Goal: Information Seeking & Learning: Find specific fact

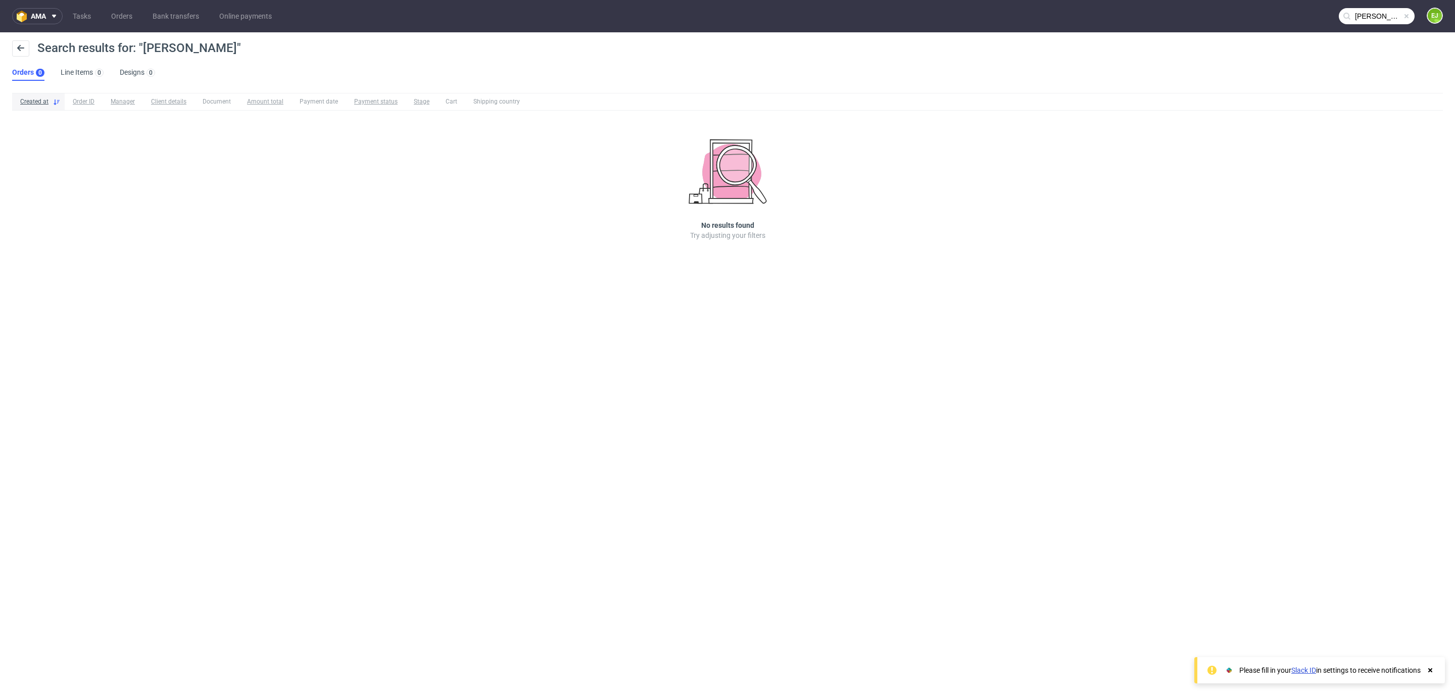
click at [1361, 8] on input "jessica wolh" at bounding box center [1377, 16] width 76 height 16
click at [1361, 8] on input "jessica wolh" at bounding box center [1315, 16] width 198 height 16
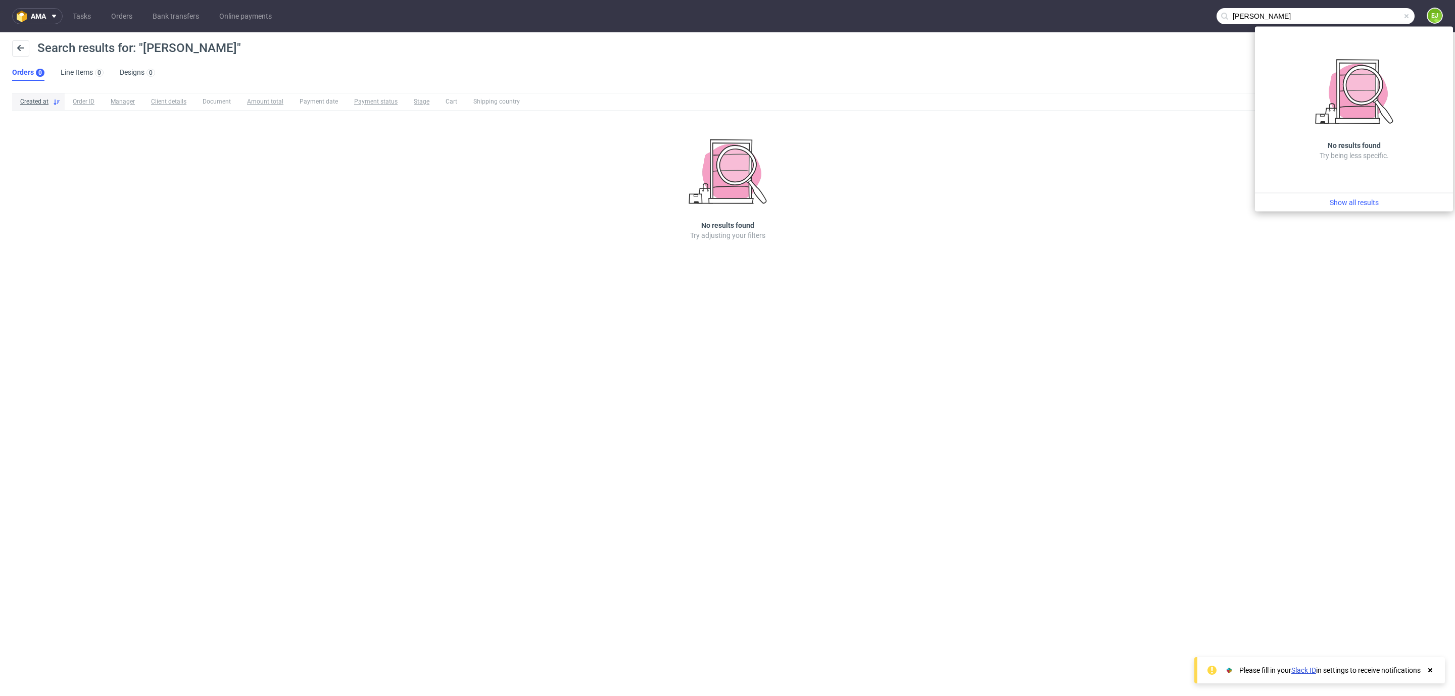
paste input "000003102"
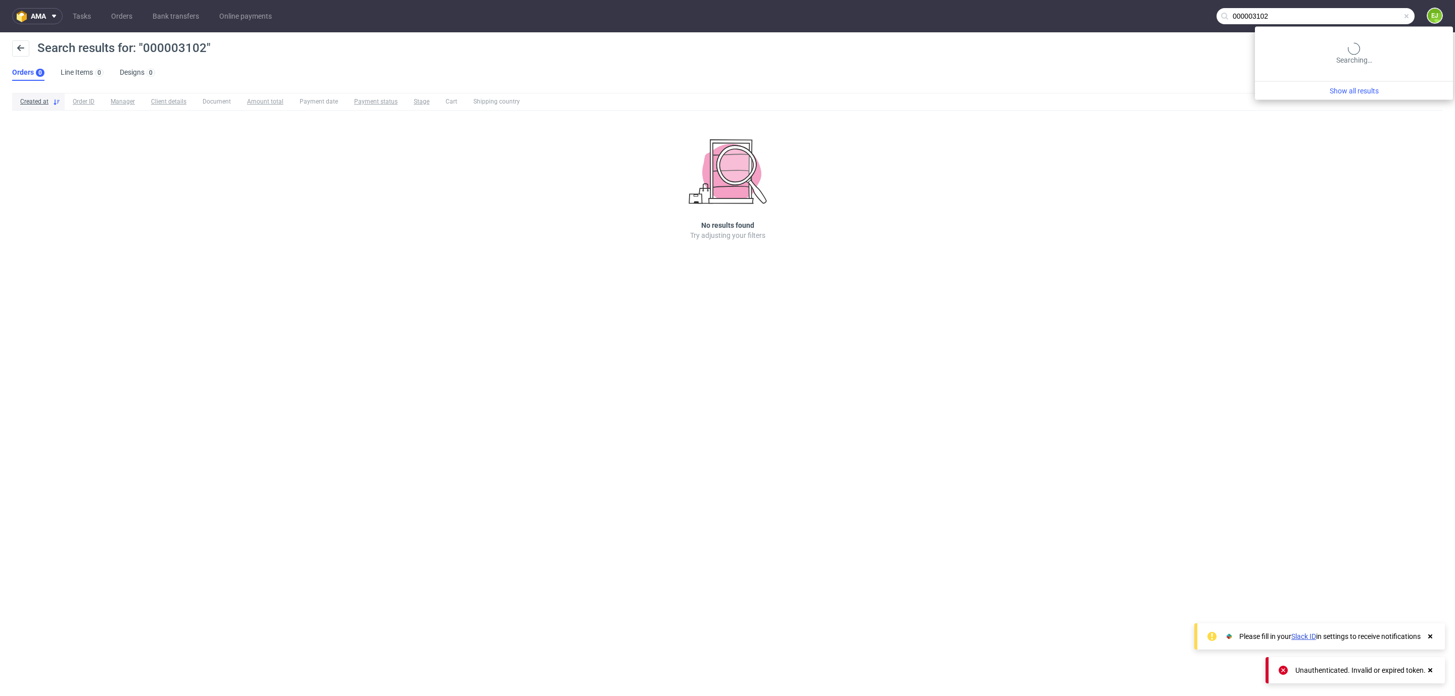
click at [1356, 15] on input "000003102" at bounding box center [1315, 16] width 198 height 16
type input "#000003102"
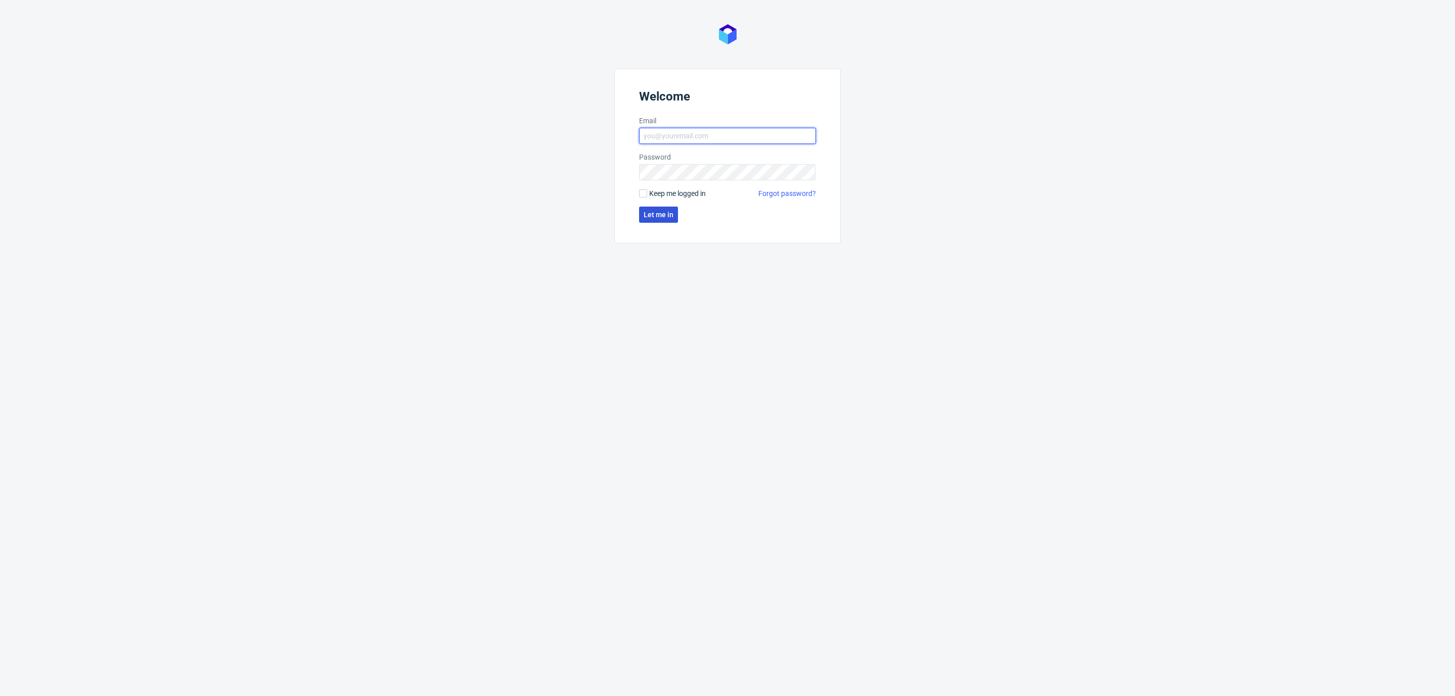
type input "[EMAIL_ADDRESS][DOMAIN_NAME]"
click at [664, 216] on span "Let me in" at bounding box center [659, 214] width 30 height 7
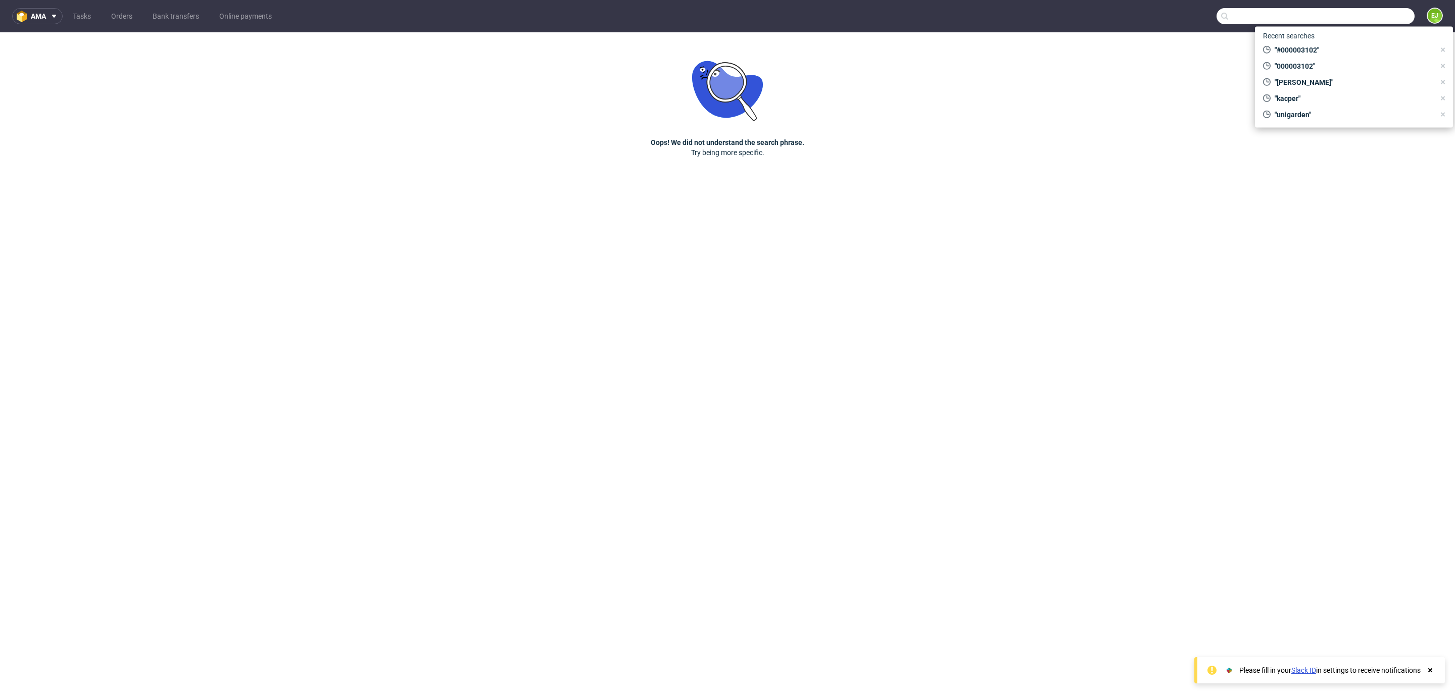
click at [1368, 18] on input "text" at bounding box center [1315, 16] width 198 height 16
paste input "000003102"
type input "000003102"
click at [1370, 29] on div "R660881245 ( 00000 3102 )" at bounding box center [1354, 43] width 198 height 32
click at [1363, 47] on div "R660881245 ( 00000 3102 )" at bounding box center [1354, 42] width 182 height 18
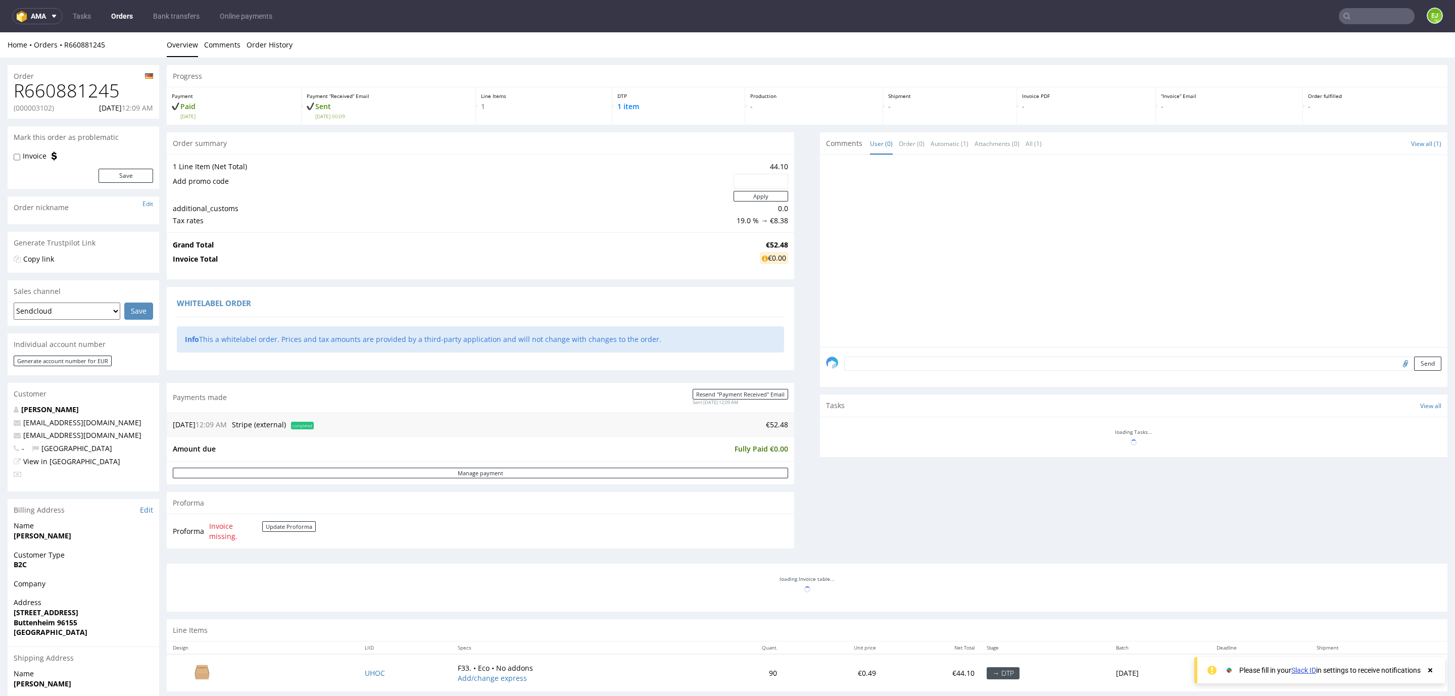
scroll to position [82, 0]
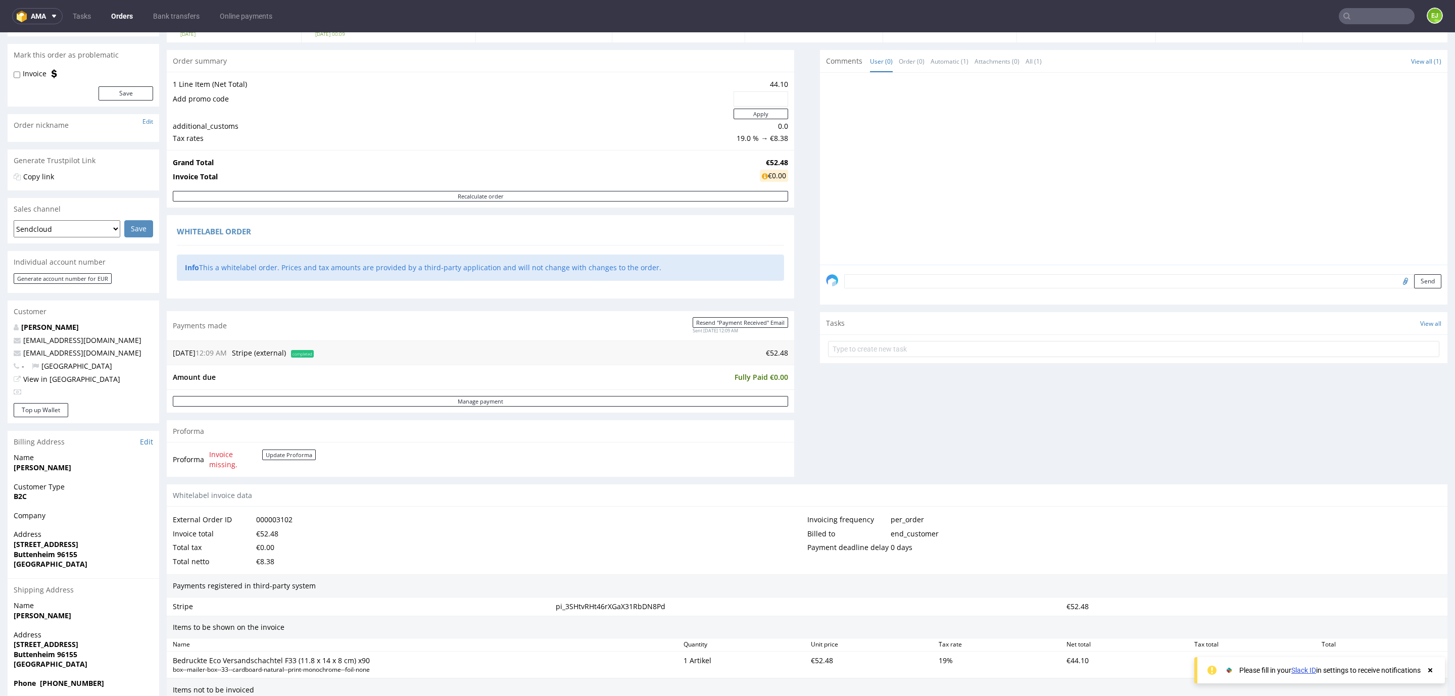
click at [34, 470] on strong "[PERSON_NAME]" at bounding box center [43, 468] width 58 height 10
copy strong "[PERSON_NAME]"
click at [66, 466] on strong "[PERSON_NAME]" at bounding box center [43, 468] width 58 height 10
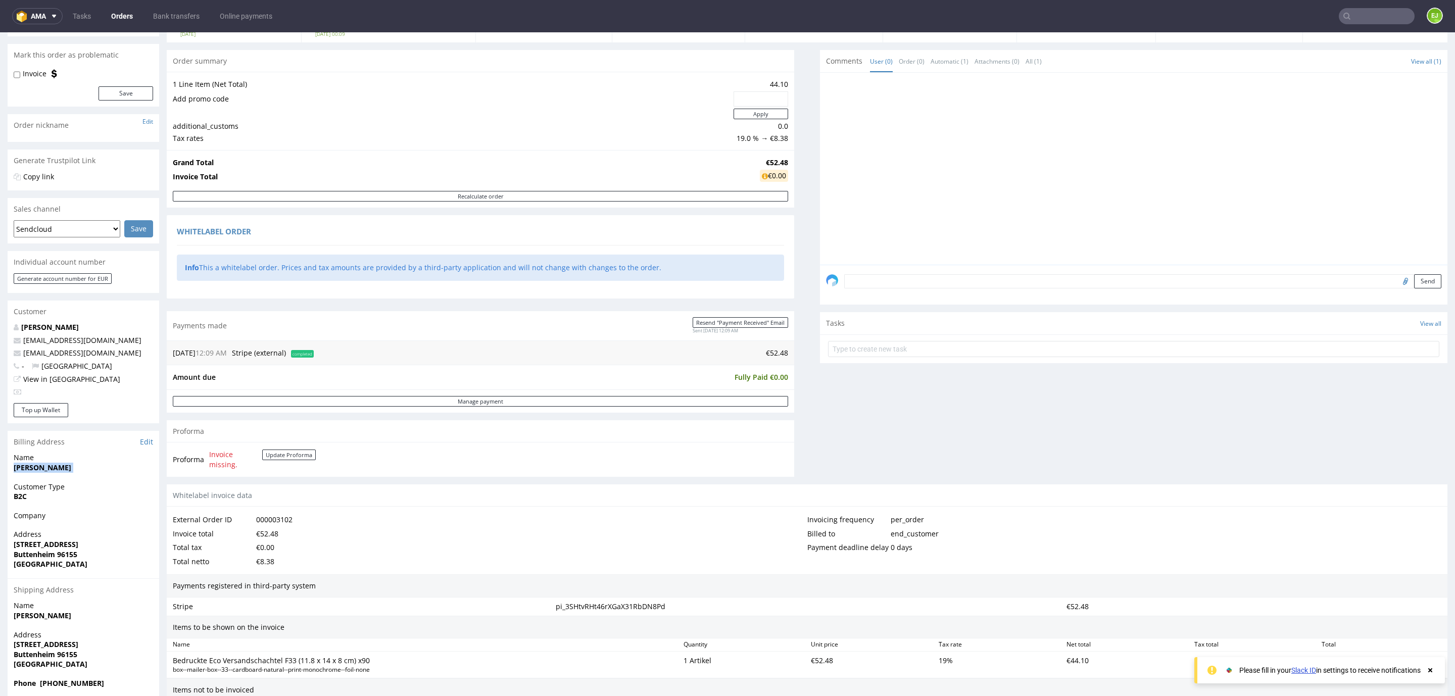
click at [66, 466] on strong "[PERSON_NAME]" at bounding box center [43, 468] width 58 height 10
copy strong "[PERSON_NAME]"
click at [34, 547] on strong "[STREET_ADDRESS]" at bounding box center [46, 545] width 65 height 10
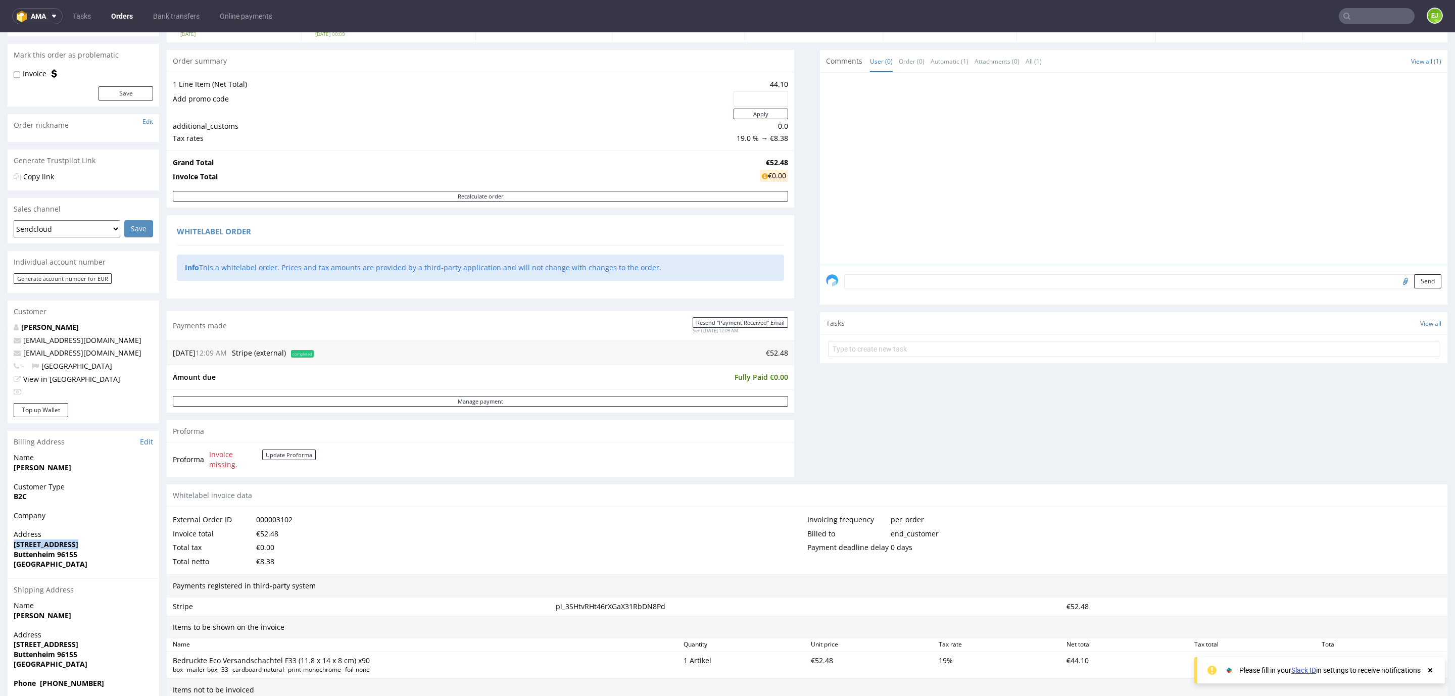
copy strong "[STREET_ADDRESS]"
click at [36, 559] on strong "[GEOGRAPHIC_DATA]" at bounding box center [51, 564] width 74 height 10
click at [27, 555] on strong "Buttenheim 96155" at bounding box center [46, 555] width 64 height 10
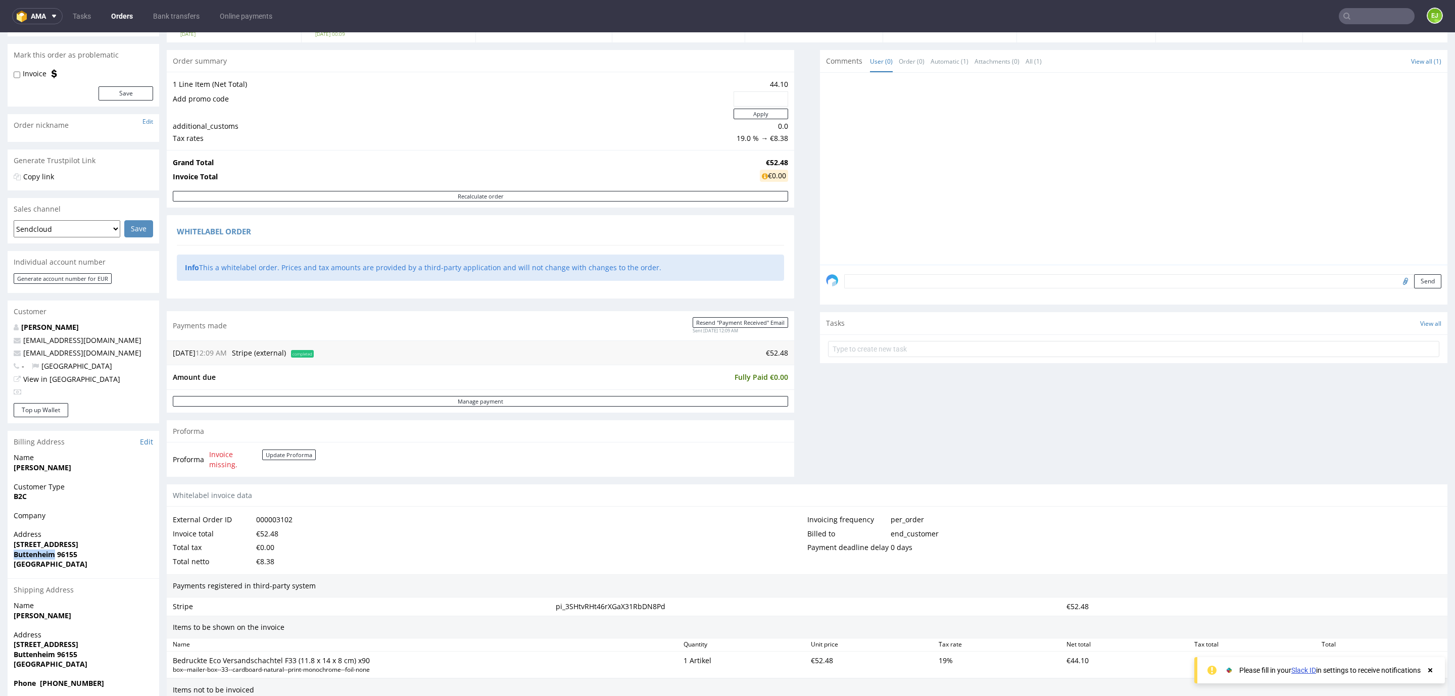
copy strong "Buttenheim"
click at [73, 554] on strong "Buttenheim 96155" at bounding box center [46, 555] width 64 height 10
copy strong "96155"
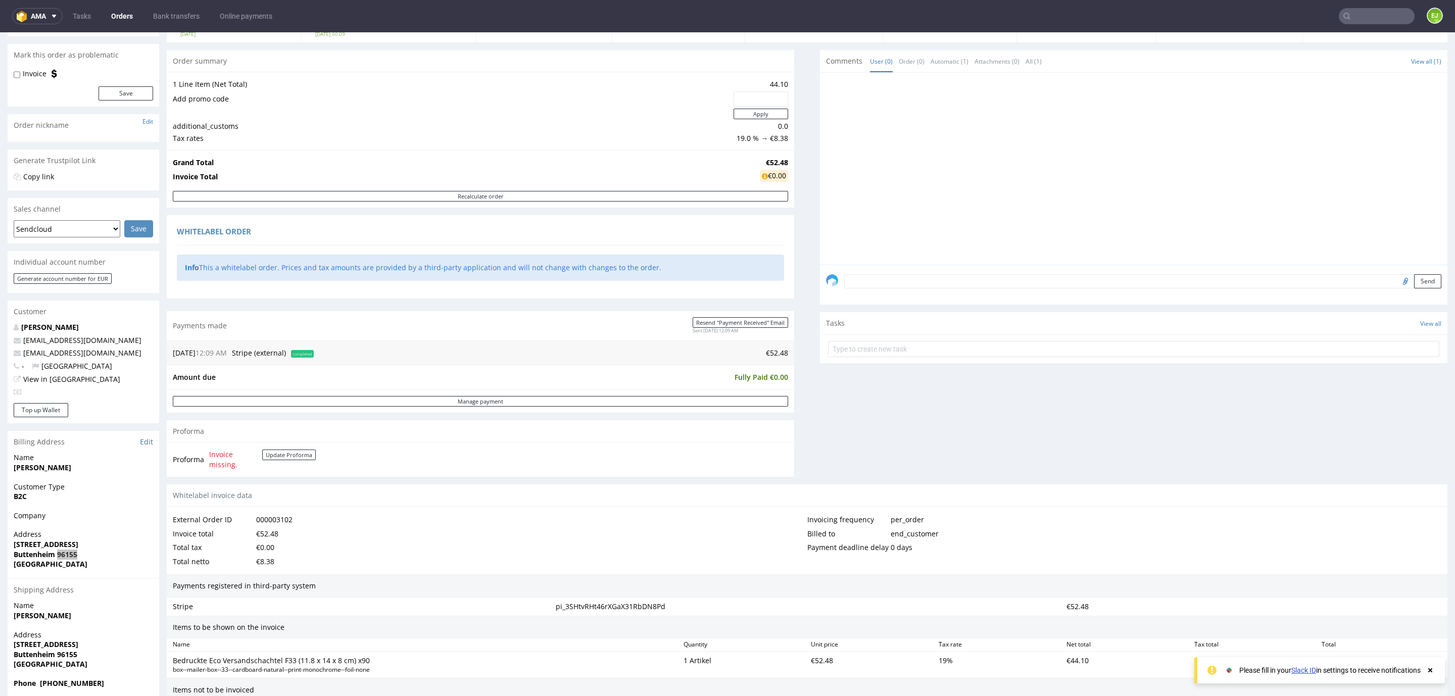
click at [1367, 27] on nav "ama Tasks Orders Bank transfers Online payments EJ" at bounding box center [727, 16] width 1455 height 32
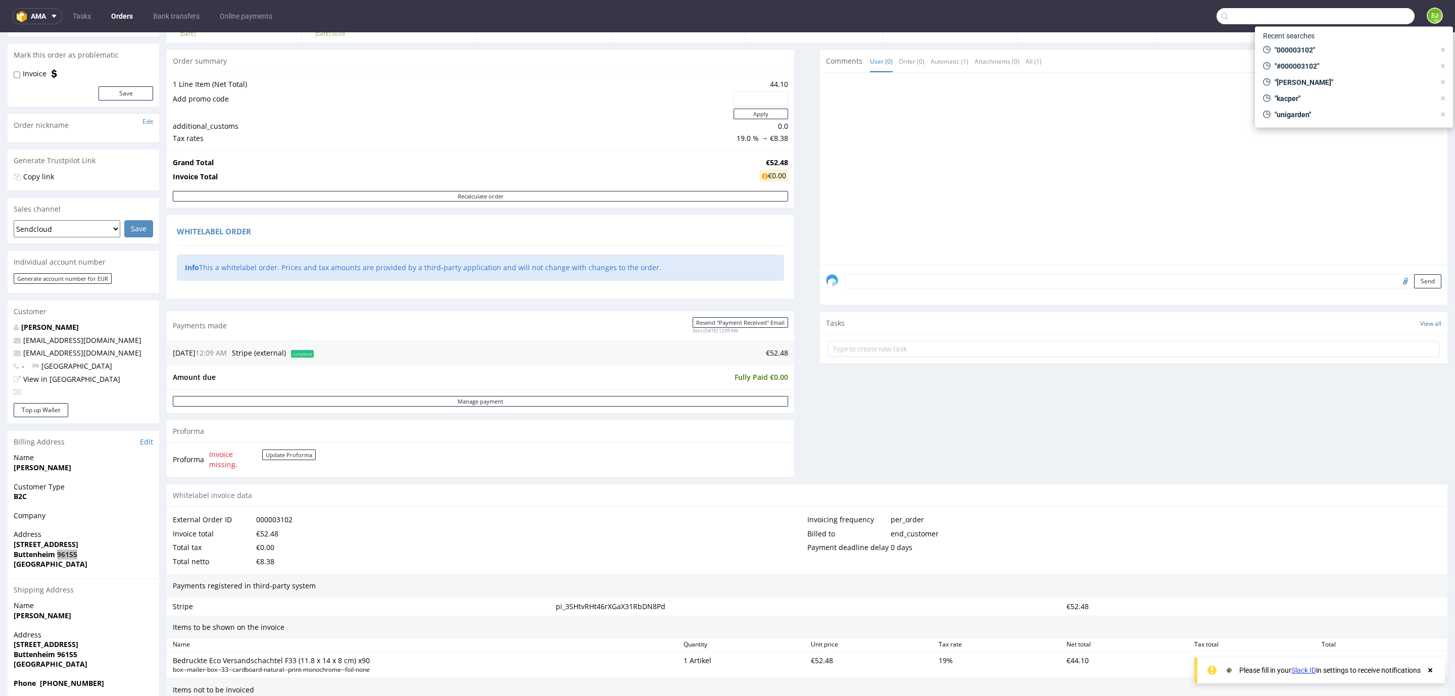
click at [1360, 18] on input "text" at bounding box center [1315, 16] width 198 height 16
paste input "000003063"
type input "000003063"
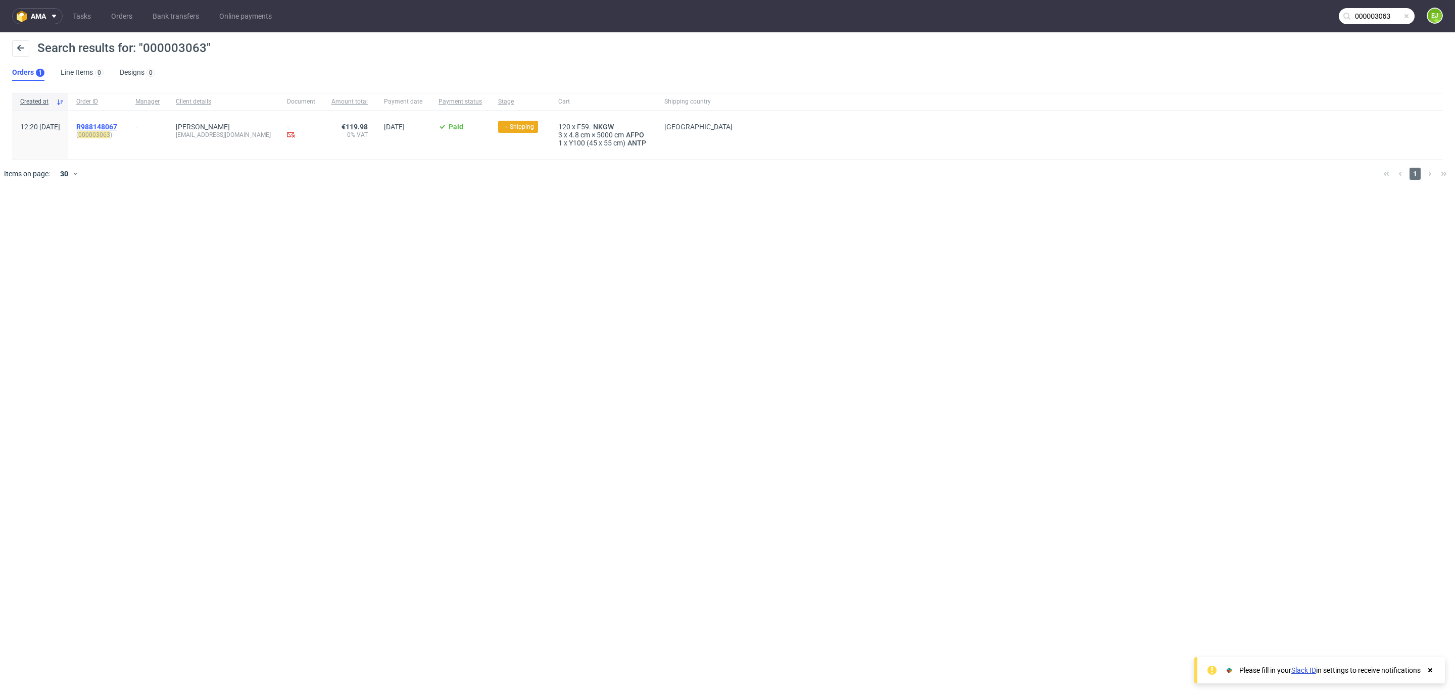
click at [117, 126] on span "R988148067" at bounding box center [96, 127] width 41 height 8
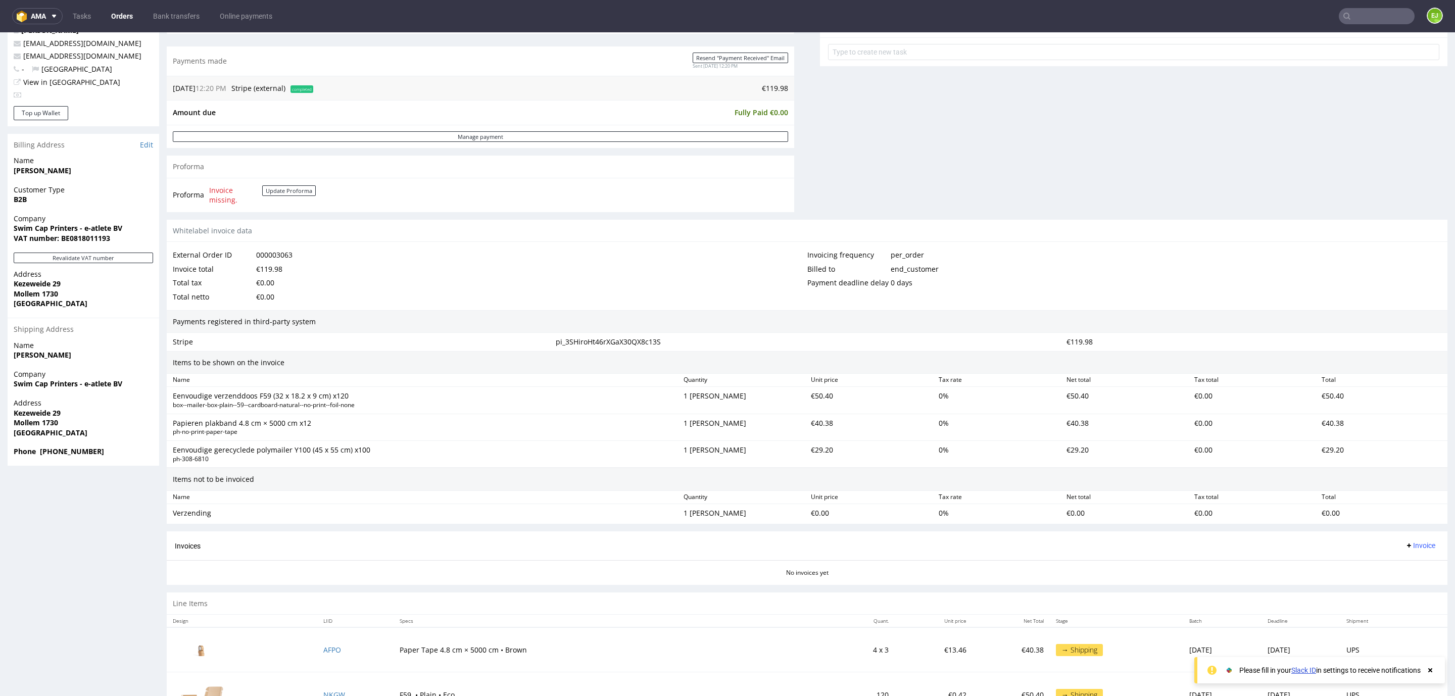
scroll to position [380, 0]
click at [94, 232] on strong "VAT number: BE0818011193" at bounding box center [62, 237] width 96 height 10
copy strong "BE0818011193"
click at [48, 168] on strong "[PERSON_NAME]" at bounding box center [43, 170] width 58 height 10
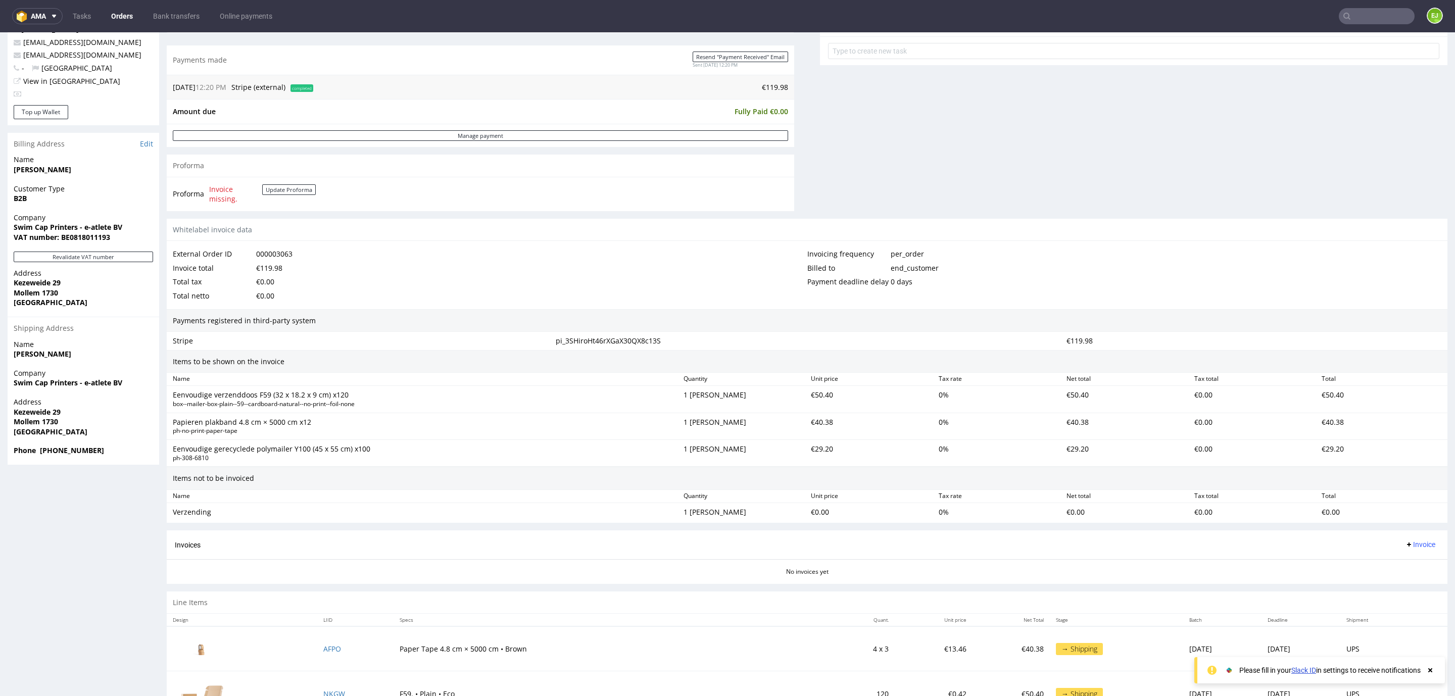
click at [48, 168] on strong "[PERSON_NAME]" at bounding box center [43, 170] width 58 height 10
copy strong "[PERSON_NAME]"
click at [38, 235] on strong "VAT number: BE0818011193" at bounding box center [62, 237] width 96 height 10
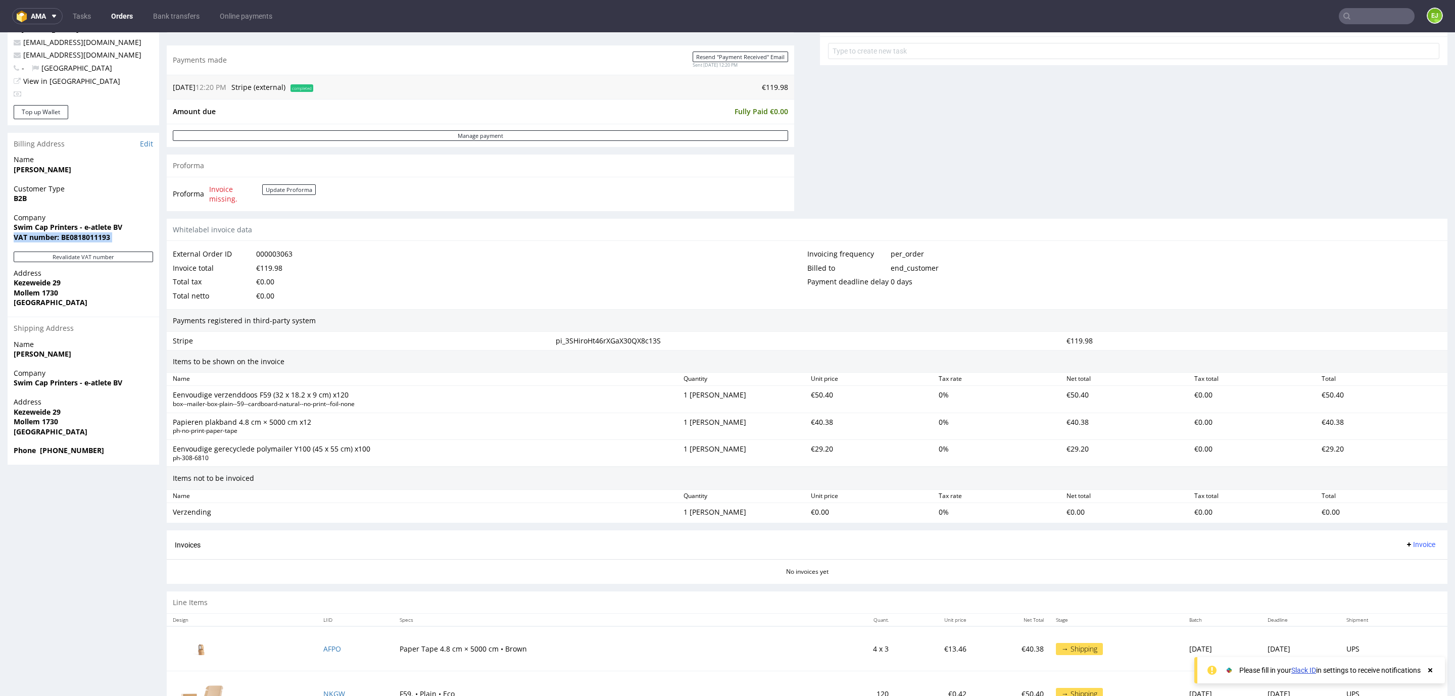
click at [38, 235] on strong "VAT number: BE0818011193" at bounding box center [62, 237] width 96 height 10
click at [35, 228] on strong "Swim Cap Printers - e-atlete BV" at bounding box center [68, 227] width 109 height 10
copy strong "Swim Cap Printers - e-atlete BV"
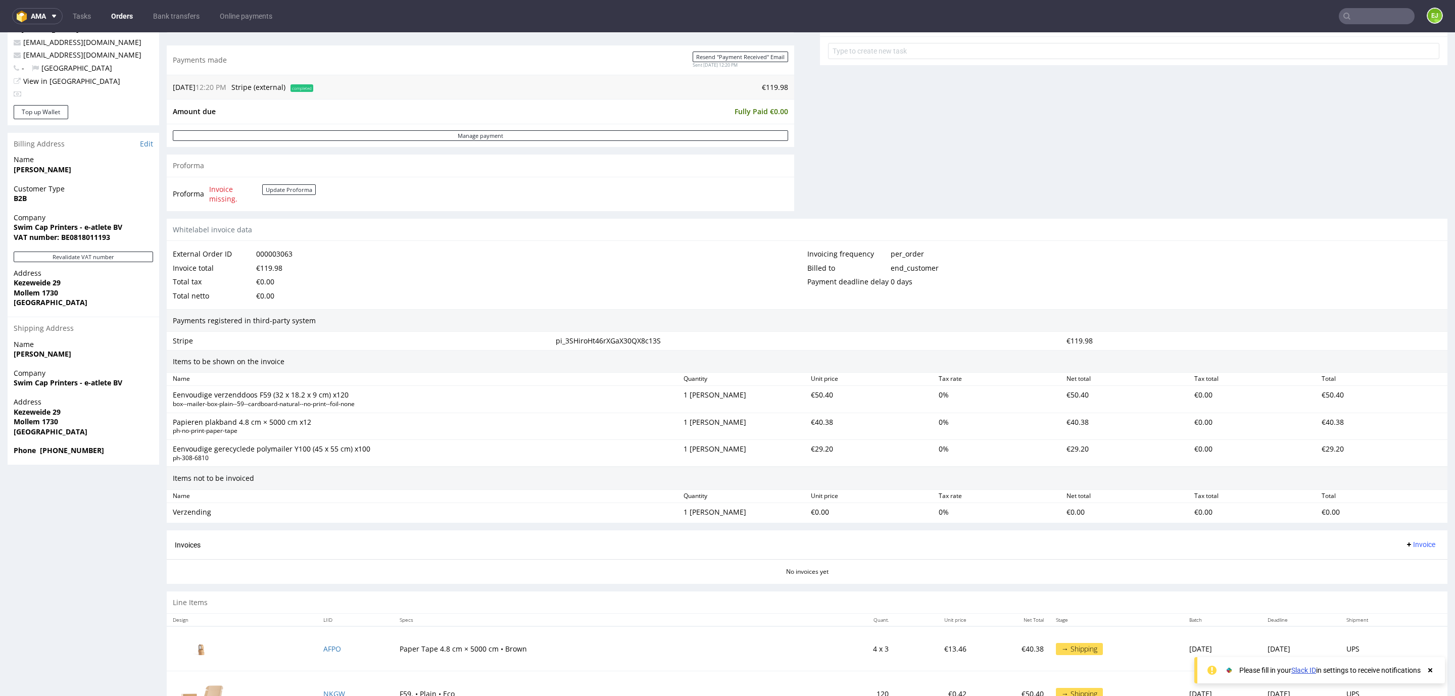
click at [34, 288] on strong "Mollem 1730" at bounding box center [36, 293] width 44 height 10
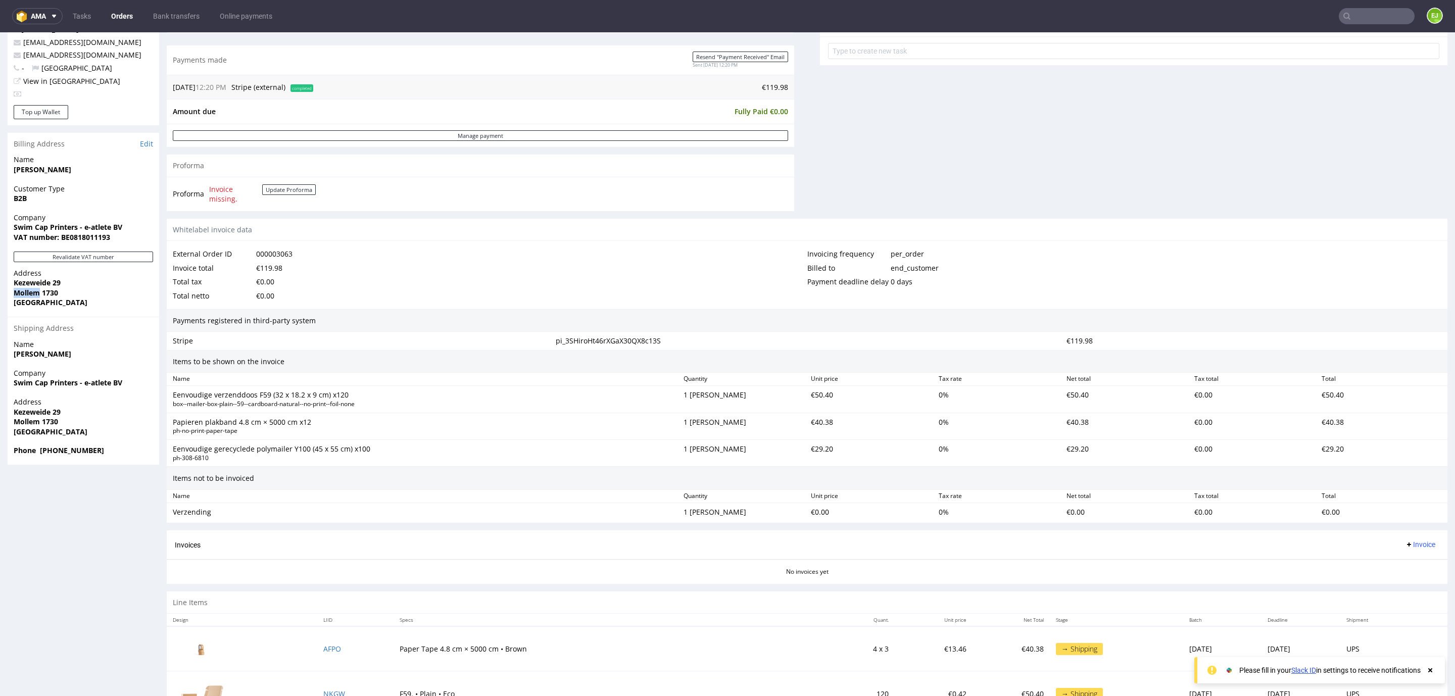
copy strong "Mollem"
click at [49, 297] on strong "Mollem 1730" at bounding box center [36, 293] width 44 height 10
click at [26, 280] on strong "Kezeweide 29" at bounding box center [37, 283] width 47 height 10
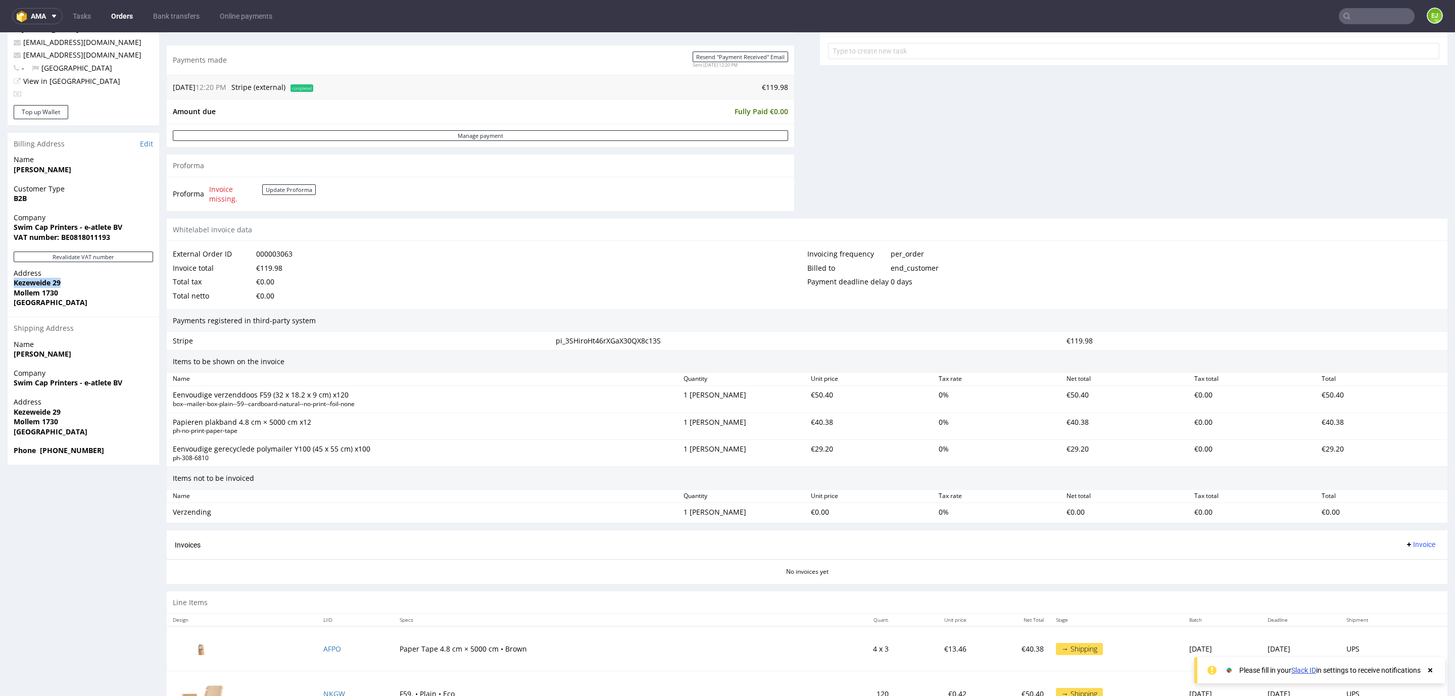
click at [26, 280] on strong "Kezeweide 29" at bounding box center [37, 283] width 47 height 10
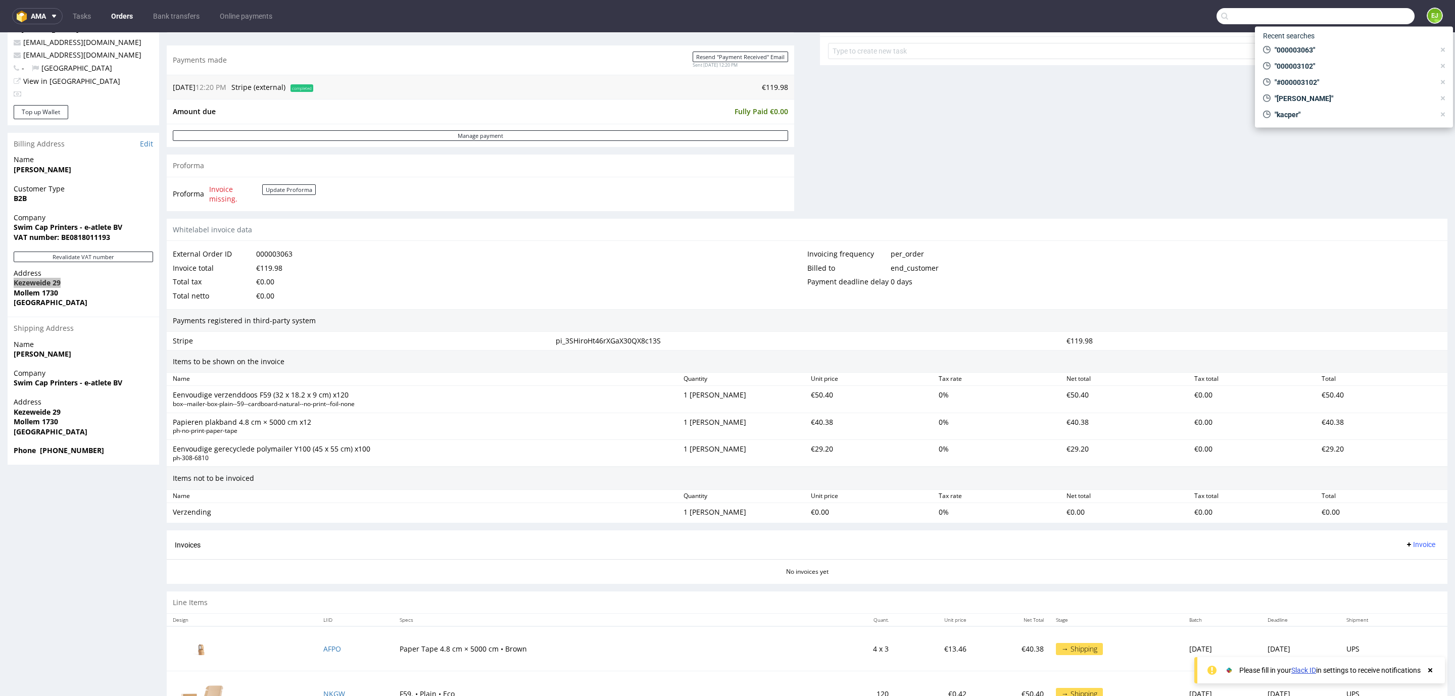
click at [1348, 13] on input "text" at bounding box center [1315, 16] width 198 height 16
paste input "000003062"
type input "000003062"
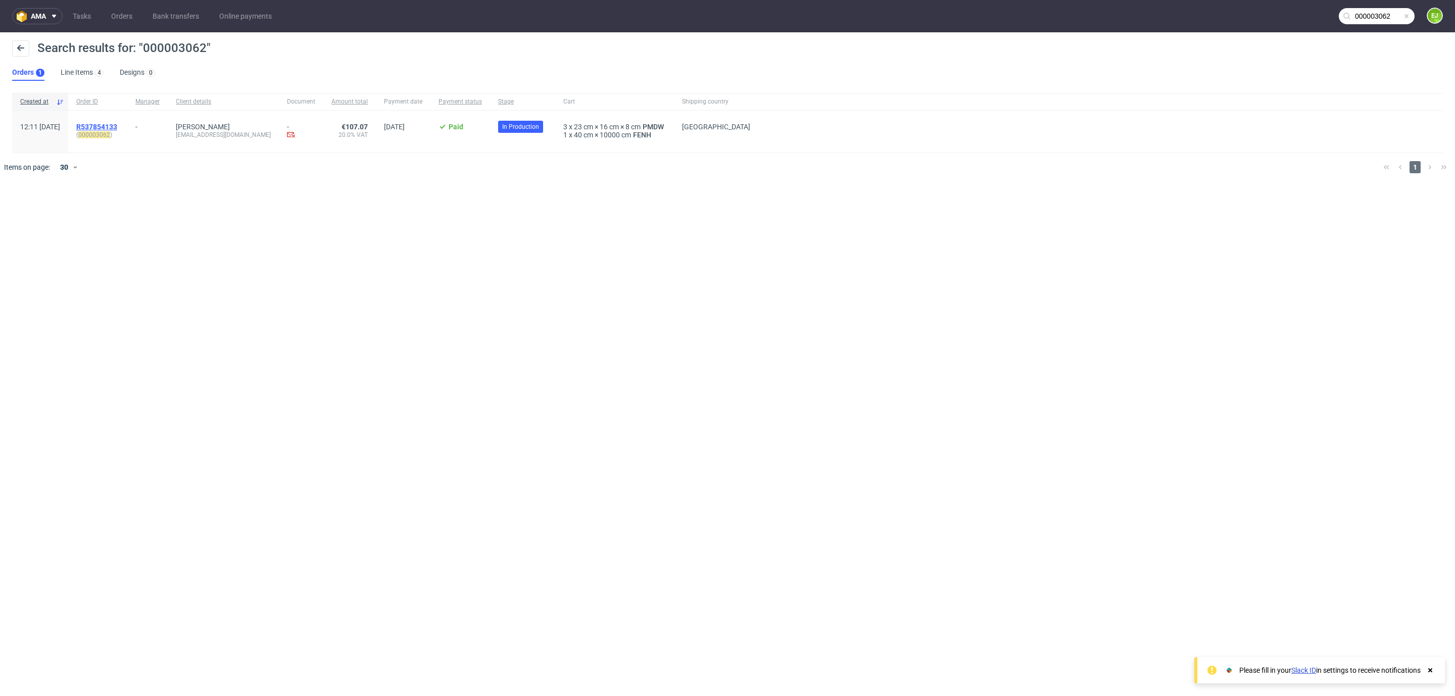
click at [119, 127] on link "R537854133" at bounding box center [97, 127] width 43 height 8
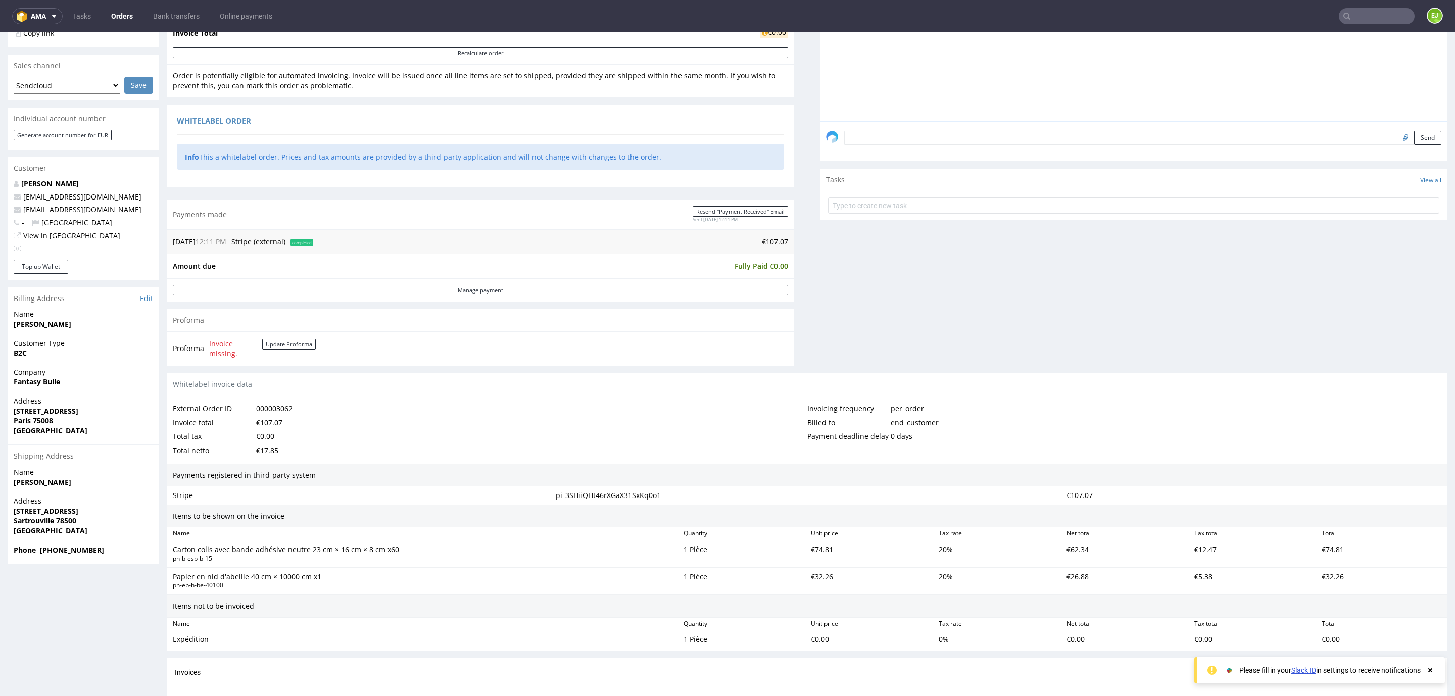
scroll to position [226, 0]
click at [38, 382] on strong "Fantasy Bulle" at bounding box center [37, 381] width 46 height 10
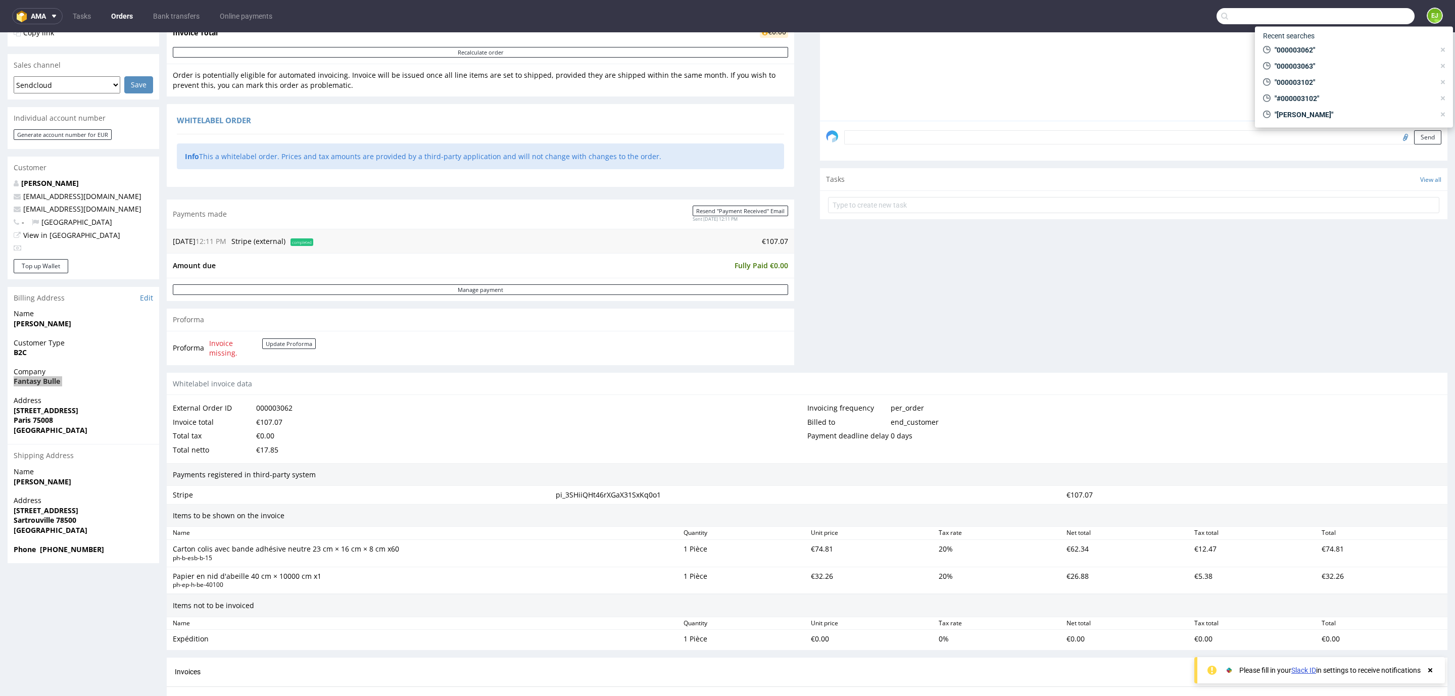
click at [1369, 15] on input "text" at bounding box center [1315, 16] width 198 height 16
paste input "000003059"
type input "000003059"
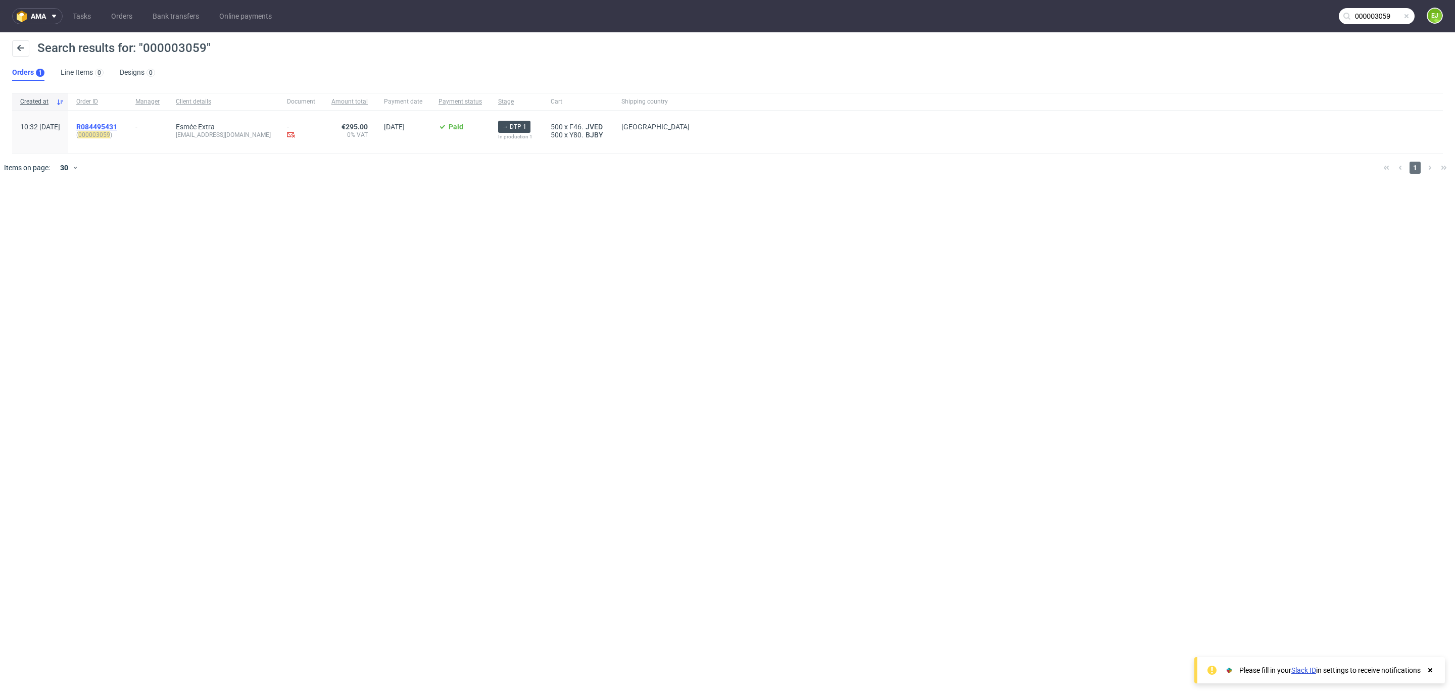
click at [117, 123] on span "R084495431" at bounding box center [96, 127] width 41 height 8
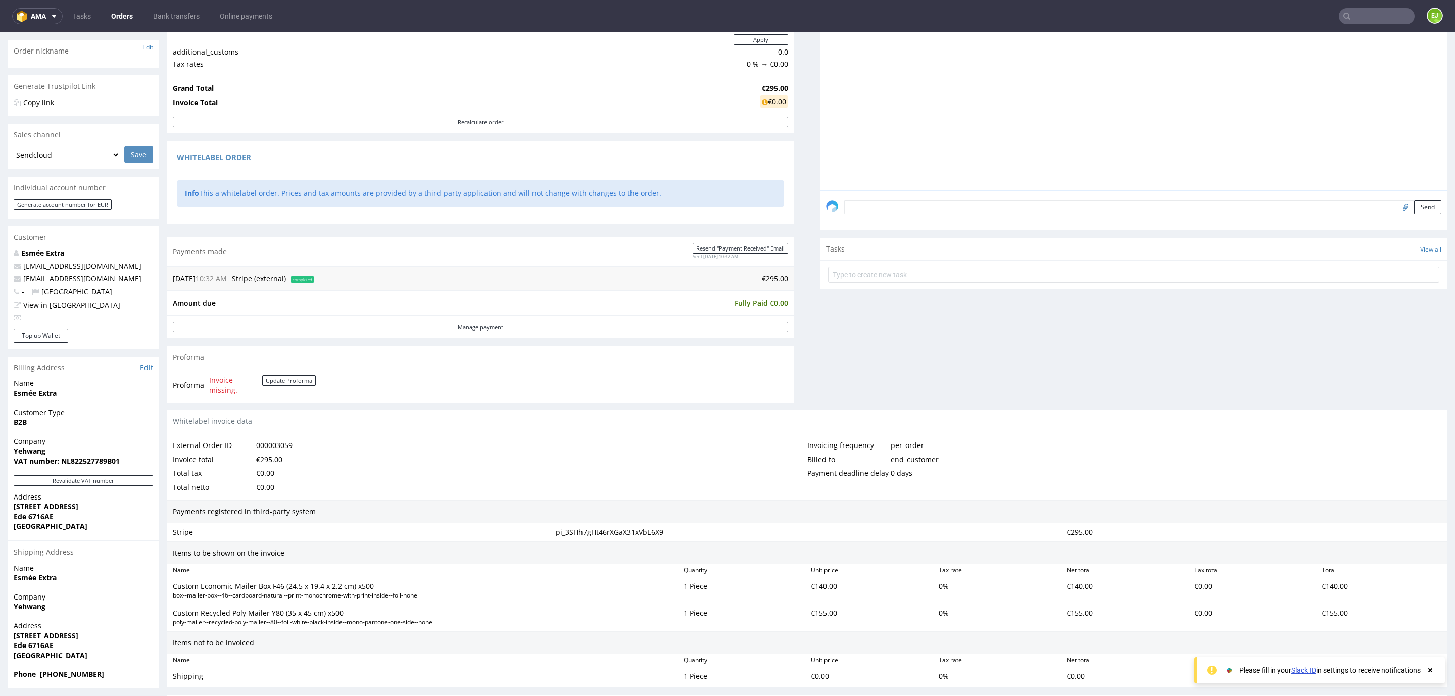
scroll to position [158, 0]
click at [87, 458] on strong "VAT number: NL822527789B01" at bounding box center [67, 460] width 106 height 10
click at [27, 450] on strong "Yehwang" at bounding box center [30, 450] width 32 height 10
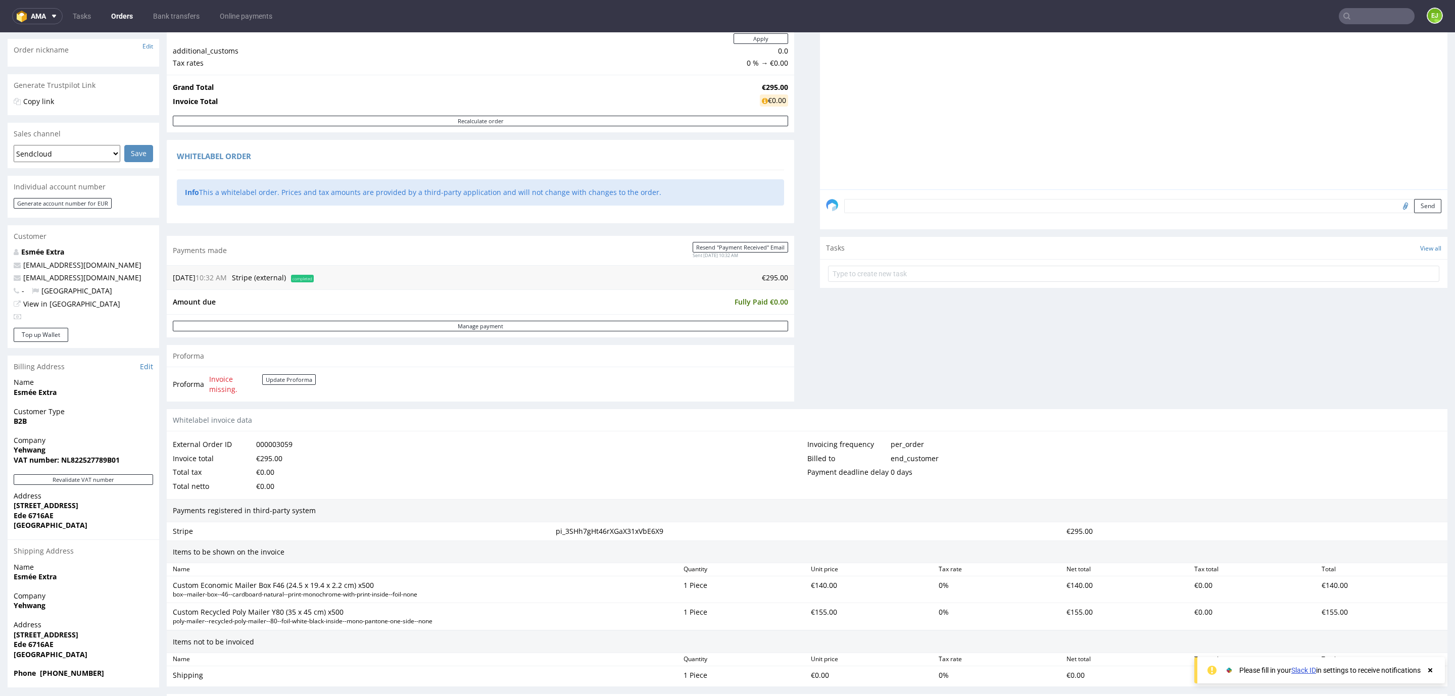
click at [42, 507] on strong "[STREET_ADDRESS]" at bounding box center [46, 506] width 65 height 10
click at [41, 515] on strong "Ede 6716AE" at bounding box center [34, 516] width 40 height 10
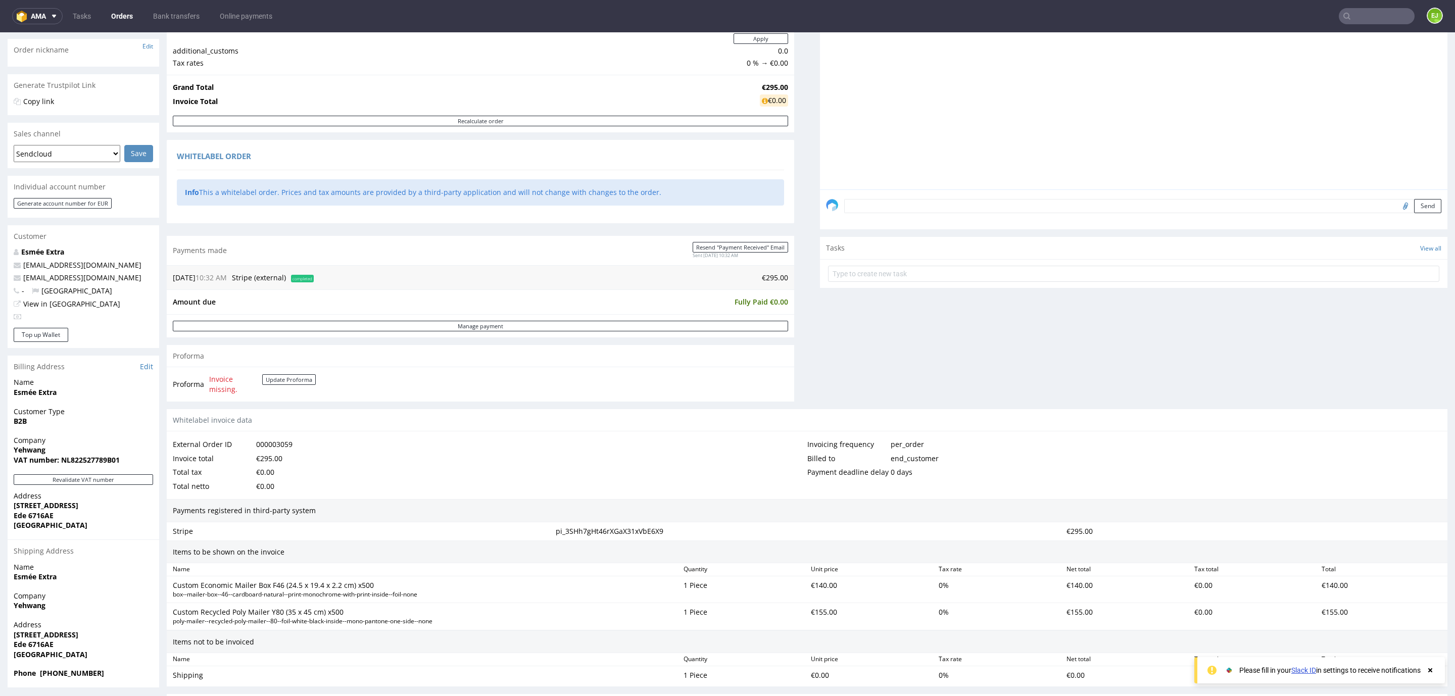
click at [17, 516] on strong "Ede 6716AE" at bounding box center [34, 516] width 40 height 10
click at [1340, 10] on input "text" at bounding box center [1377, 16] width 76 height 16
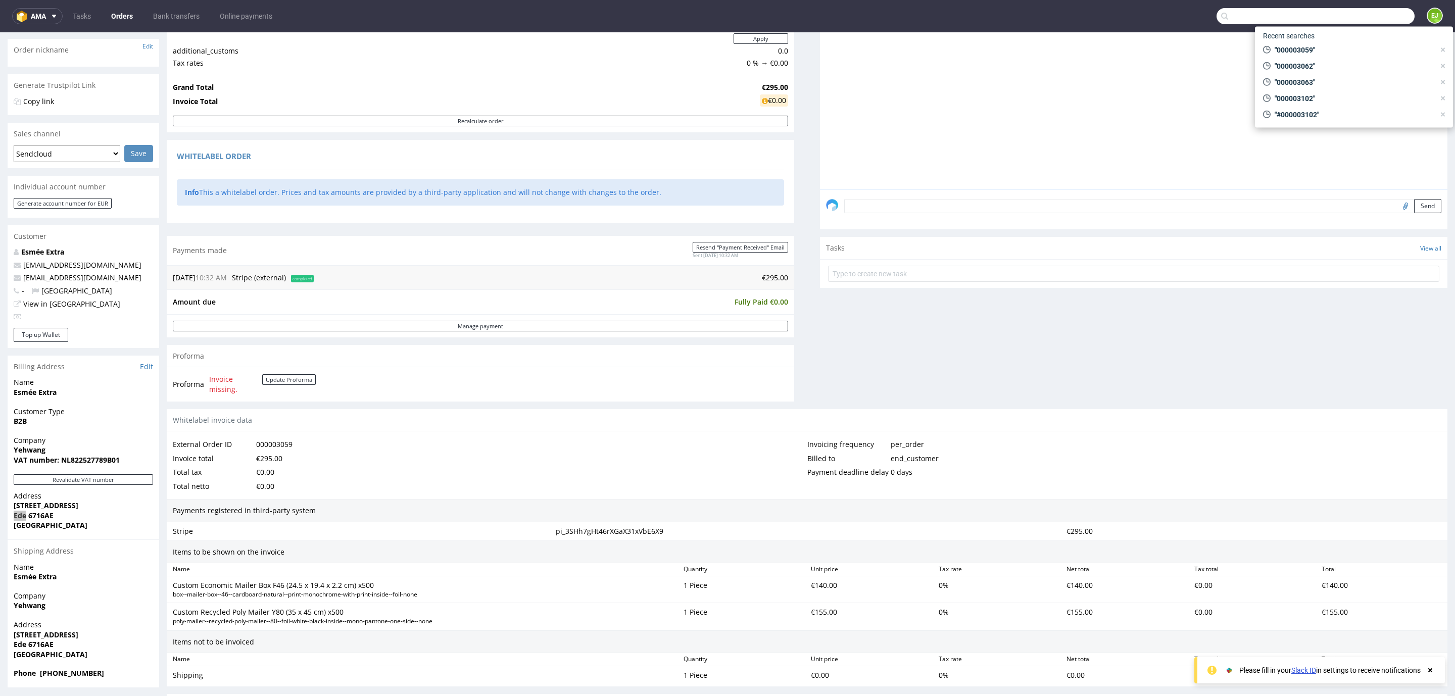
paste input "000002771"
type input "000002771"
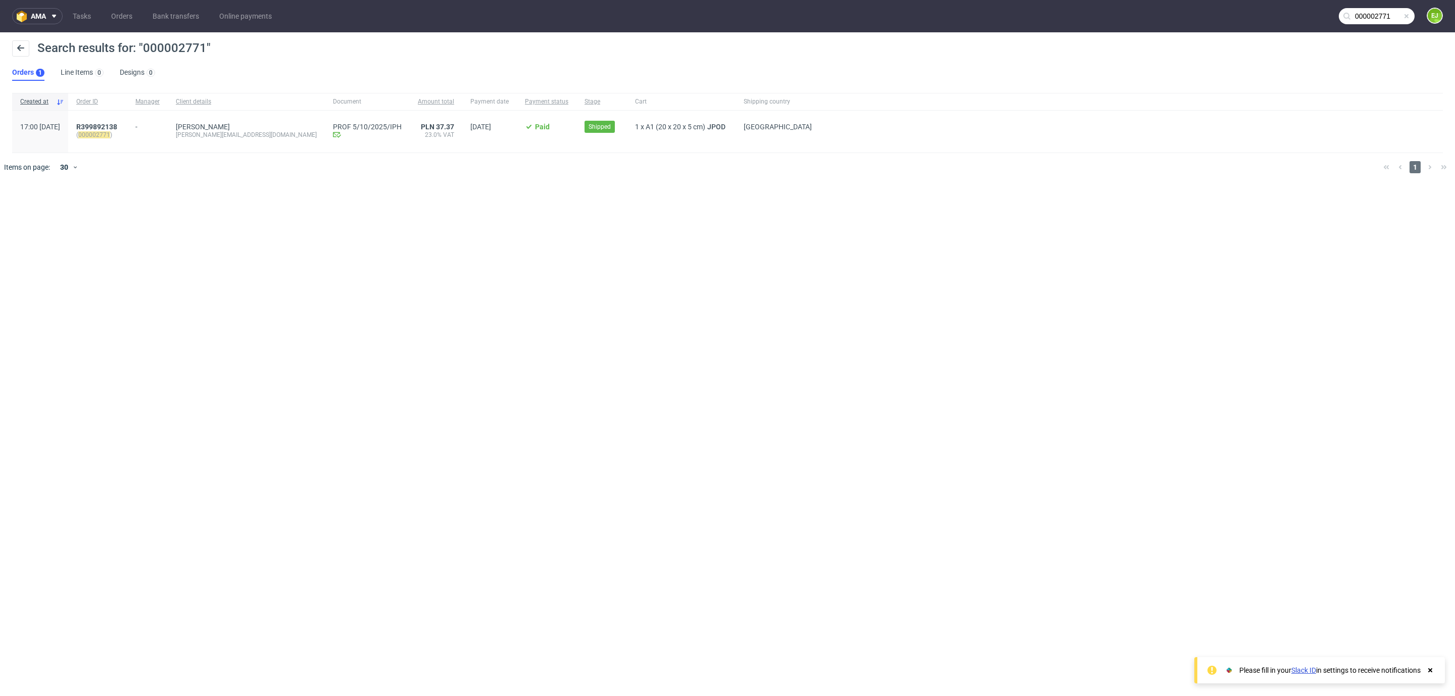
click at [127, 121] on div "R399892138 ( 000002771 )" at bounding box center [97, 132] width 59 height 42
click at [117, 126] on span "R399892138" at bounding box center [96, 127] width 41 height 8
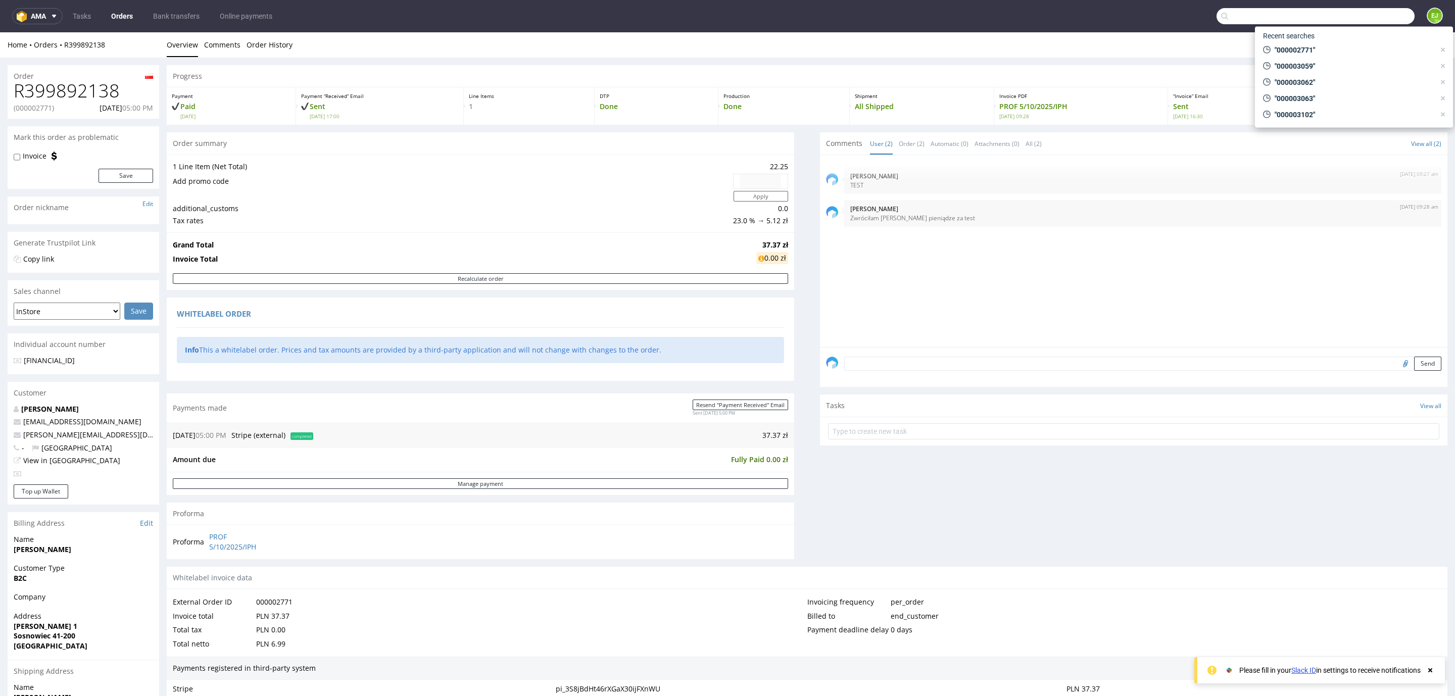
click at [1393, 17] on input "text" at bounding box center [1315, 16] width 198 height 16
paste input "000002771"
type input "000002771"
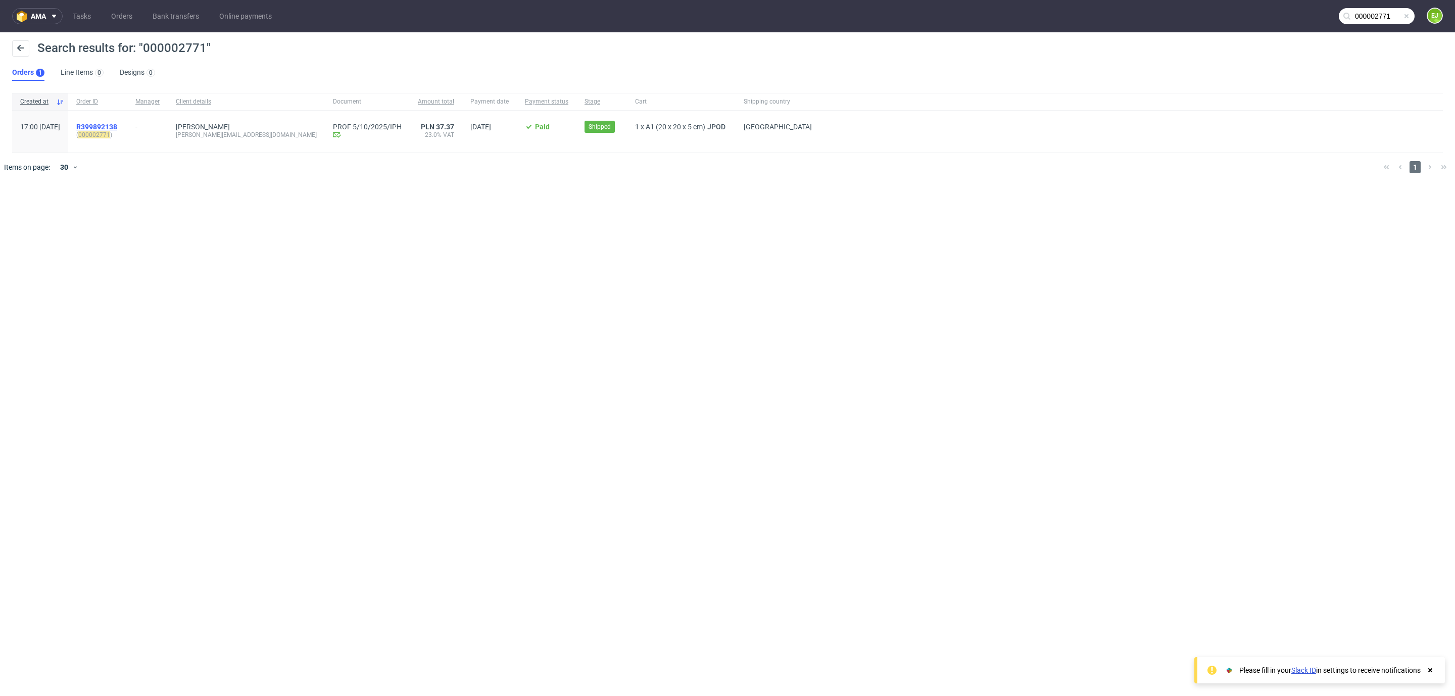
click at [117, 123] on span "R399892138" at bounding box center [96, 127] width 41 height 8
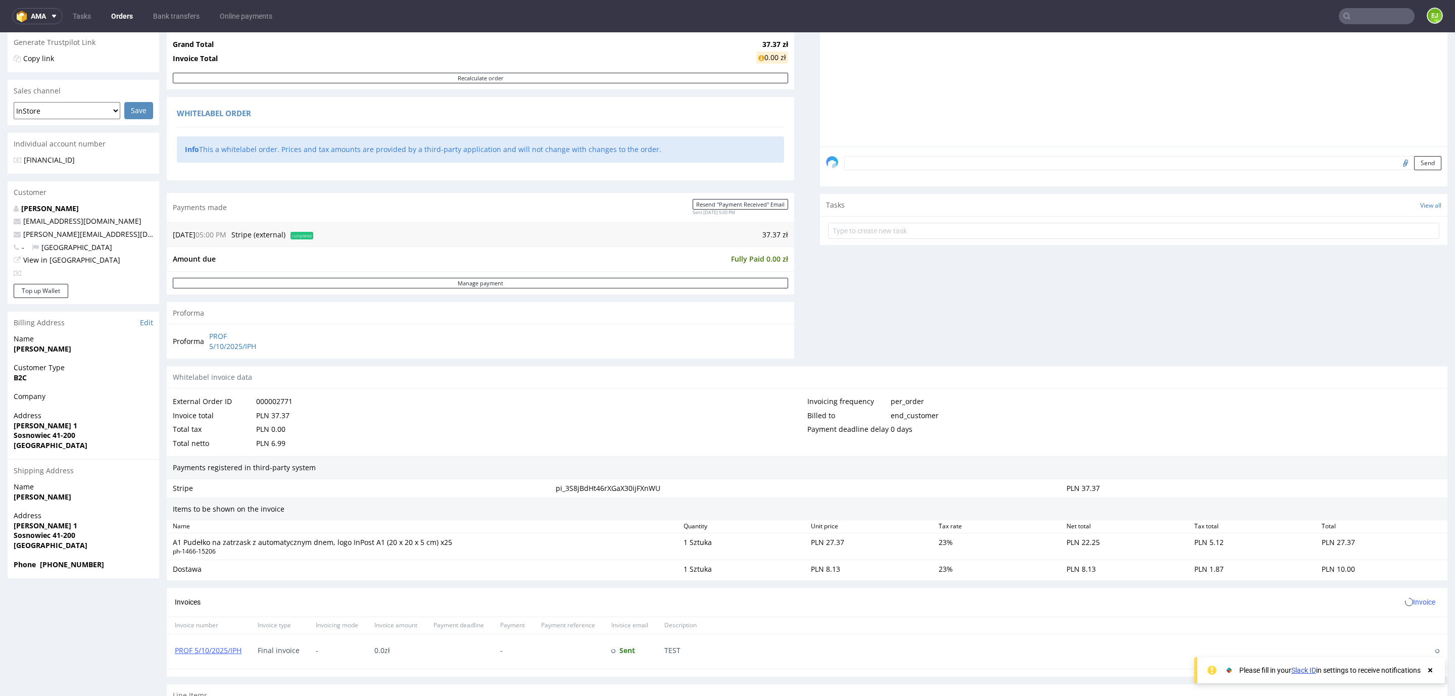
scroll to position [202, 0]
click at [48, 348] on strong "[PERSON_NAME]" at bounding box center [43, 348] width 58 height 10
click at [21, 350] on strong "[PERSON_NAME]" at bounding box center [43, 348] width 58 height 10
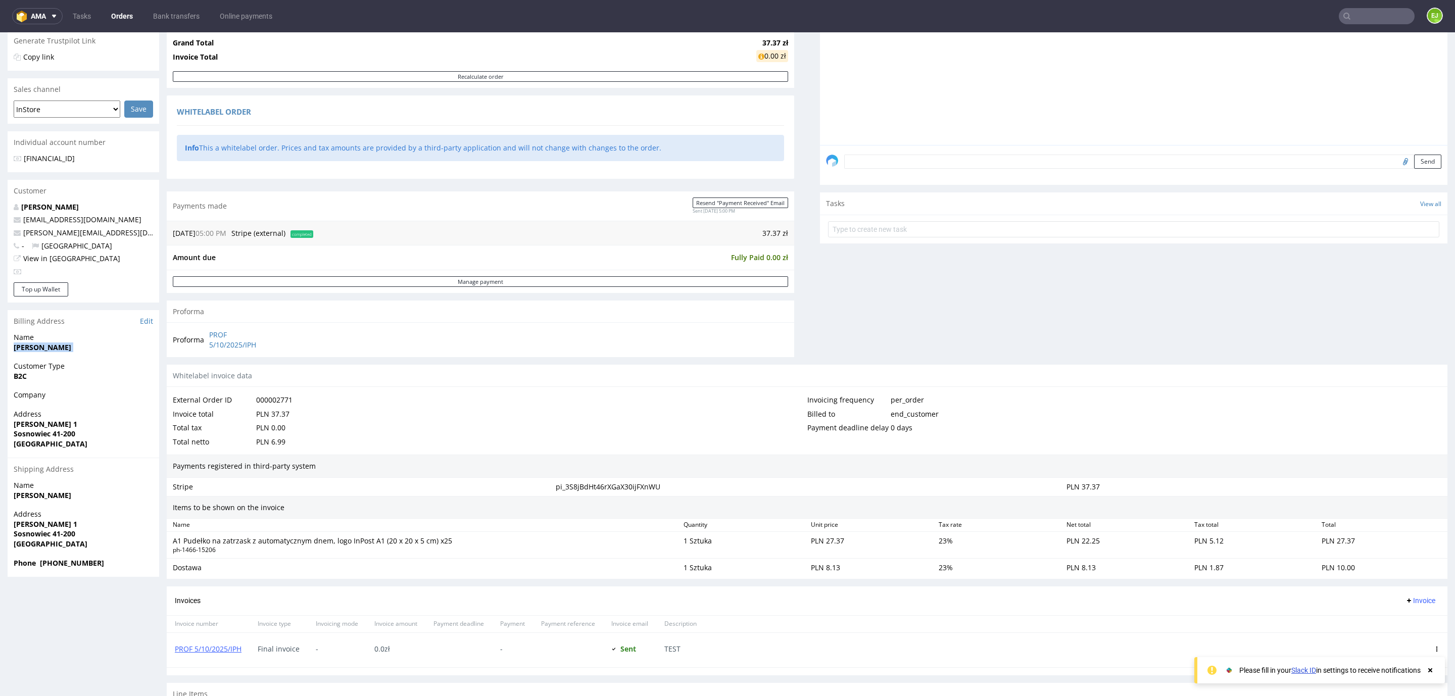
click at [21, 350] on strong "[PERSON_NAME]" at bounding box center [43, 348] width 58 height 10
click at [36, 425] on strong "[PERSON_NAME] 1" at bounding box center [46, 424] width 64 height 10
click at [32, 434] on strong "Sosnowiec 41-200" at bounding box center [45, 434] width 62 height 10
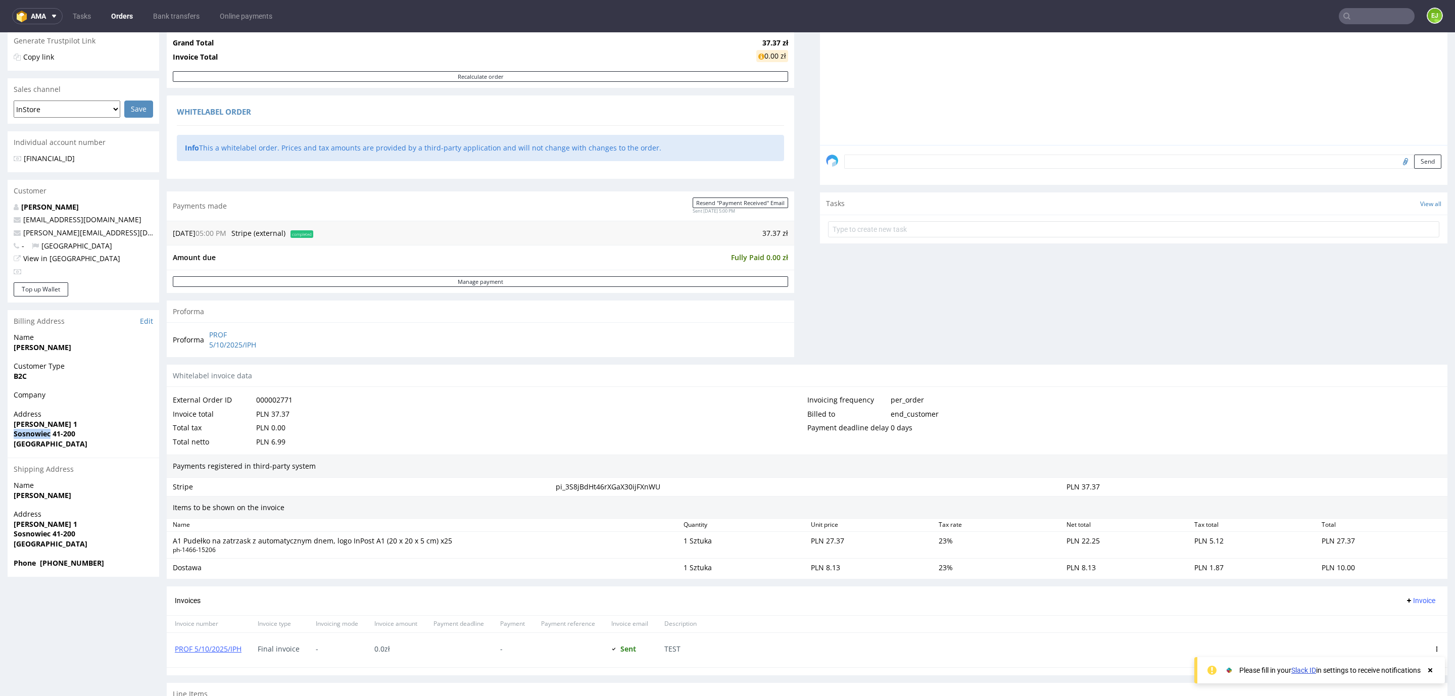
click at [32, 434] on strong "Sosnowiec 41-200" at bounding box center [45, 434] width 62 height 10
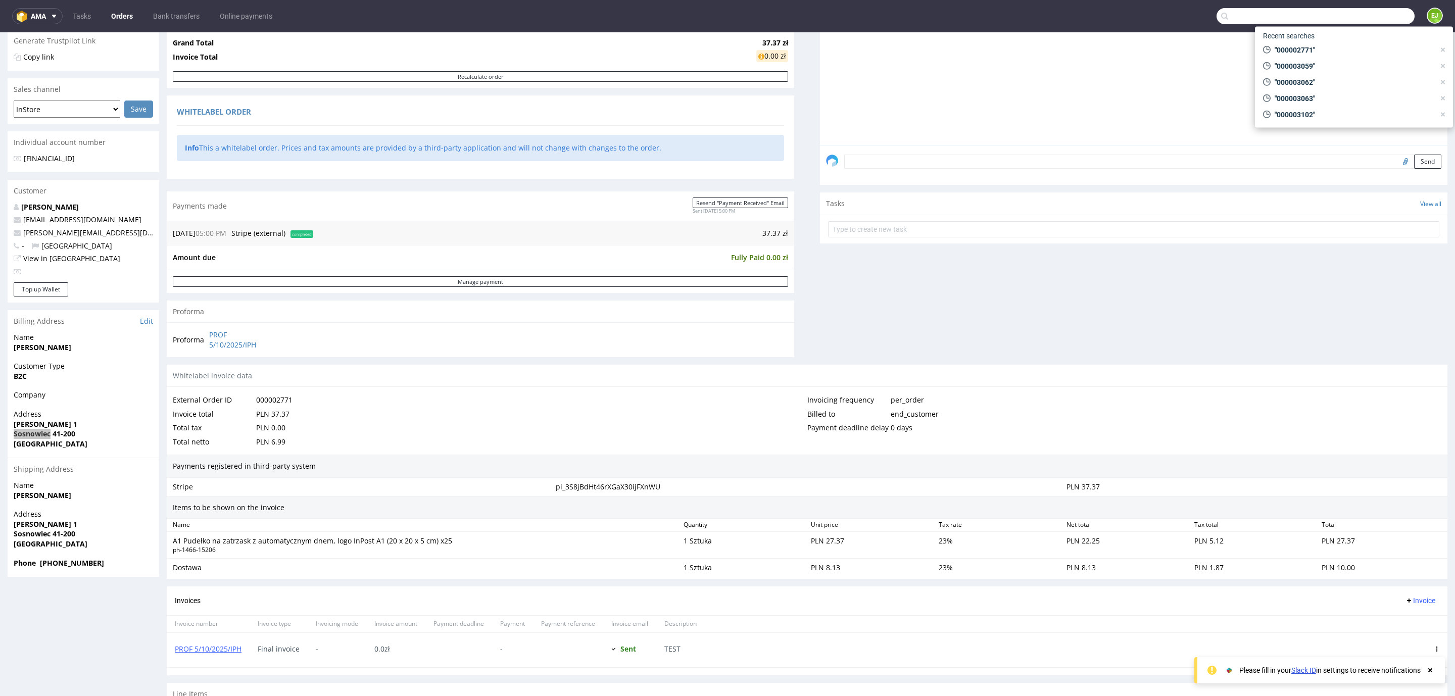
click at [1366, 11] on input "text" at bounding box center [1315, 16] width 198 height 16
paste input "000002775"
type input "000002775"
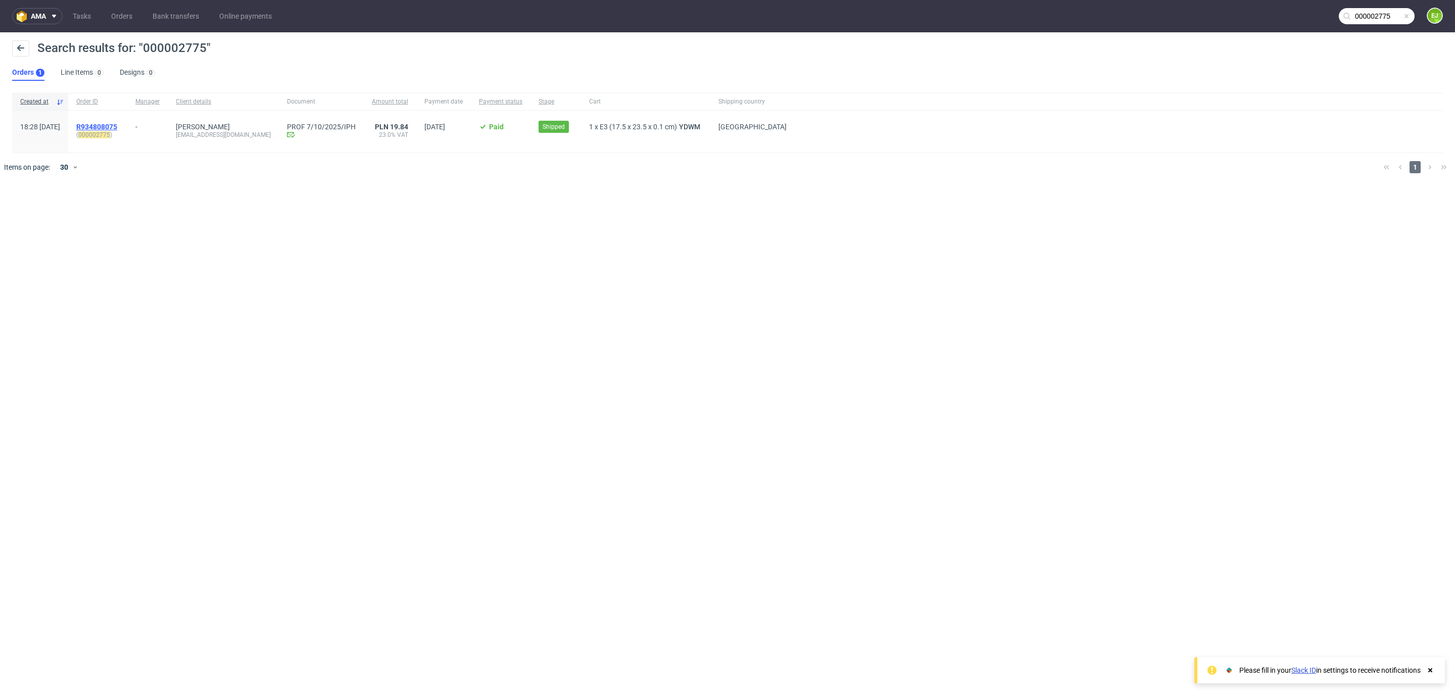
click at [117, 123] on span "R934808075" at bounding box center [96, 127] width 41 height 8
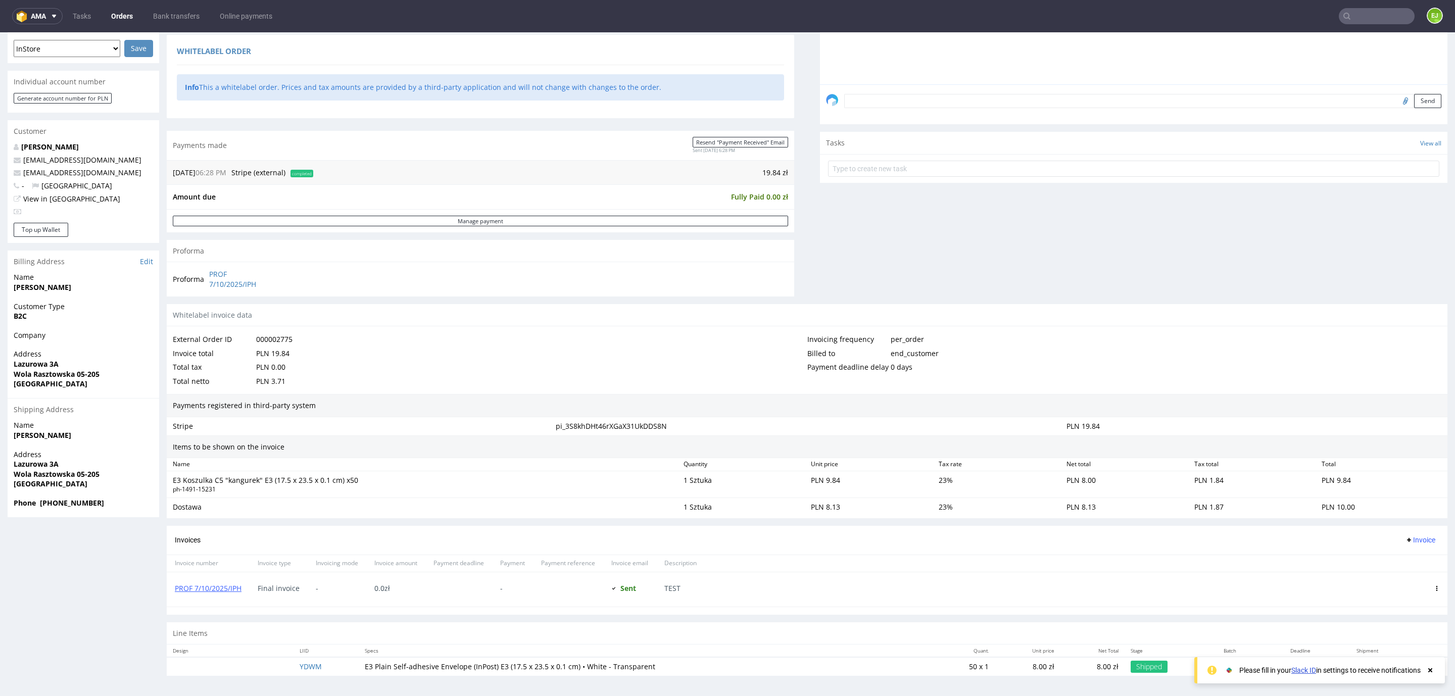
scroll to position [267, 0]
click at [214, 278] on link "PROF 7/10/2025/IPH" at bounding box center [242, 279] width 66 height 20
click at [64, 282] on strong "[PERSON_NAME]" at bounding box center [43, 287] width 58 height 10
click at [29, 282] on strong "[PERSON_NAME]" at bounding box center [43, 287] width 58 height 10
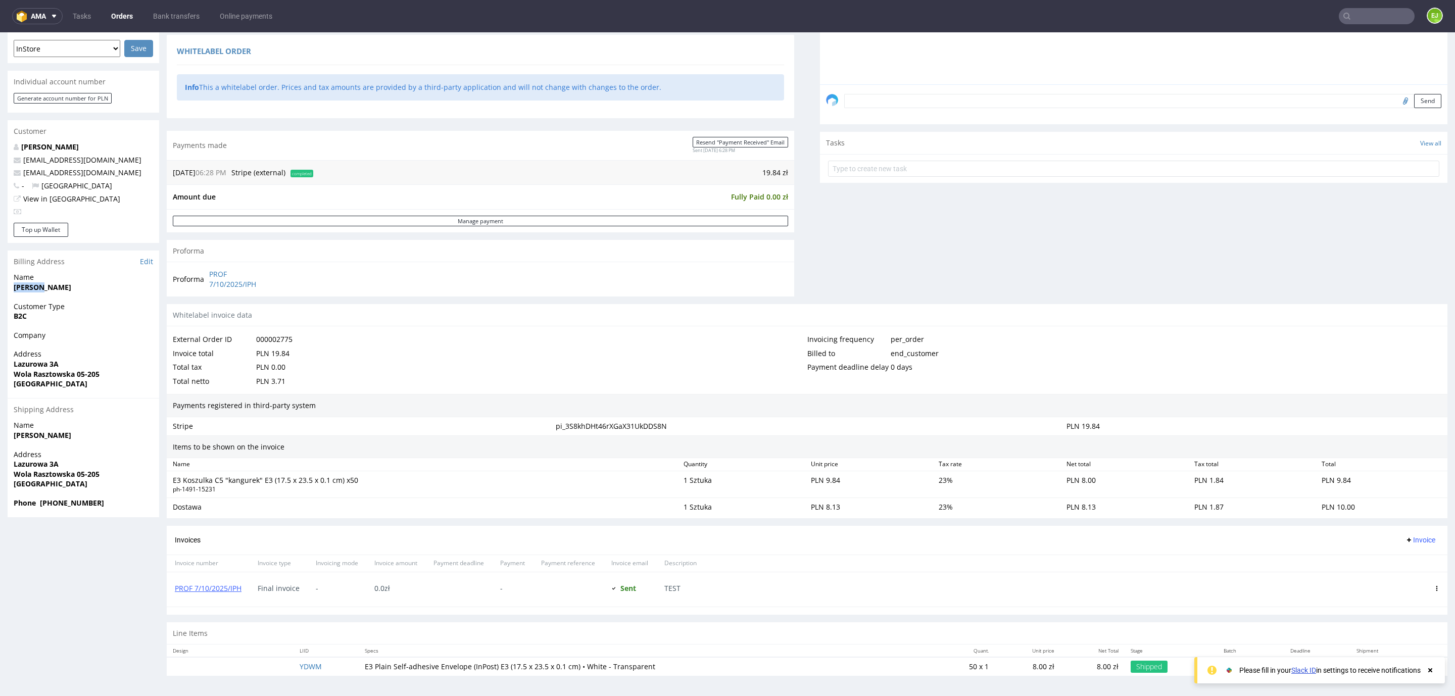
click at [29, 282] on strong "[PERSON_NAME]" at bounding box center [43, 287] width 58 height 10
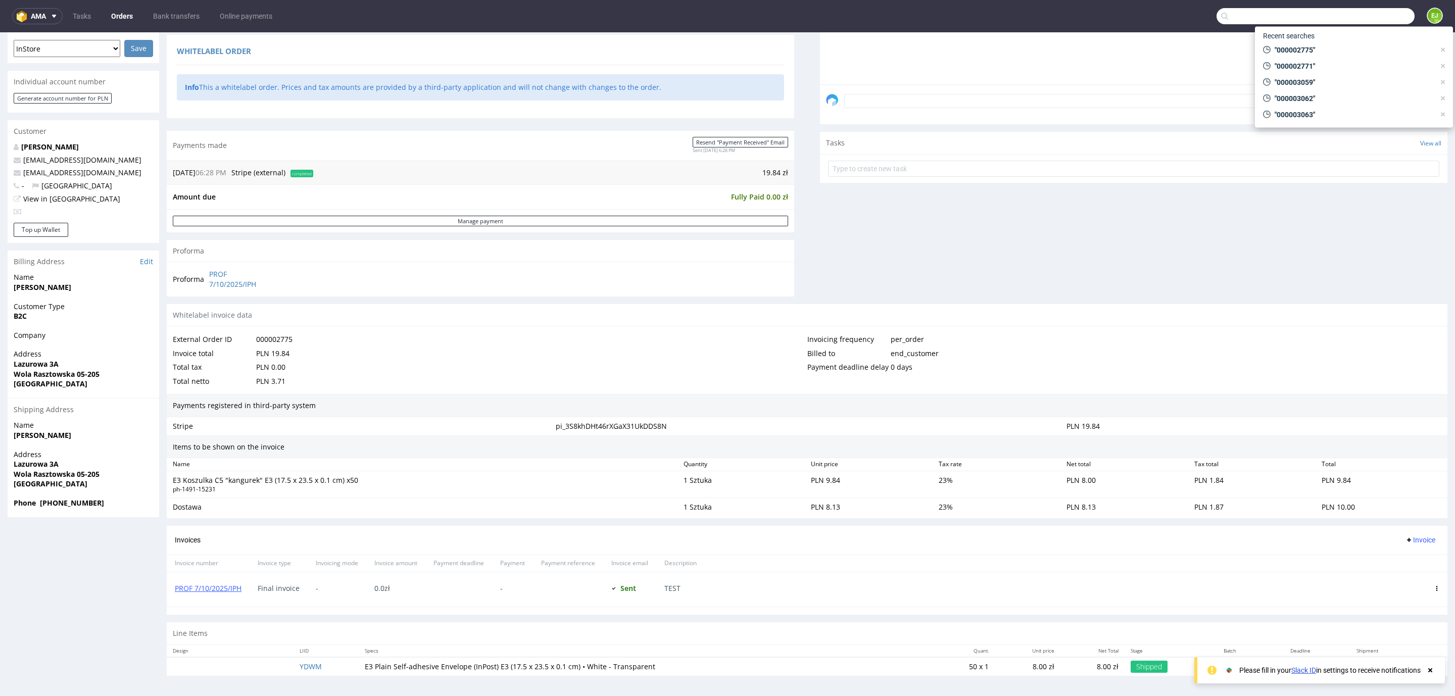
click at [1383, 16] on input "text" at bounding box center [1315, 16] width 198 height 16
paste input "000003094"
type input "000003094"
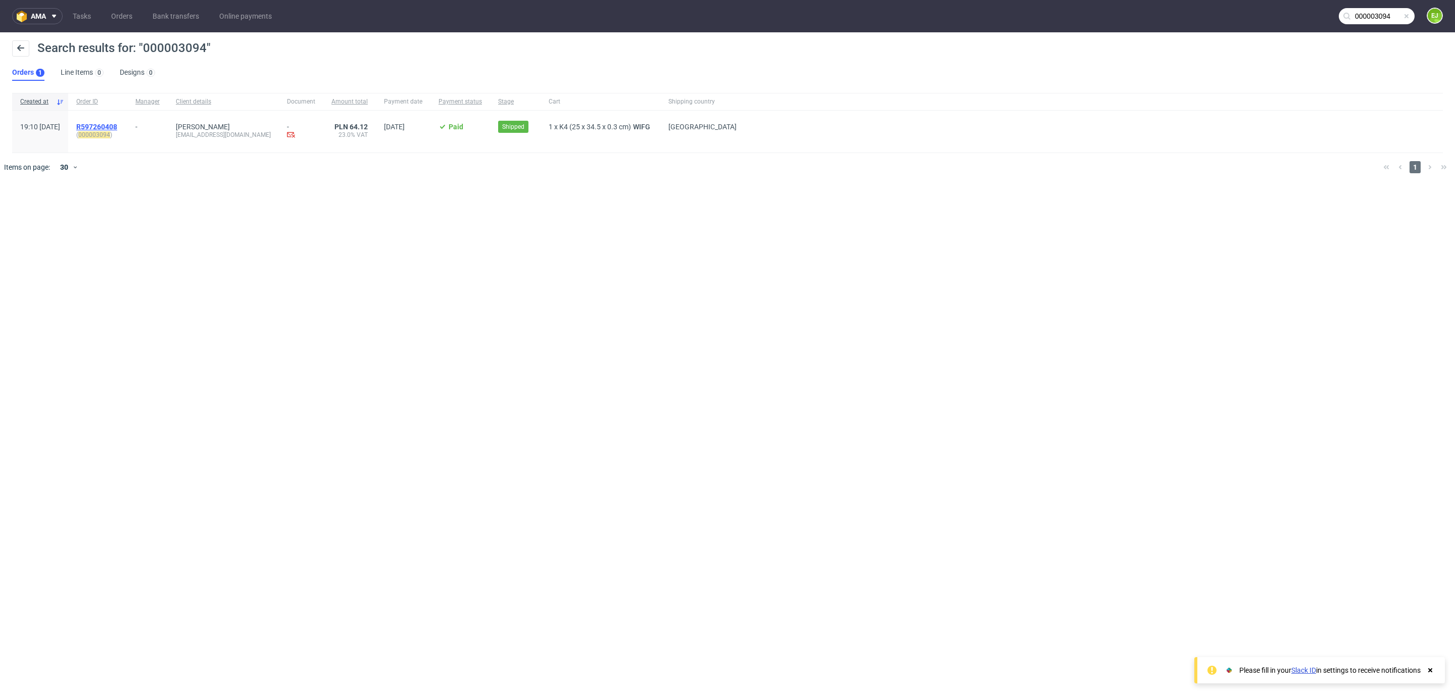
click at [117, 126] on span "R597260408" at bounding box center [96, 127] width 41 height 8
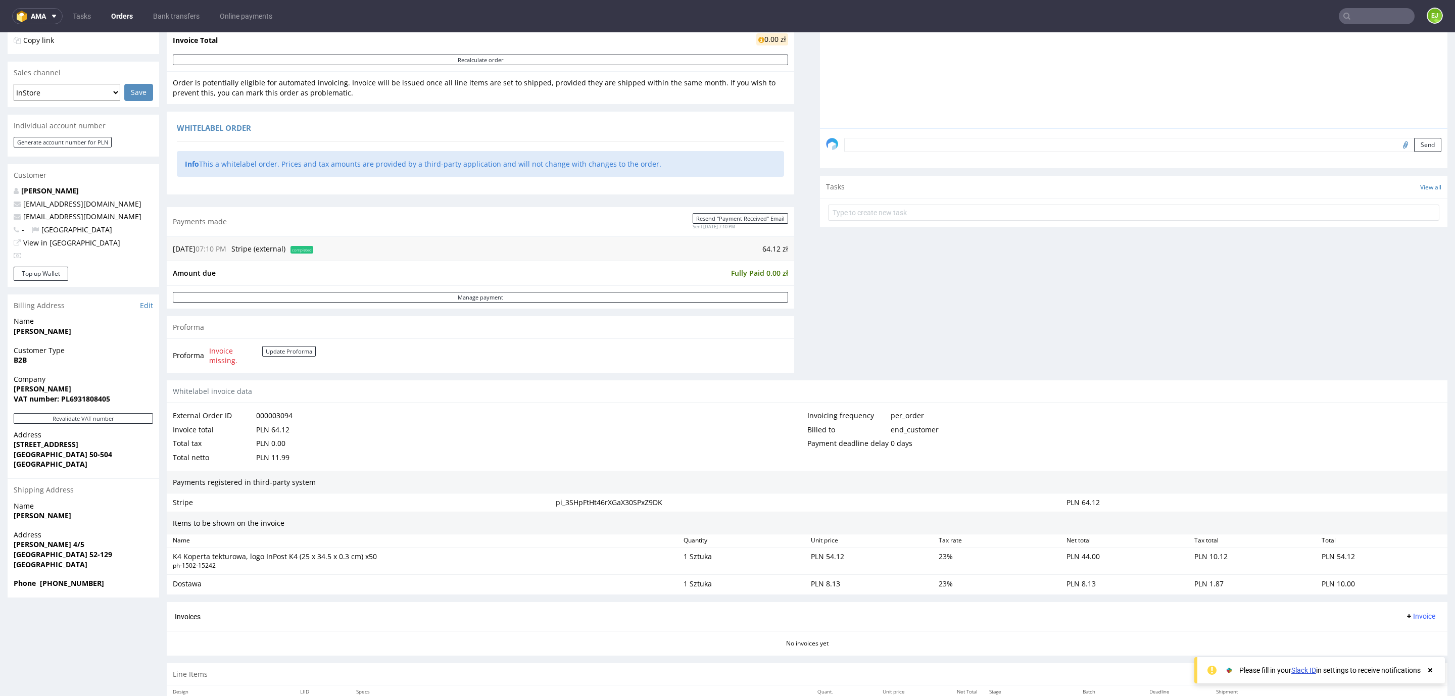
scroll to position [220, 0]
drag, startPoint x: 67, startPoint y: 398, endPoint x: 149, endPoint y: 404, distance: 81.6
click at [149, 404] on div "Company [PERSON_NAME] VAT number: PL6931808405" at bounding box center [84, 392] width 152 height 39
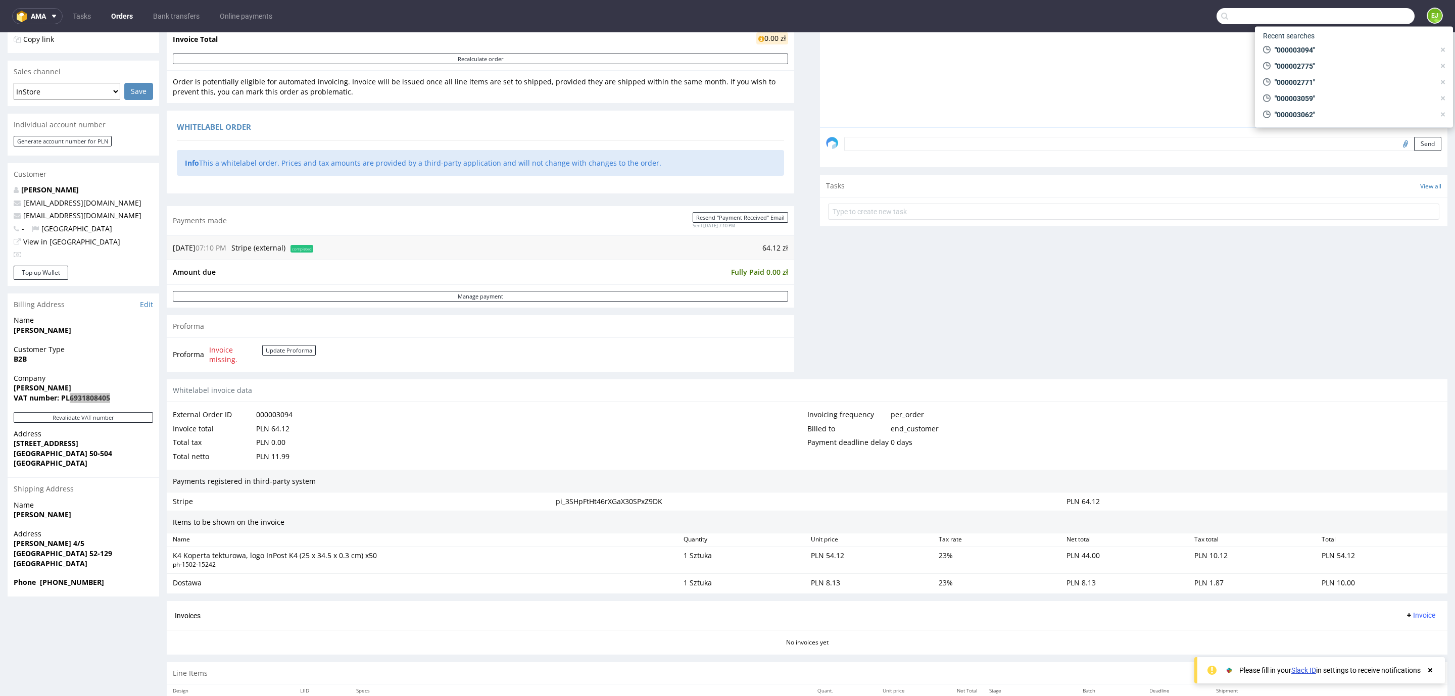
click at [1361, 23] on input "text" at bounding box center [1315, 16] width 198 height 16
paste input "000003092"
type input "000003092"
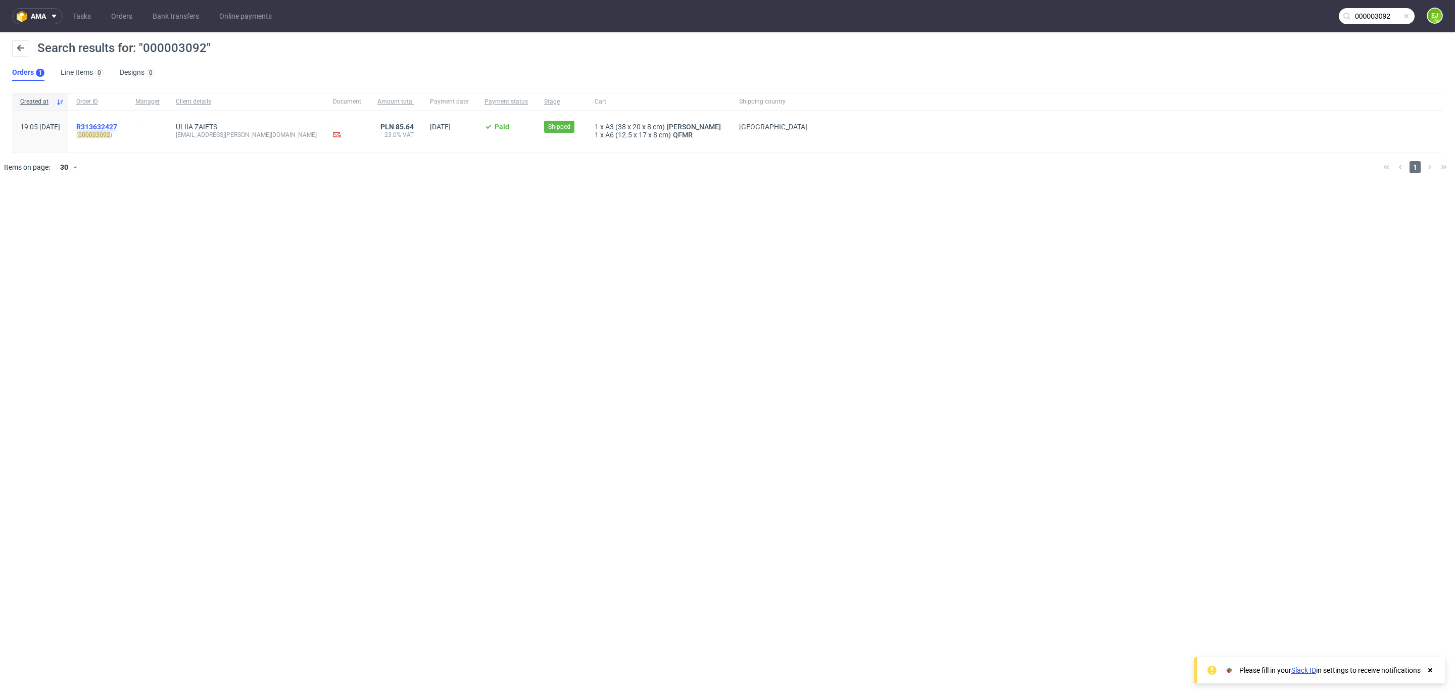
click at [117, 126] on span "R313632427" at bounding box center [96, 127] width 41 height 8
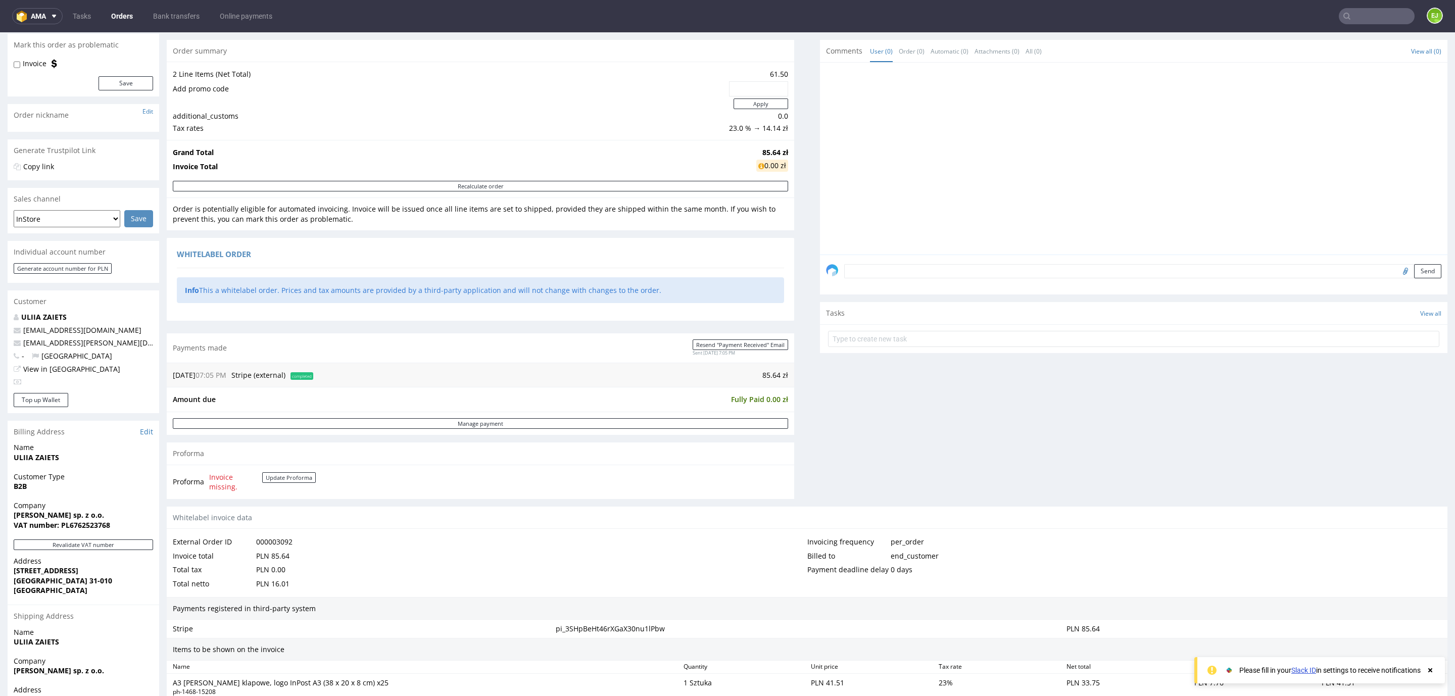
scroll to position [93, 0]
drag, startPoint x: 70, startPoint y: 526, endPoint x: 120, endPoint y: 528, distance: 50.6
click at [120, 528] on span "VAT number: PL6762523768" at bounding box center [83, 525] width 139 height 10
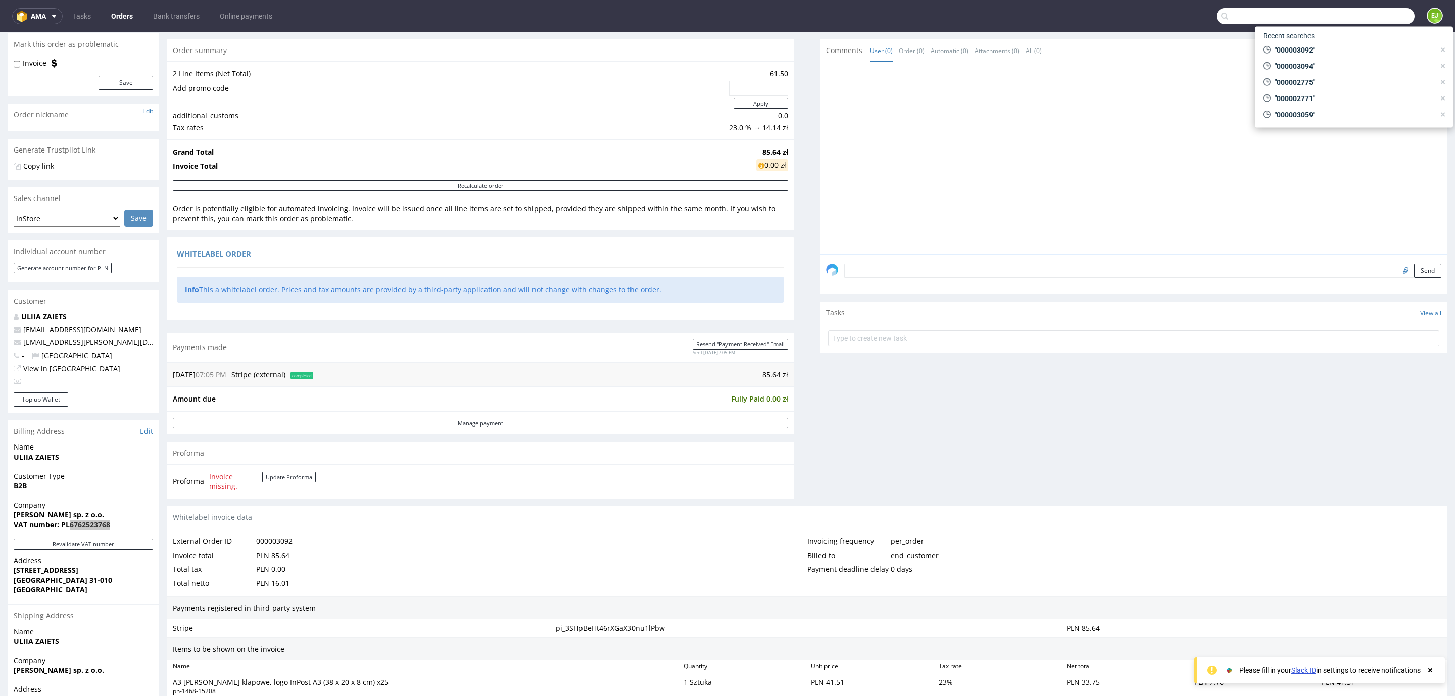
click at [1359, 15] on input "text" at bounding box center [1315, 16] width 198 height 16
paste input "000003090"
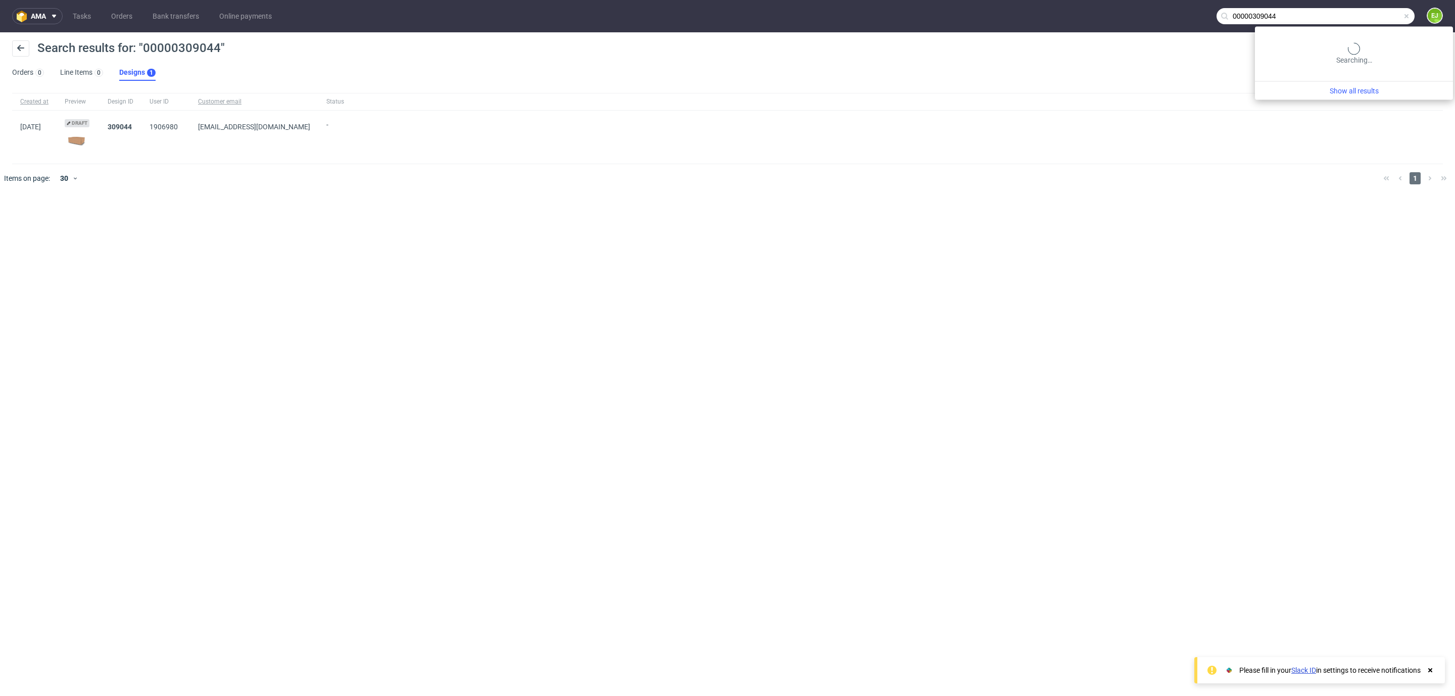
click at [1376, 16] on input "00000309044" at bounding box center [1315, 16] width 198 height 16
paste input "text"
type input "000003090"
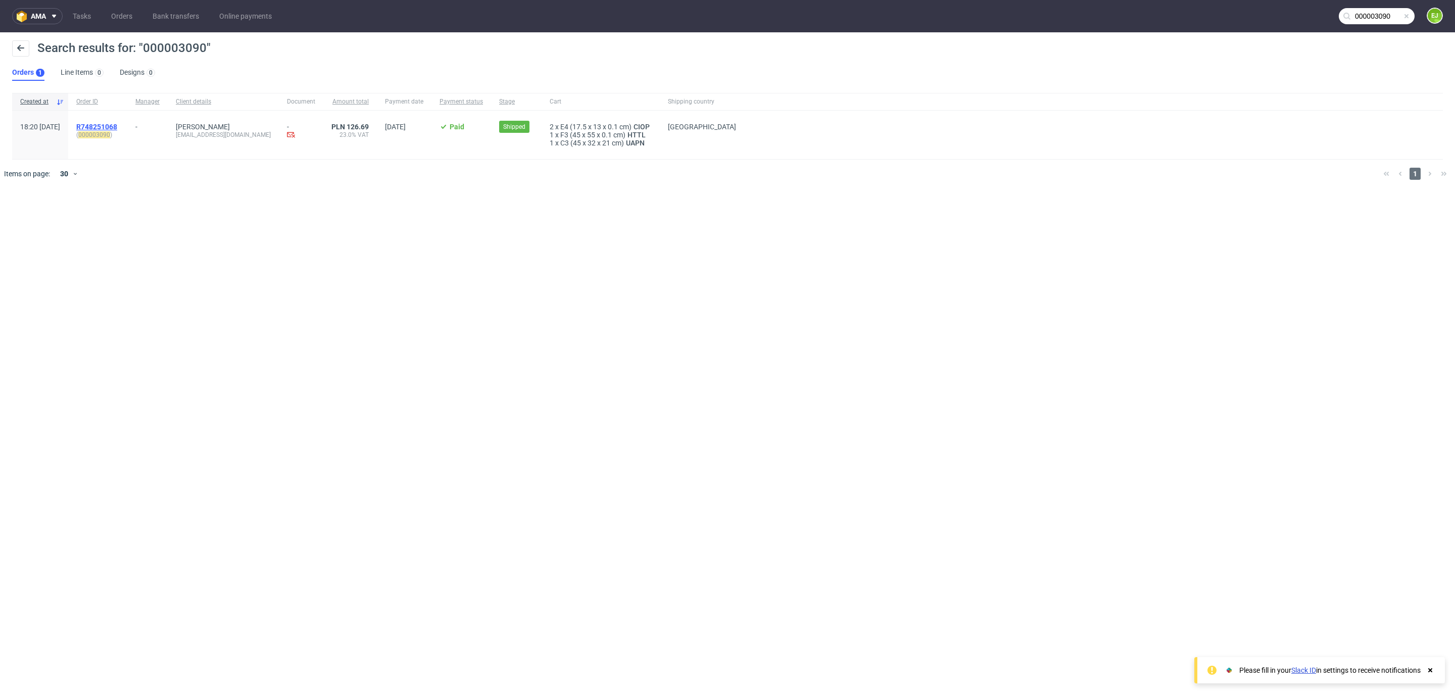
click at [117, 124] on span "R748251068" at bounding box center [96, 127] width 41 height 8
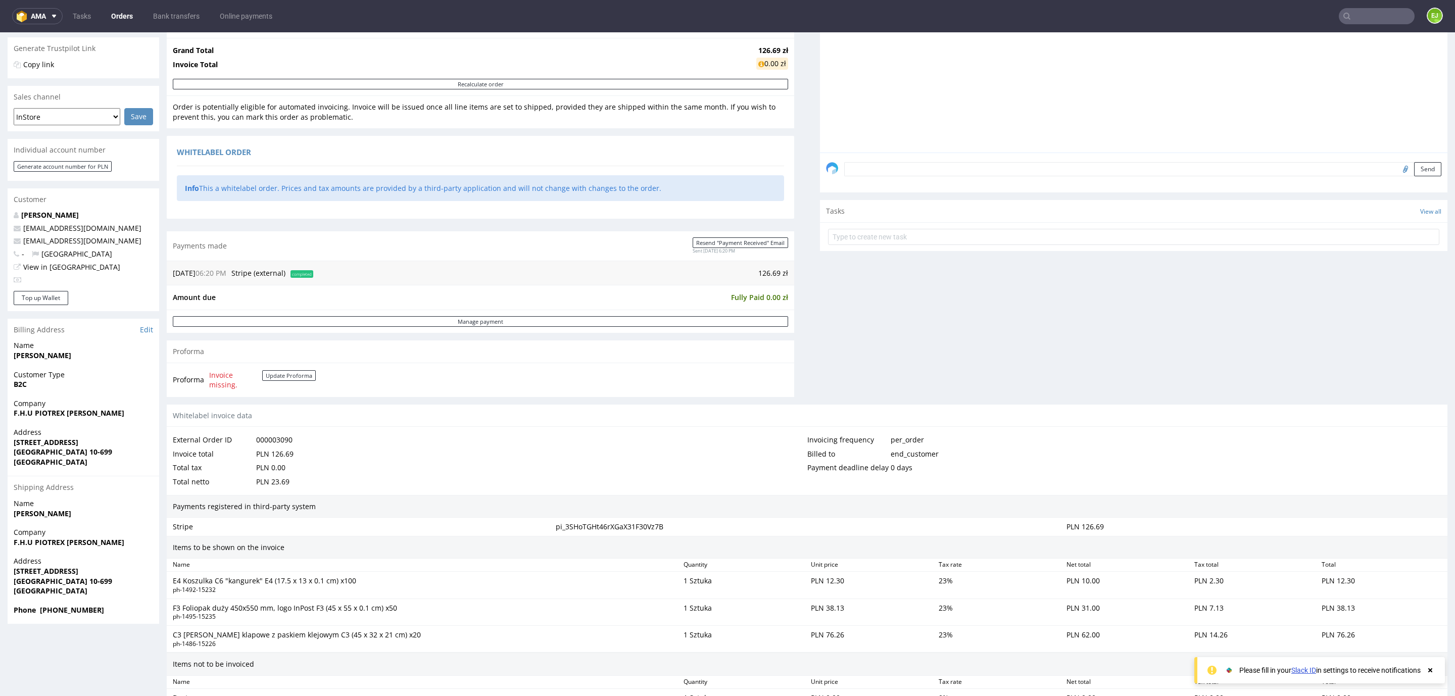
scroll to position [196, 0]
click at [109, 412] on strong "F.H.U PIOTREX [PERSON_NAME]" at bounding box center [69, 412] width 111 height 10
click at [30, 443] on strong "[STREET_ADDRESS]" at bounding box center [46, 441] width 65 height 10
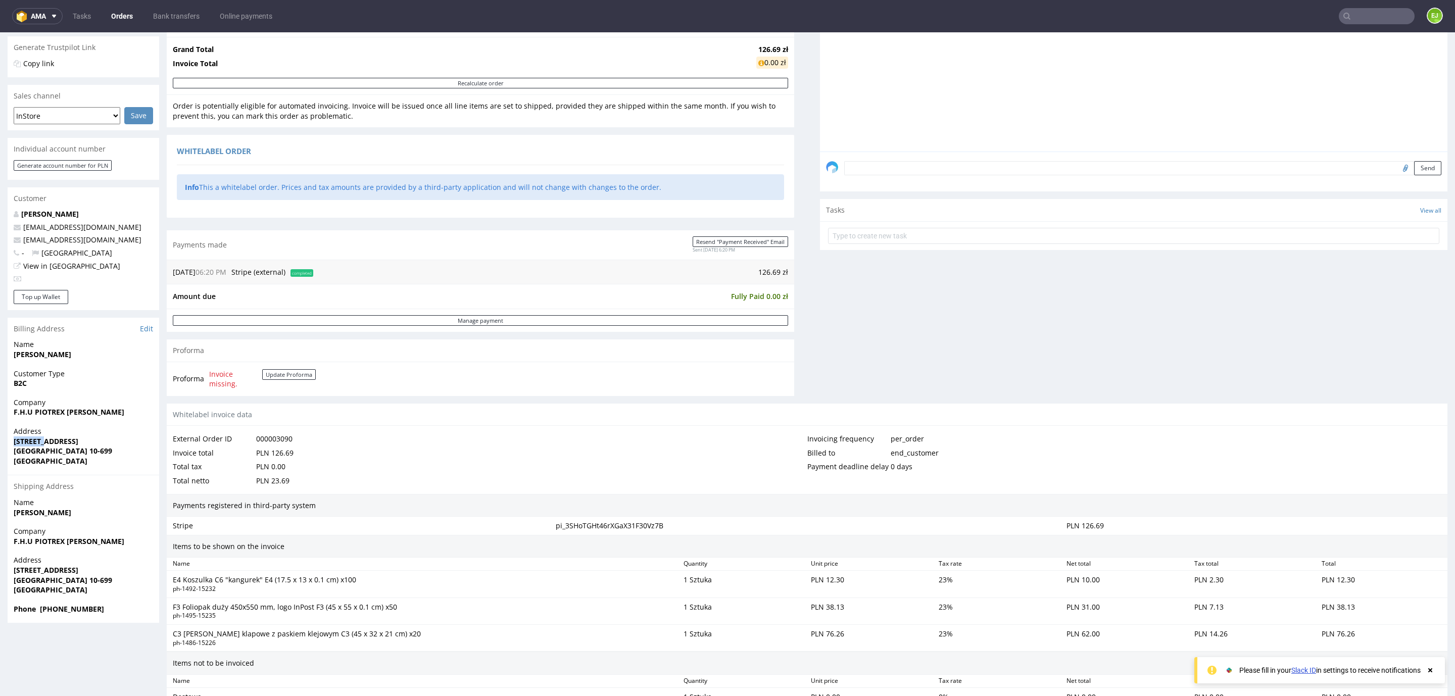
click at [30, 443] on strong "[STREET_ADDRESS]" at bounding box center [46, 441] width 65 height 10
click at [29, 455] on strong "[GEOGRAPHIC_DATA] 10-699" at bounding box center [63, 451] width 99 height 10
click at [54, 452] on strong "[GEOGRAPHIC_DATA] 10-699" at bounding box center [63, 451] width 99 height 10
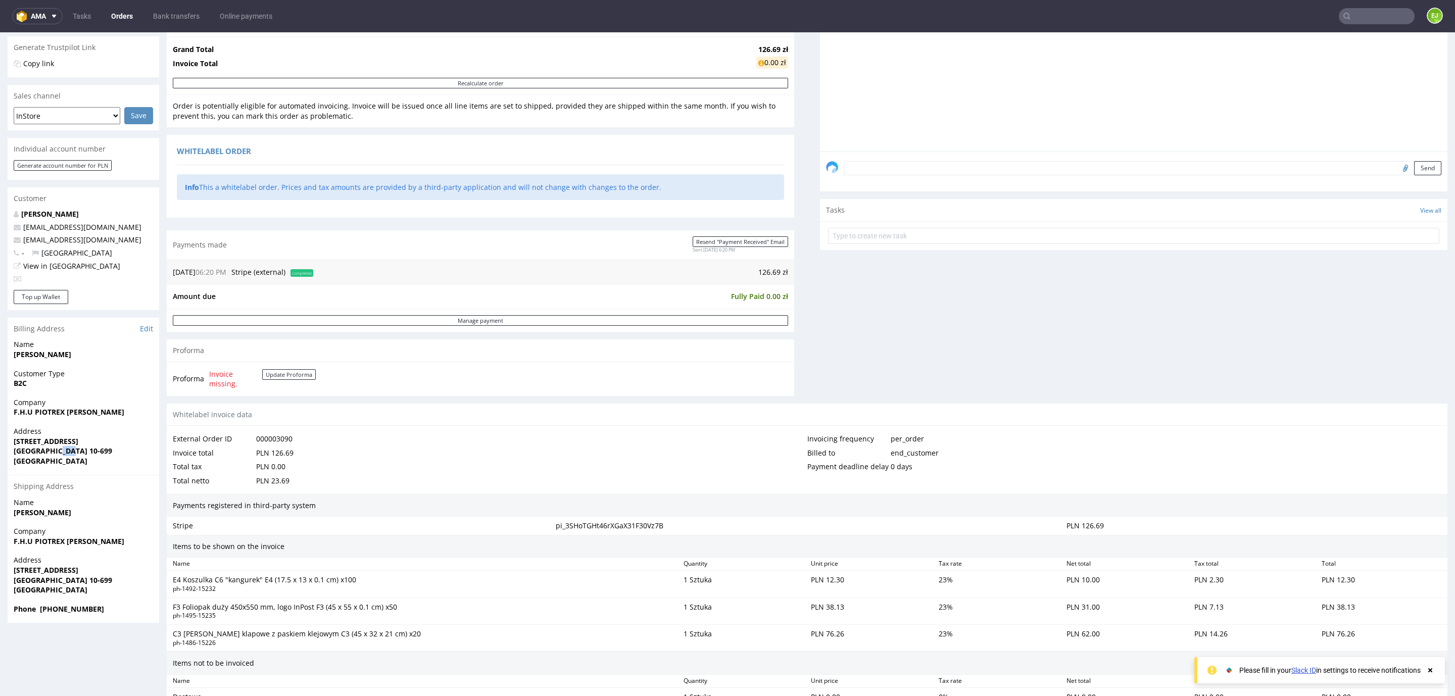
click at [54, 452] on strong "[GEOGRAPHIC_DATA] 10-699" at bounding box center [63, 451] width 99 height 10
drag, startPoint x: 43, startPoint y: 452, endPoint x: 86, endPoint y: 455, distance: 43.5
click at [86, 455] on span "[GEOGRAPHIC_DATA] 10-699" at bounding box center [83, 451] width 139 height 10
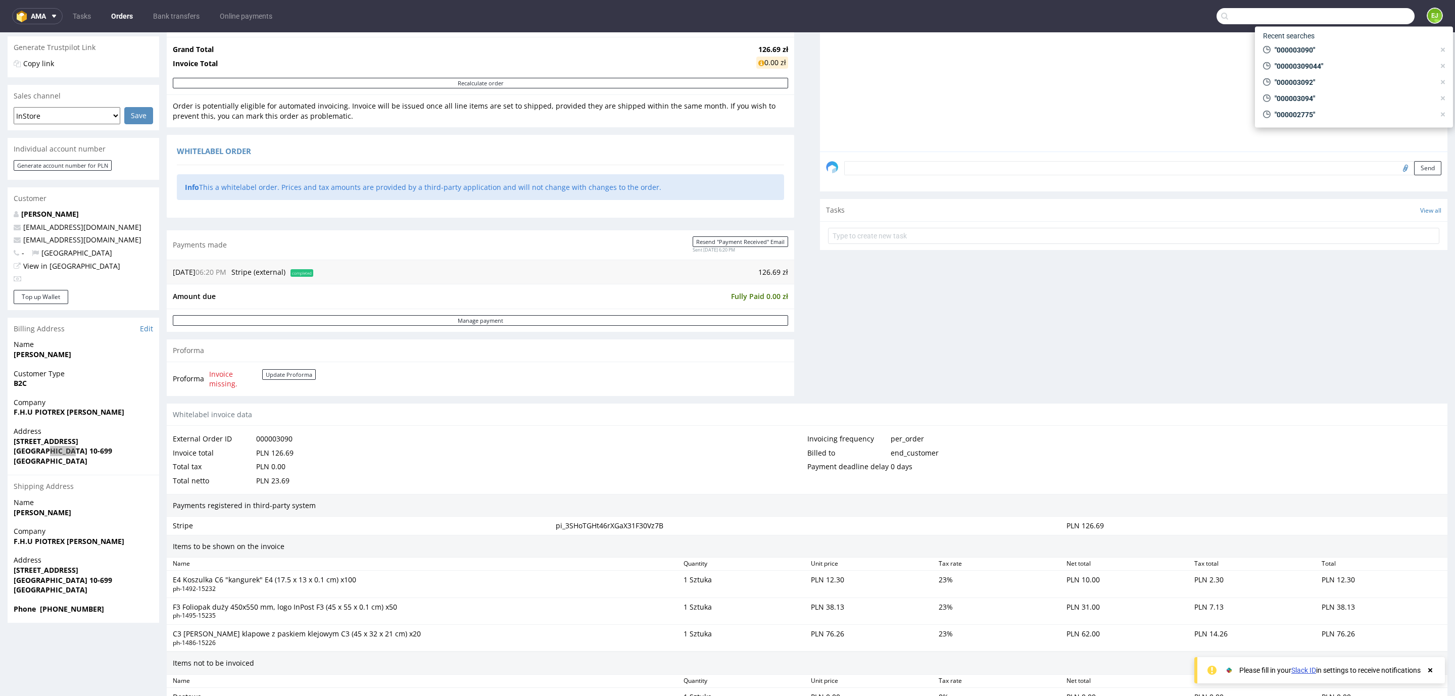
click at [1386, 17] on input "text" at bounding box center [1315, 16] width 198 height 16
paste input "000003078"
type input "000003078"
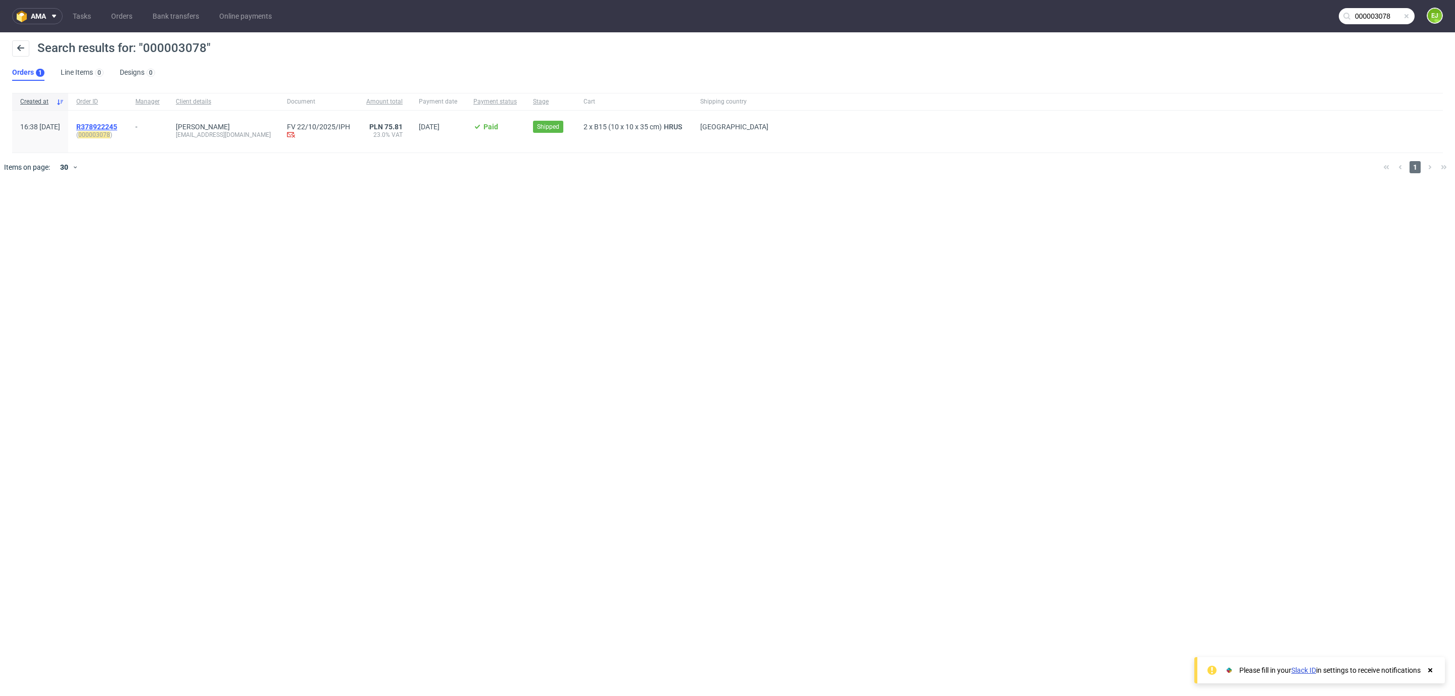
click at [117, 127] on span "R378922245" at bounding box center [96, 127] width 41 height 8
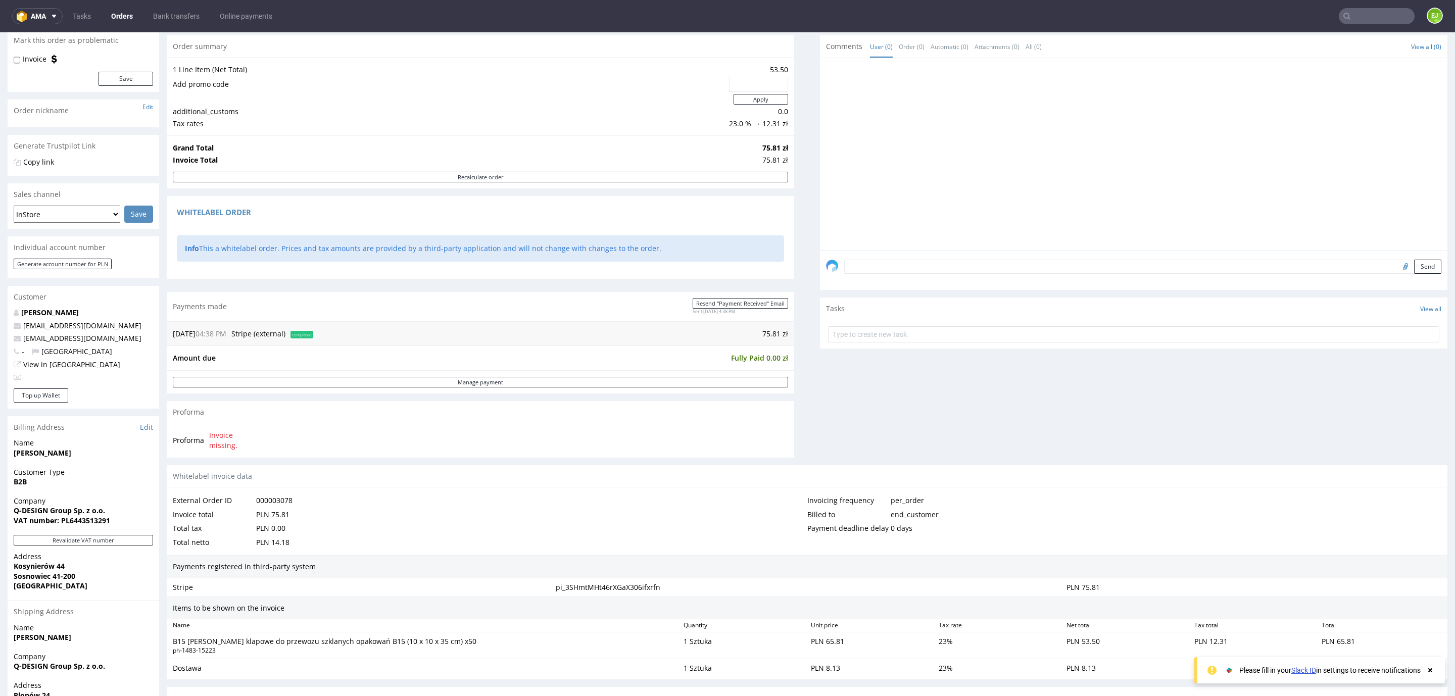
scroll to position [99, 0]
click at [71, 520] on strong "VAT number: PL6443513291" at bounding box center [62, 519] width 96 height 10
drag, startPoint x: 69, startPoint y: 520, endPoint x: 155, endPoint y: 529, distance: 86.4
click at [155, 529] on div "Company Q-DESIGN Group Sp. z o.o. VAT number: PL6443513291" at bounding box center [84, 513] width 152 height 39
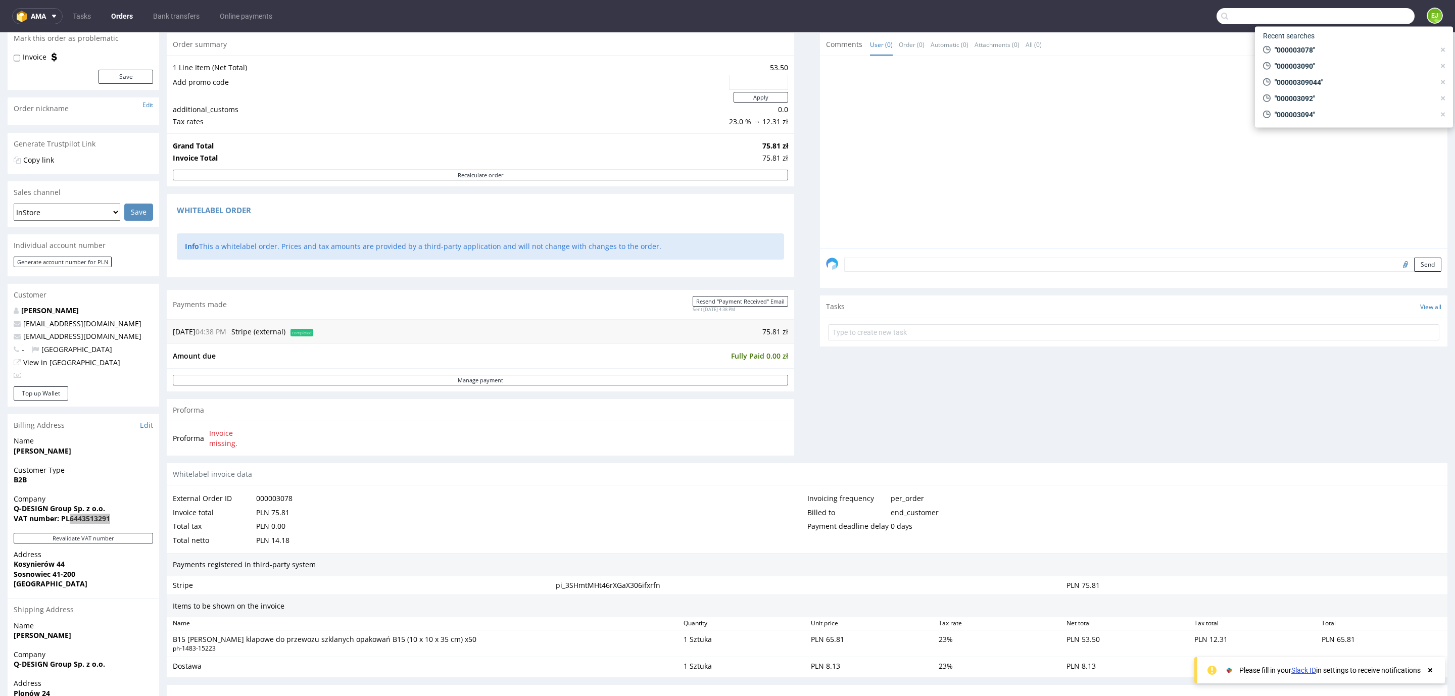
click at [1358, 22] on input "text" at bounding box center [1315, 16] width 198 height 16
paste input "000003072"
type input "000003072"
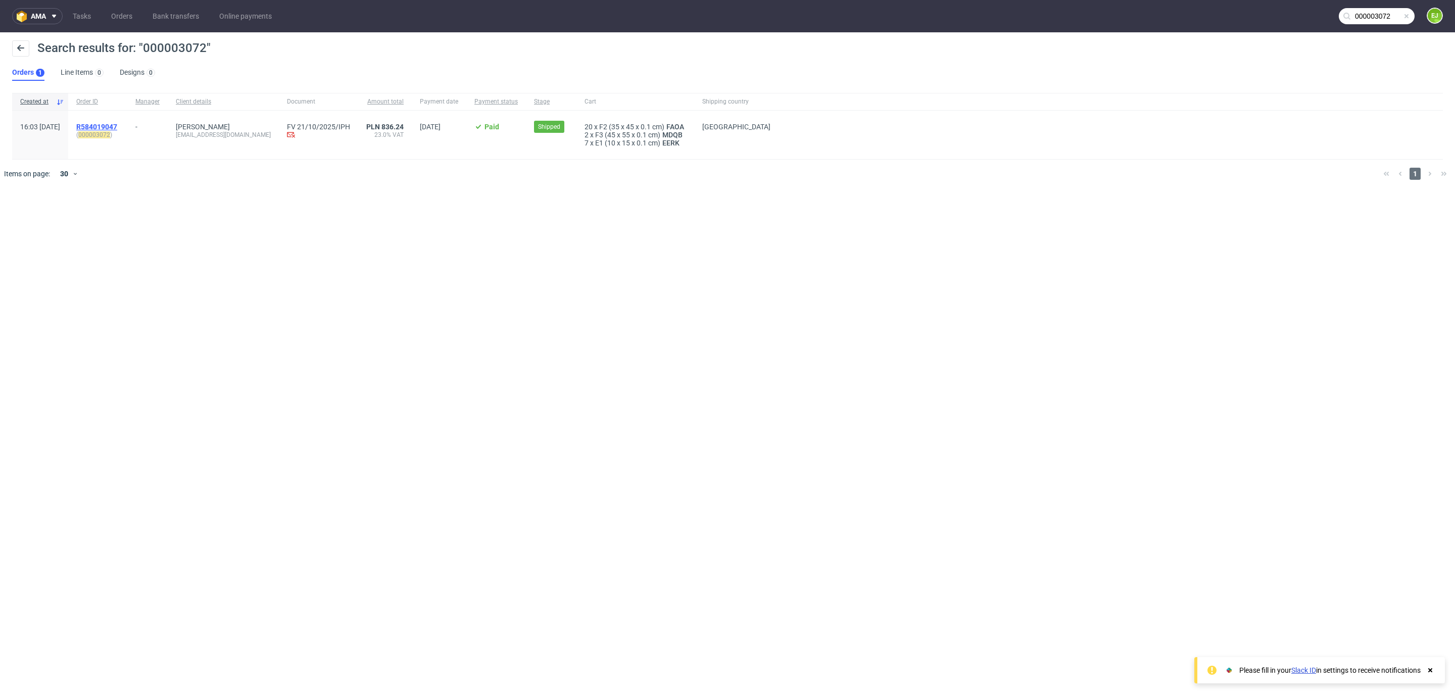
click at [117, 123] on span "R584019047" at bounding box center [96, 127] width 41 height 8
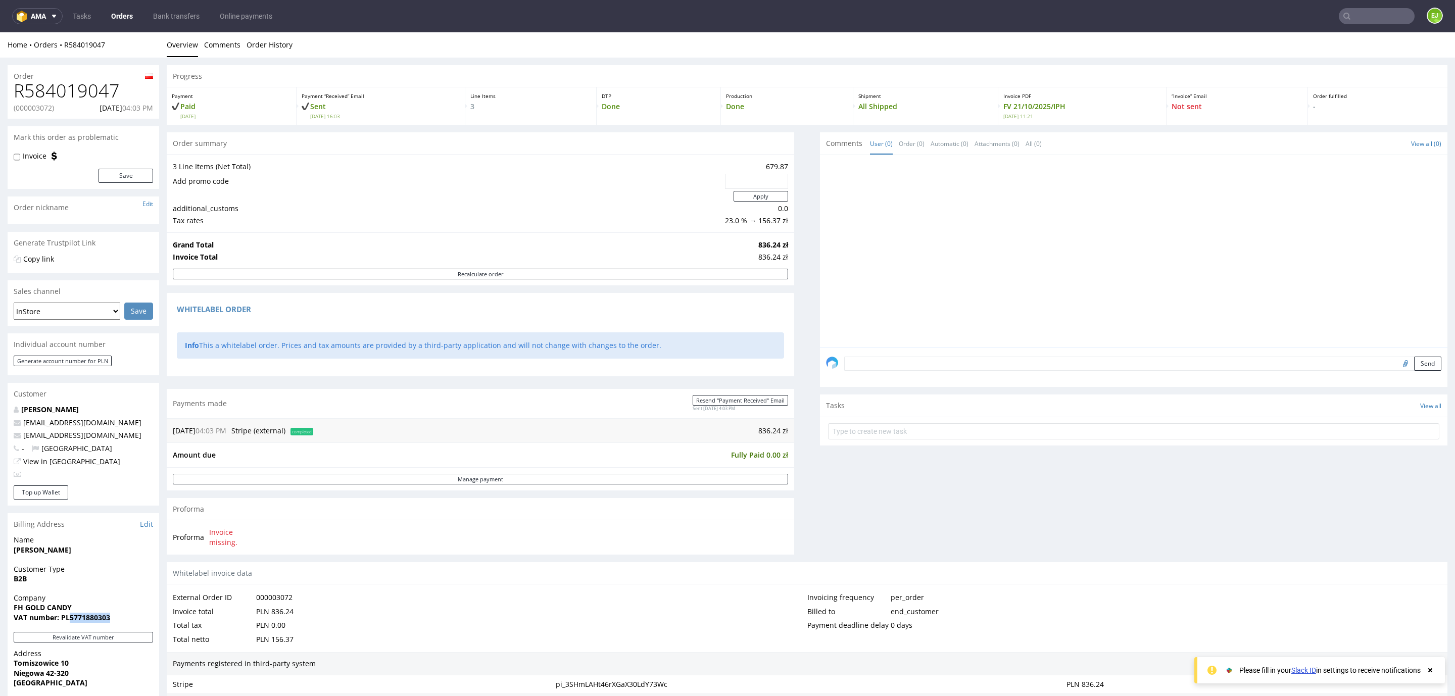
drag, startPoint x: 69, startPoint y: 617, endPoint x: 108, endPoint y: 616, distance: 39.4
click at [108, 616] on strong "VAT number: PL5771880303" at bounding box center [62, 618] width 96 height 10
click at [1376, 18] on input "text" at bounding box center [1377, 16] width 76 height 16
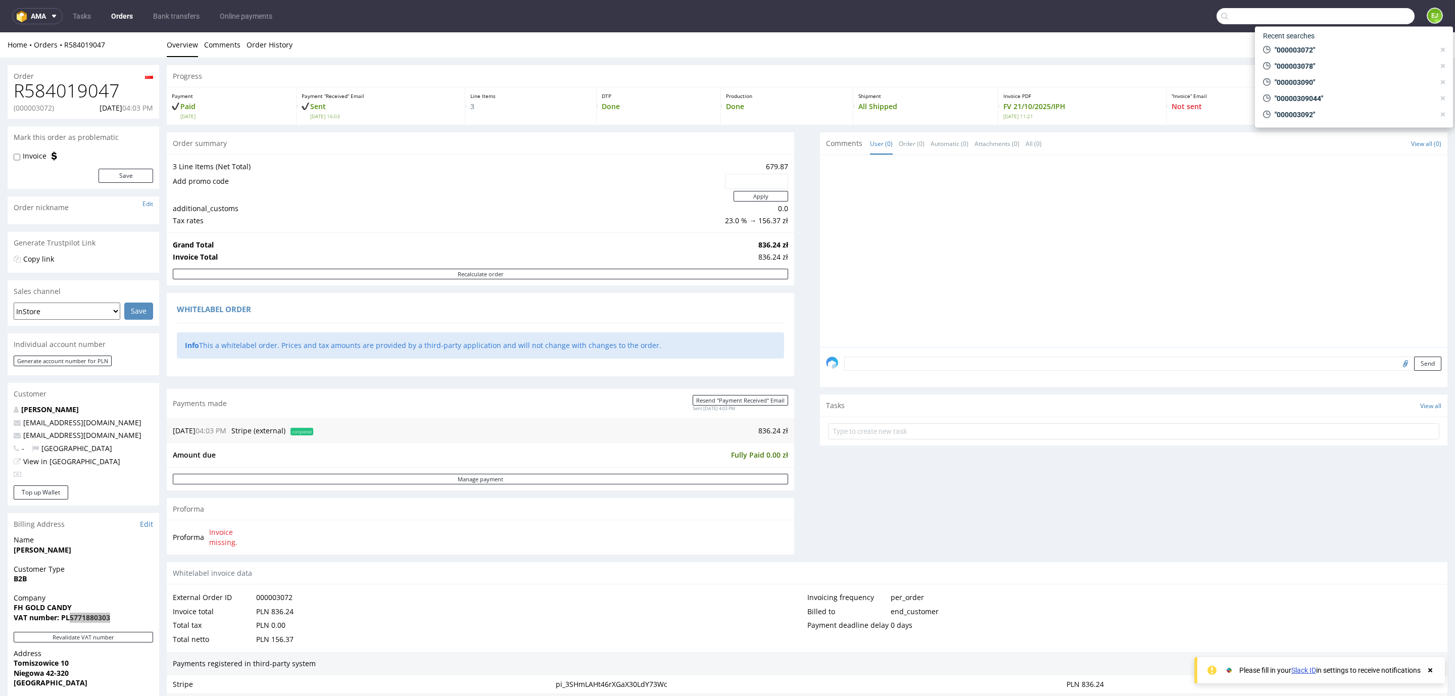
paste input "000003011)"
type input "000003011"
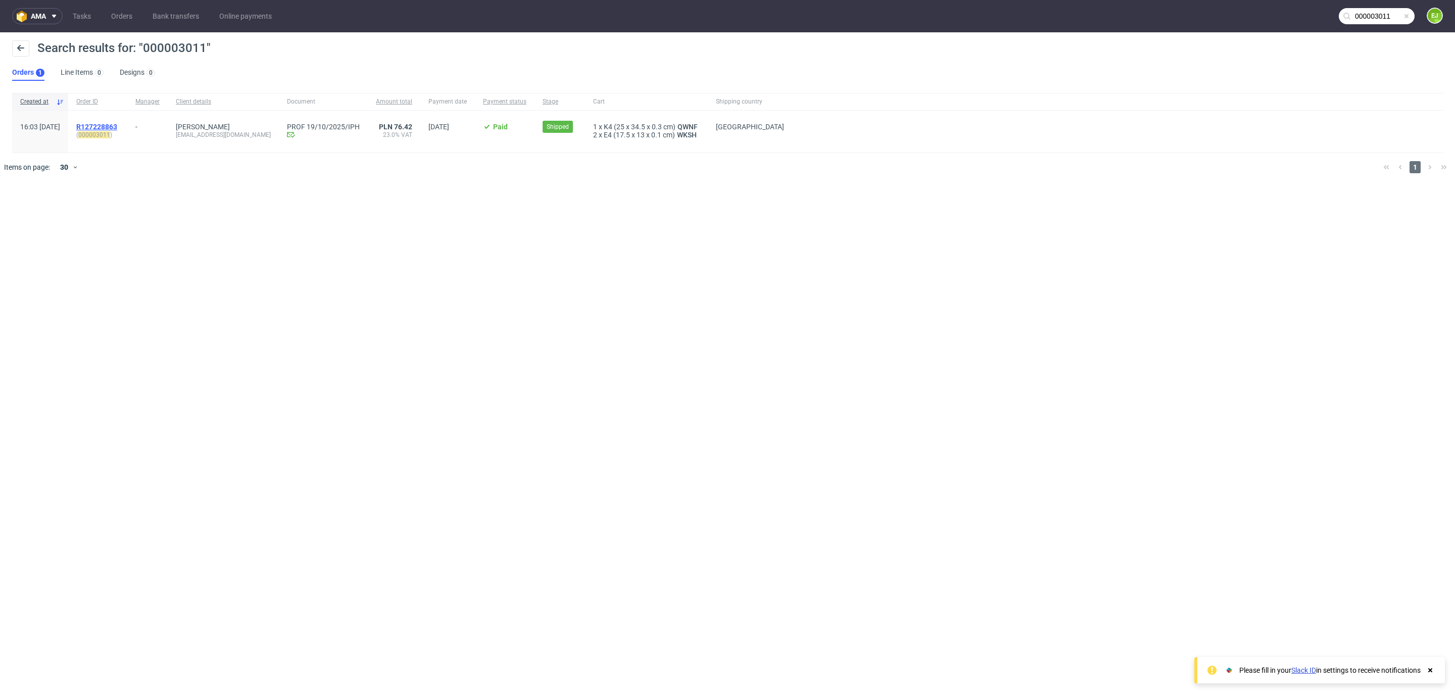
click at [117, 126] on span "R127228863" at bounding box center [96, 127] width 41 height 8
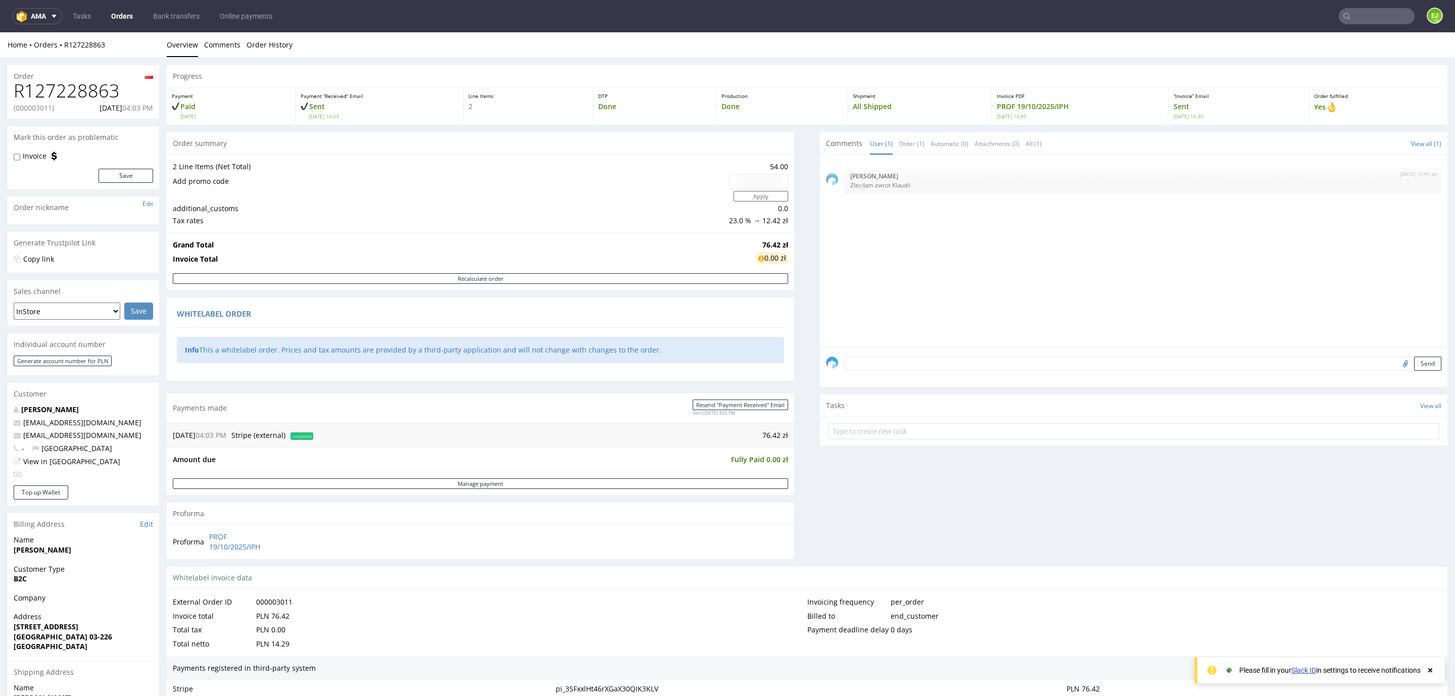
click at [40, 554] on strong "[PERSON_NAME]" at bounding box center [43, 550] width 58 height 10
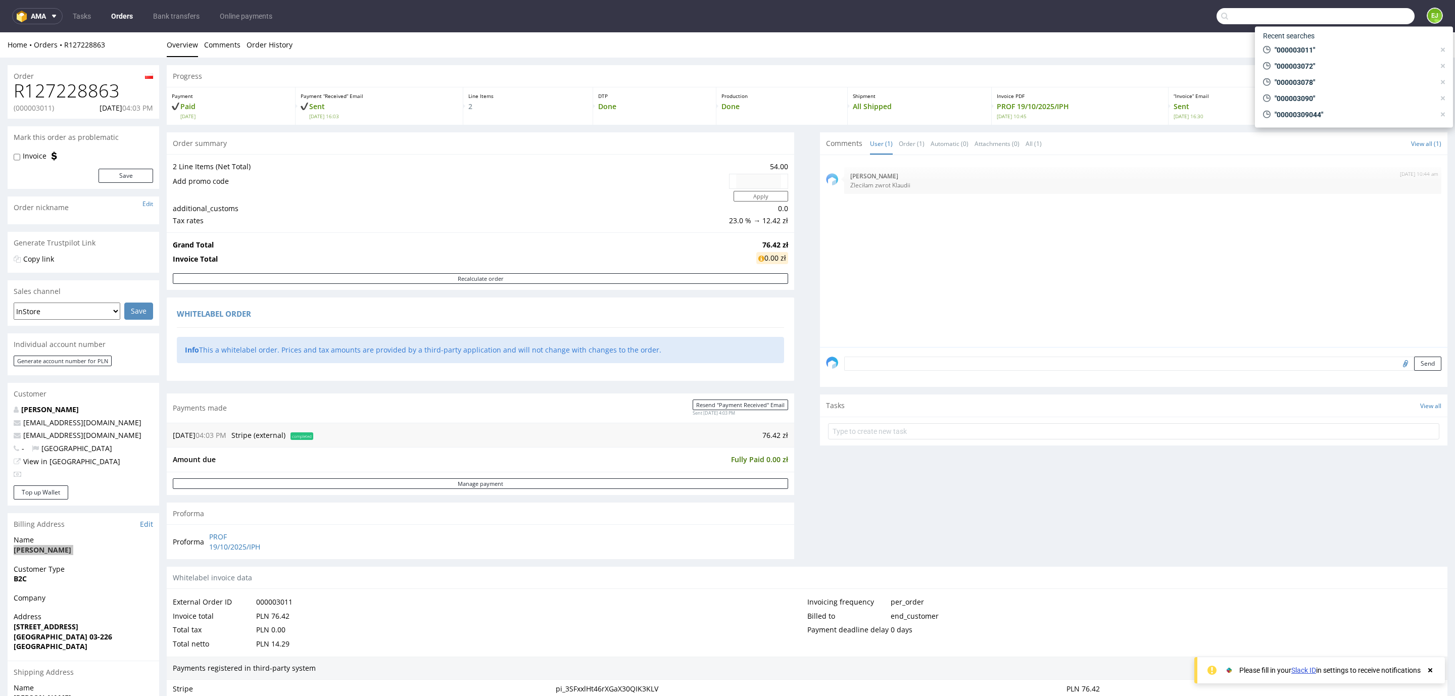
click at [1382, 20] on input "text" at bounding box center [1315, 16] width 198 height 16
paste input "000003010"
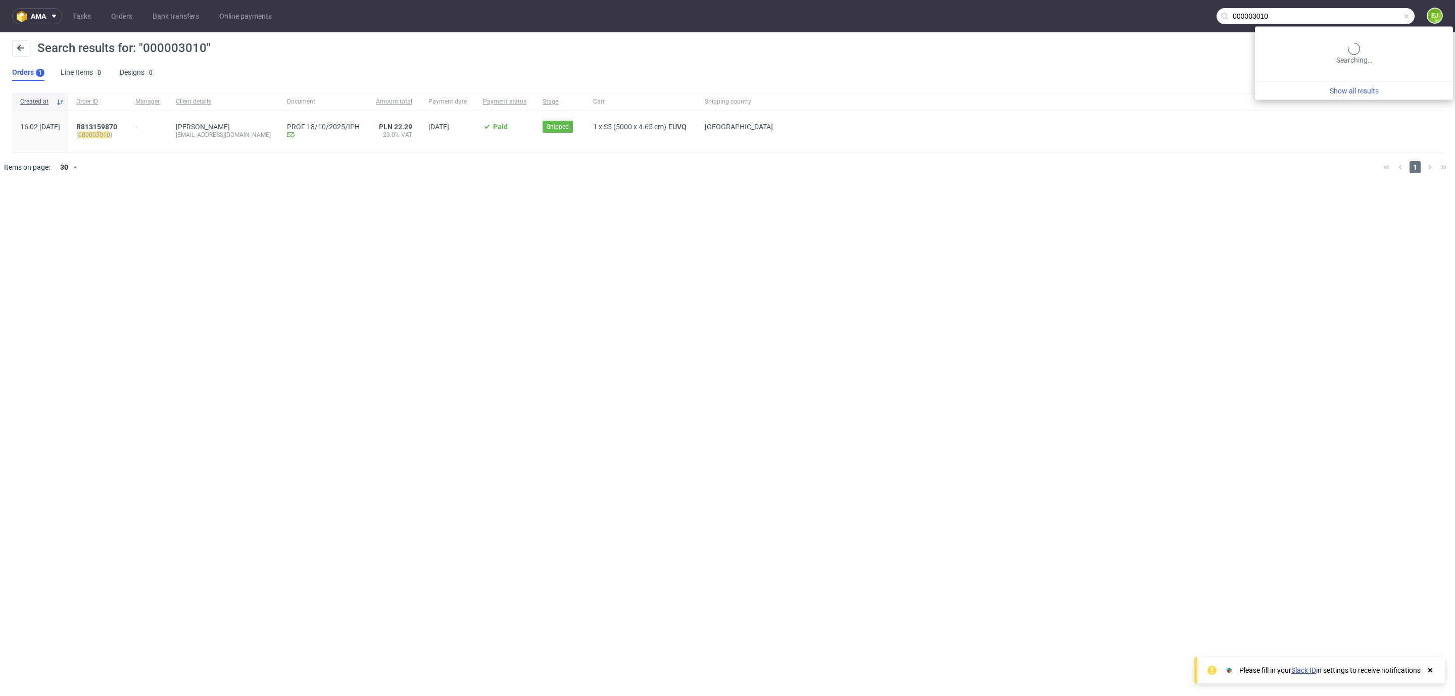
click at [1377, 12] on input "000003010" at bounding box center [1315, 16] width 198 height 16
paste input "06"
click at [1385, 7] on nav "ama Tasks Orders Bank transfers Online payments 000003006 EJ" at bounding box center [727, 16] width 1455 height 32
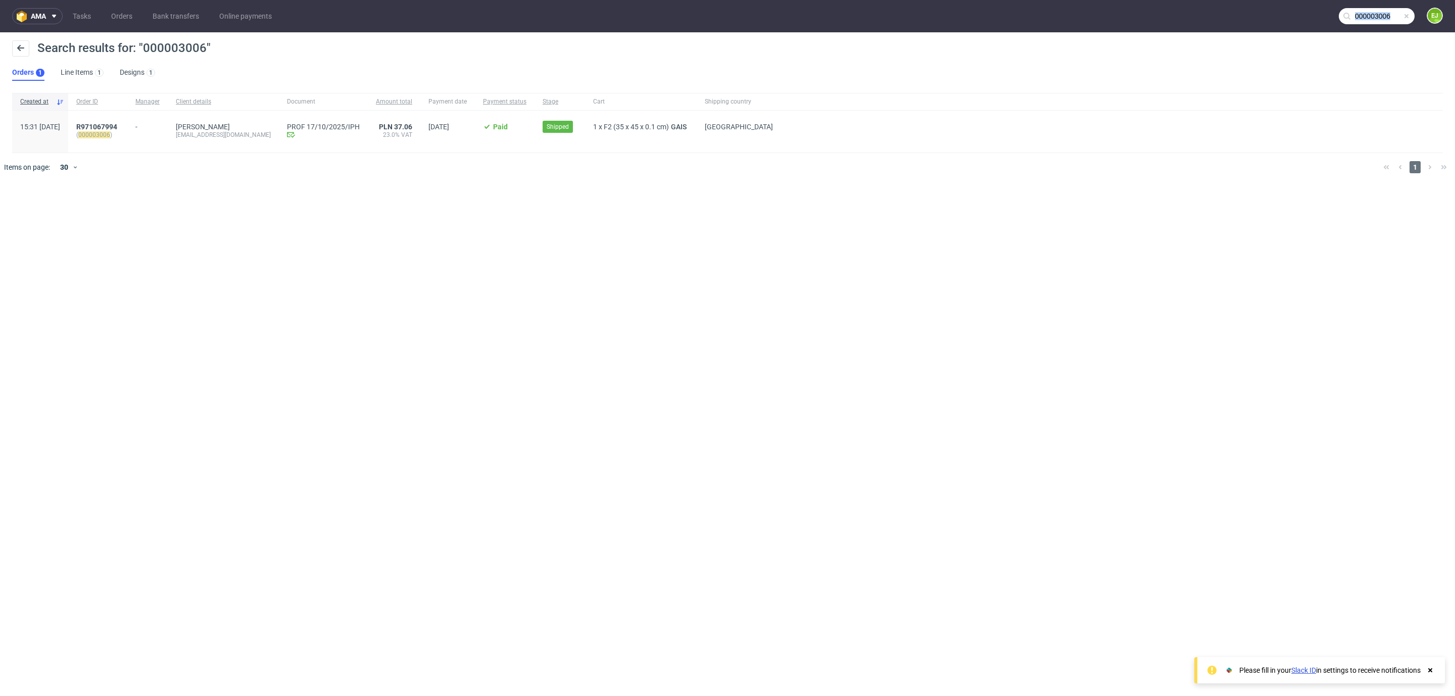
click at [1385, 7] on nav "ama Tasks Orders Bank transfers Online payments 000003006 EJ" at bounding box center [727, 16] width 1455 height 32
click at [1384, 16] on input "000003006" at bounding box center [1315, 16] width 198 height 16
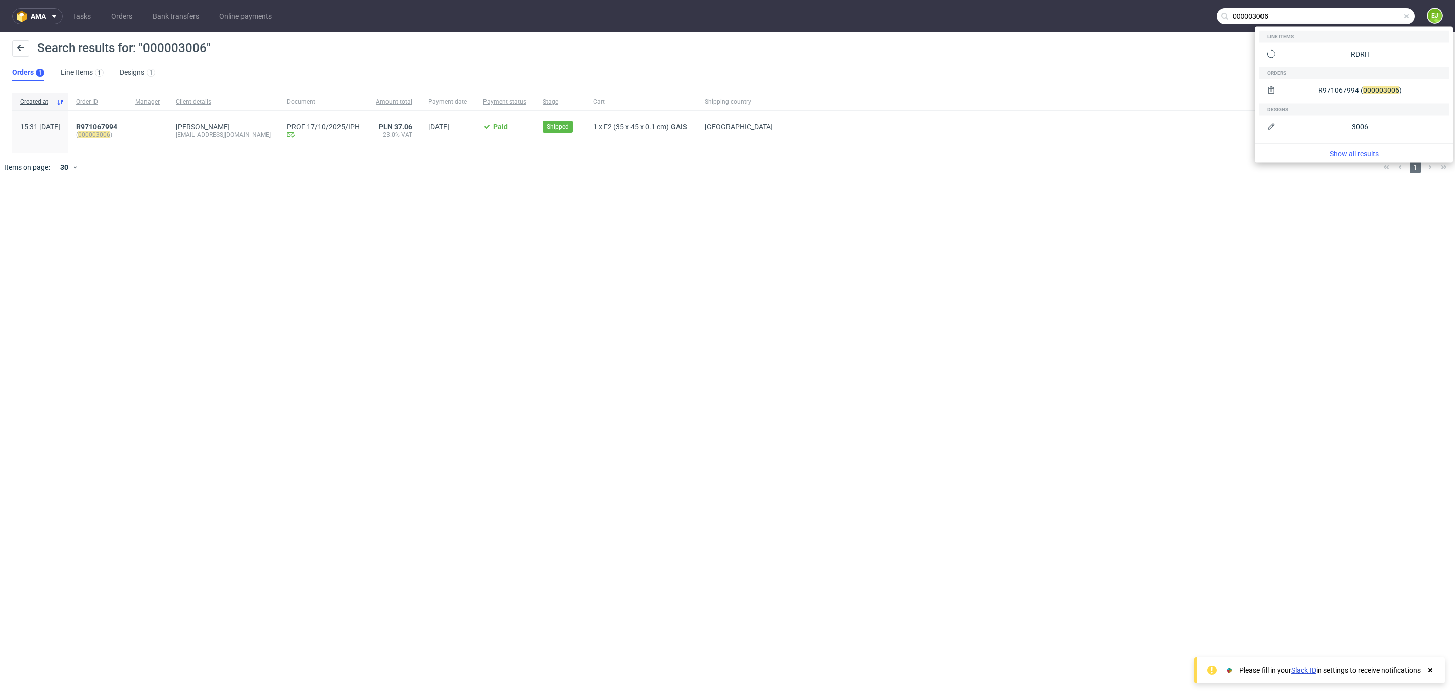
paste input "0"
click at [1390, 13] on input "000003000" at bounding box center [1315, 16] width 198 height 16
paste input "2999"
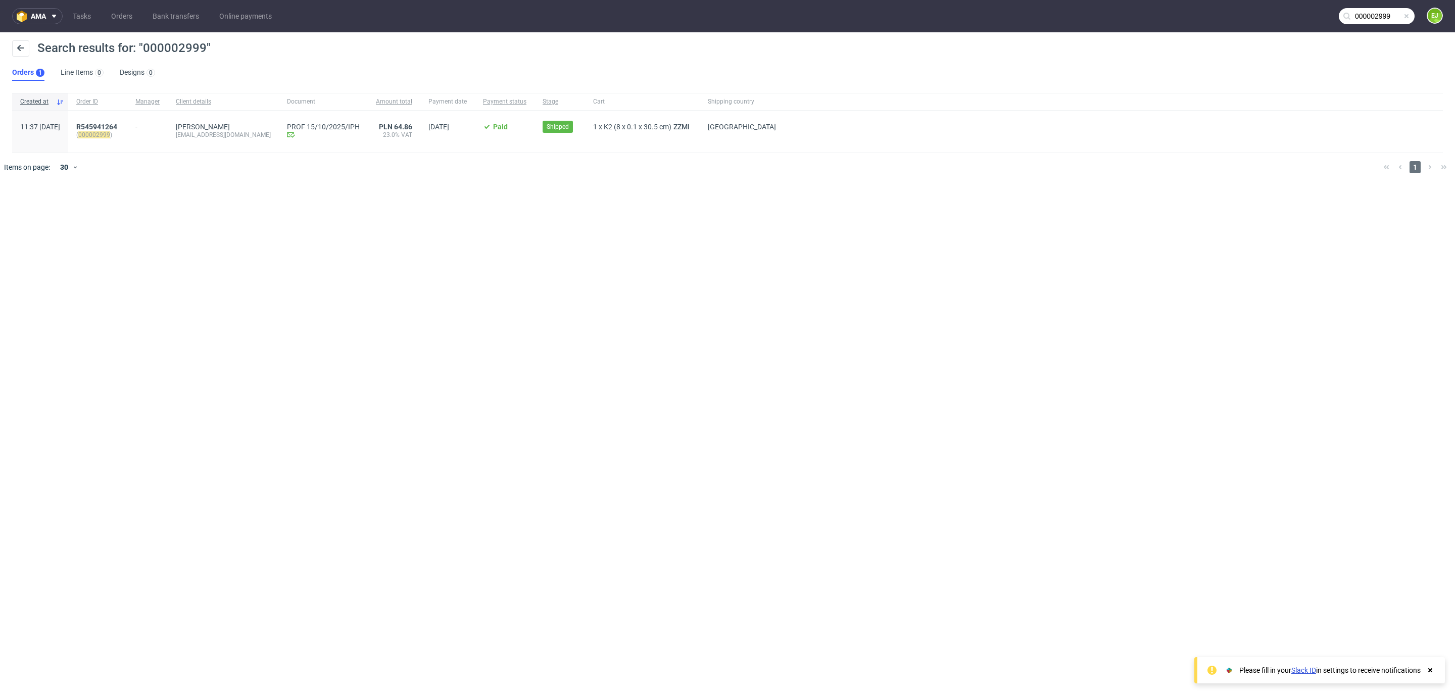
click at [1354, 11] on input "000002999" at bounding box center [1377, 16] width 76 height 16
click at [1354, 11] on input "000002999" at bounding box center [1315, 16] width 198 height 16
paste input "883"
type input "000002883"
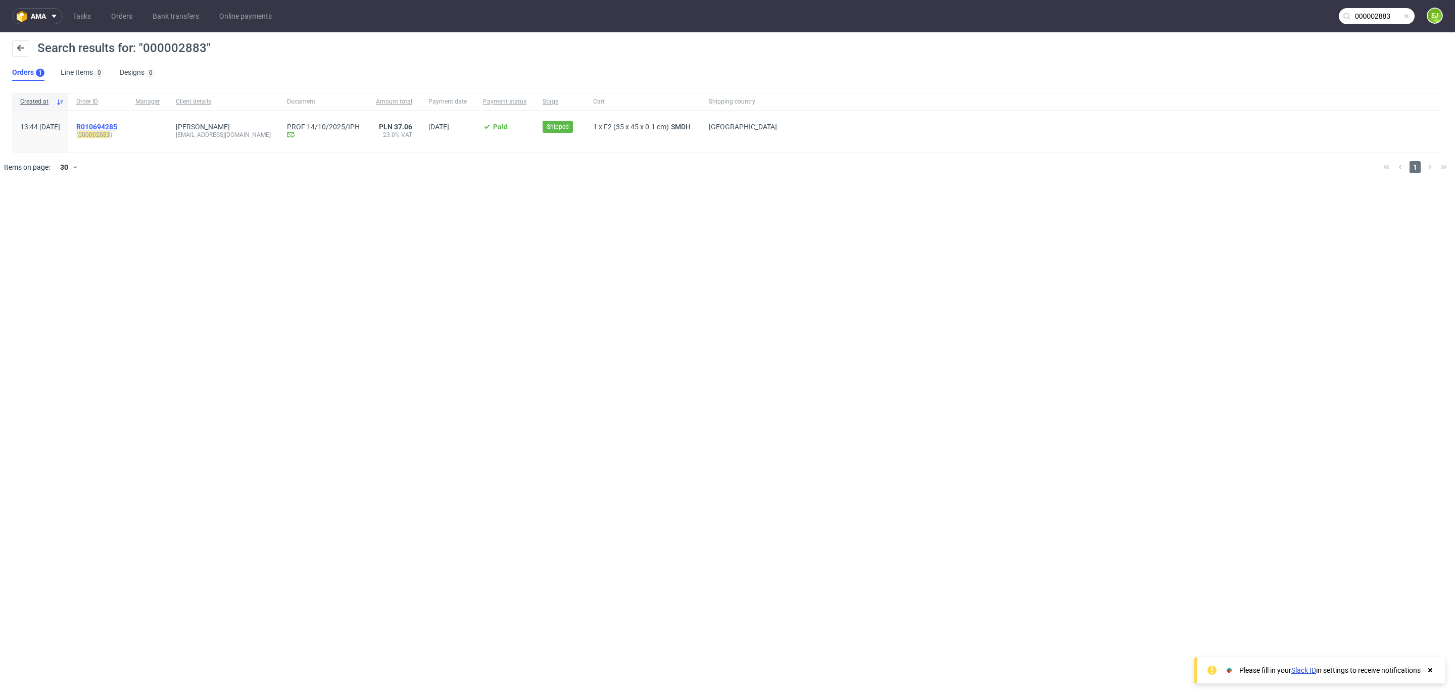
click at [117, 126] on span "R010694285" at bounding box center [96, 127] width 41 height 8
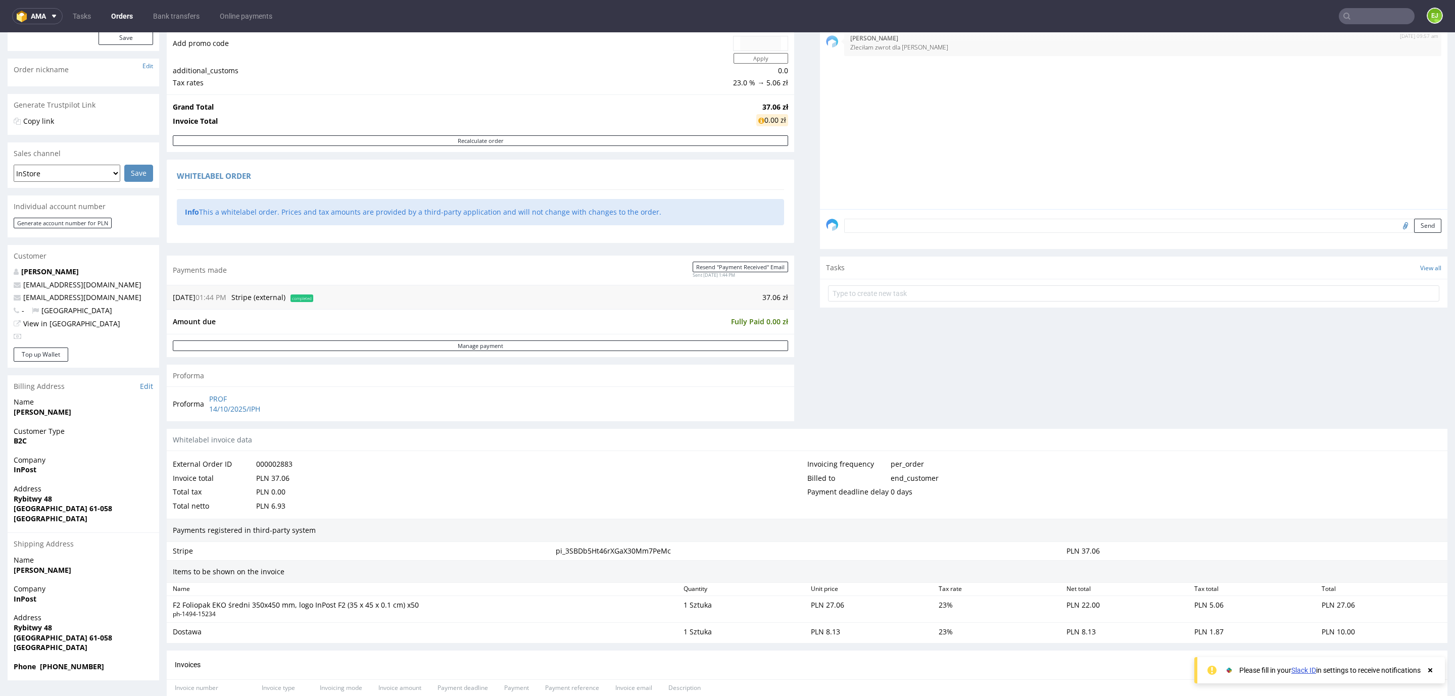
scroll to position [146, 0]
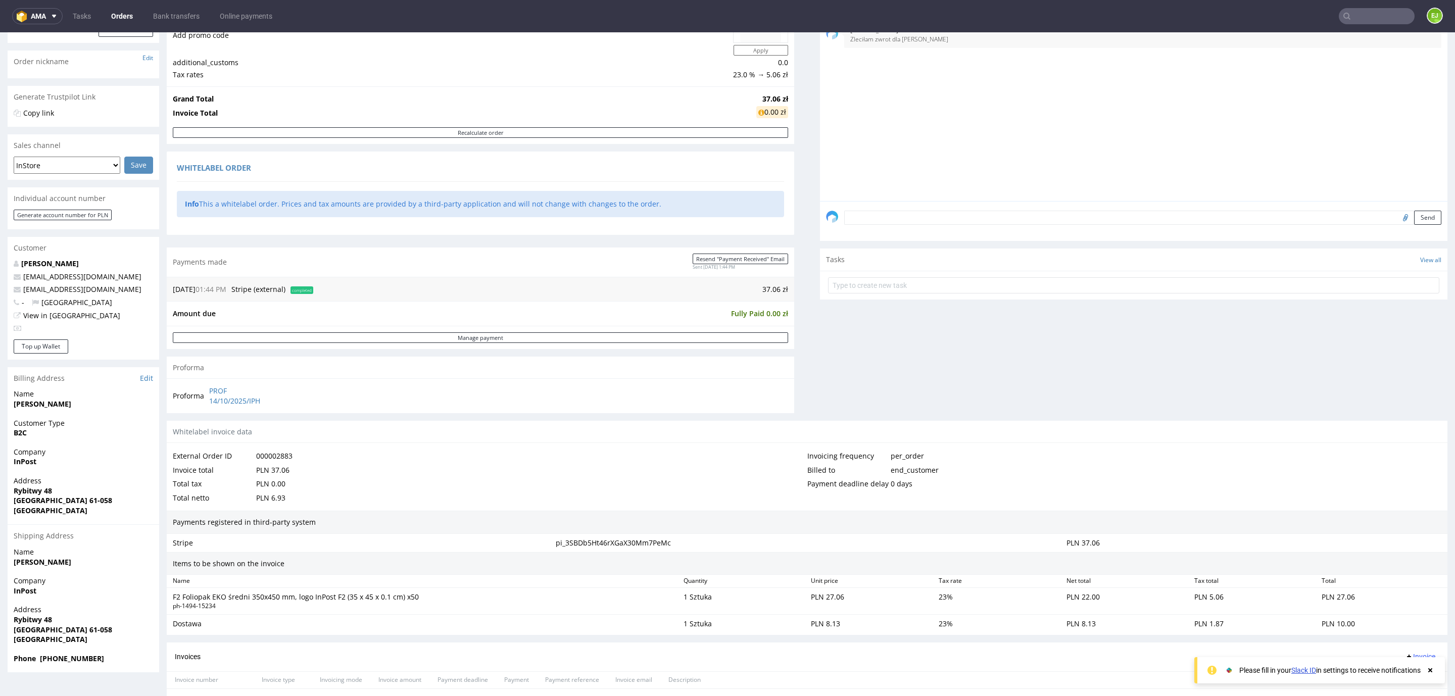
click at [51, 403] on strong "[PERSON_NAME]" at bounding box center [43, 404] width 58 height 10
click at [28, 489] on strong "Rybitwy 48" at bounding box center [33, 491] width 38 height 10
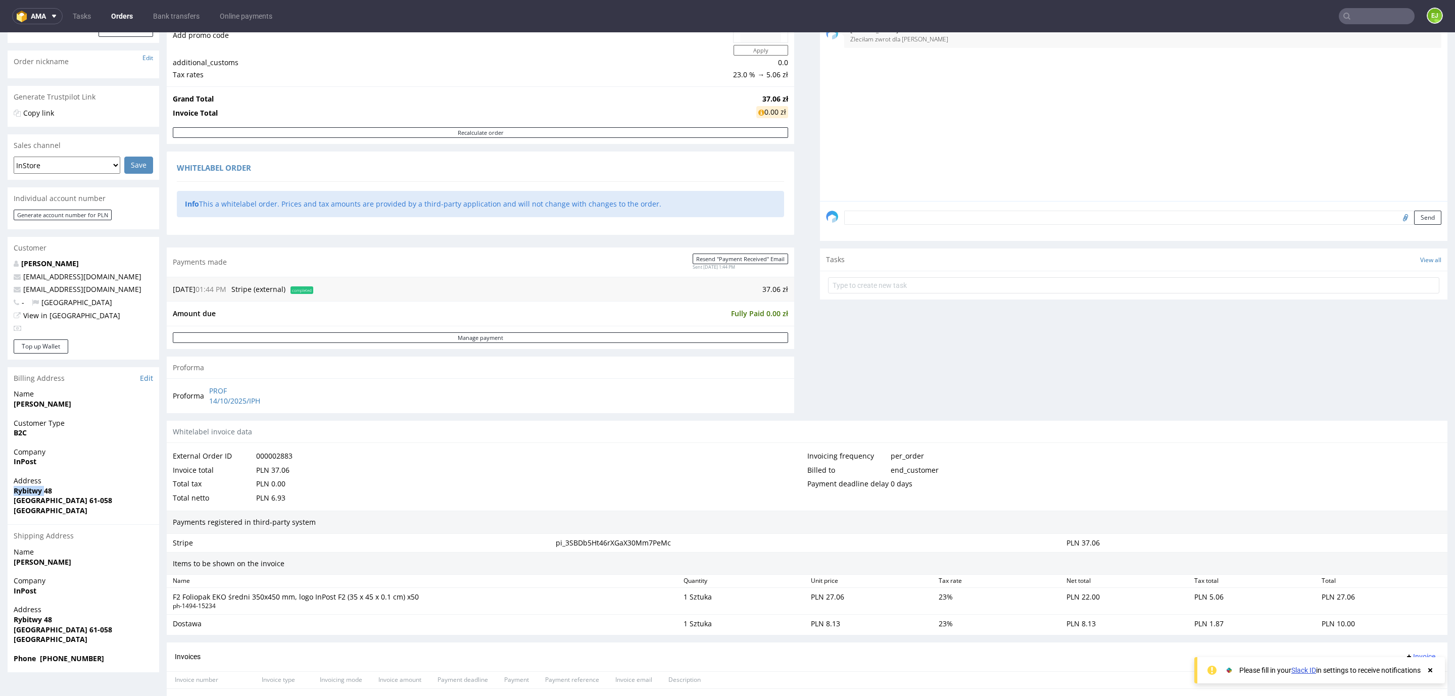
click at [28, 489] on strong "Rybitwy 48" at bounding box center [33, 491] width 38 height 10
drag, startPoint x: 42, startPoint y: 500, endPoint x: 69, endPoint y: 500, distance: 26.3
click at [69, 500] on span "[GEOGRAPHIC_DATA] 61-058" at bounding box center [83, 501] width 139 height 10
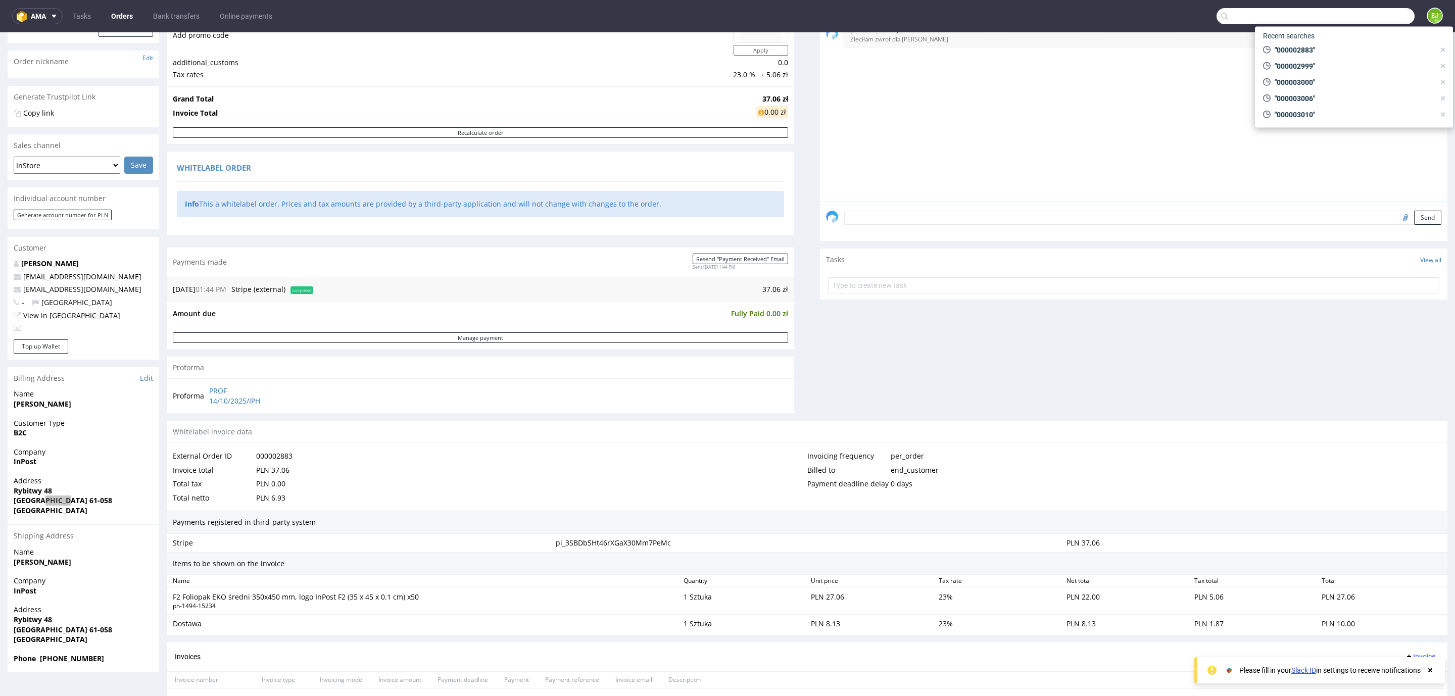
click at [1364, 20] on input "text" at bounding box center [1315, 16] width 198 height 16
paste input "000002873"
type input "000002873"
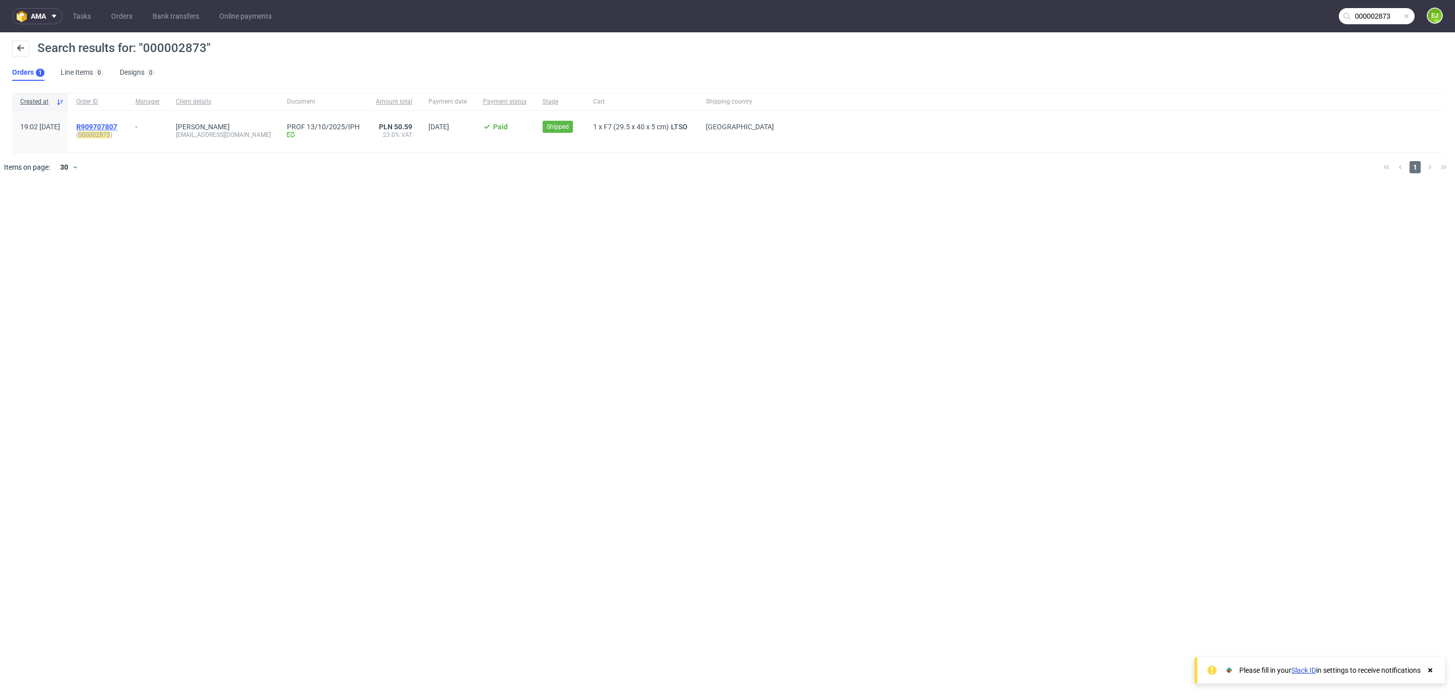
click at [117, 125] on span "R909707807" at bounding box center [96, 127] width 41 height 8
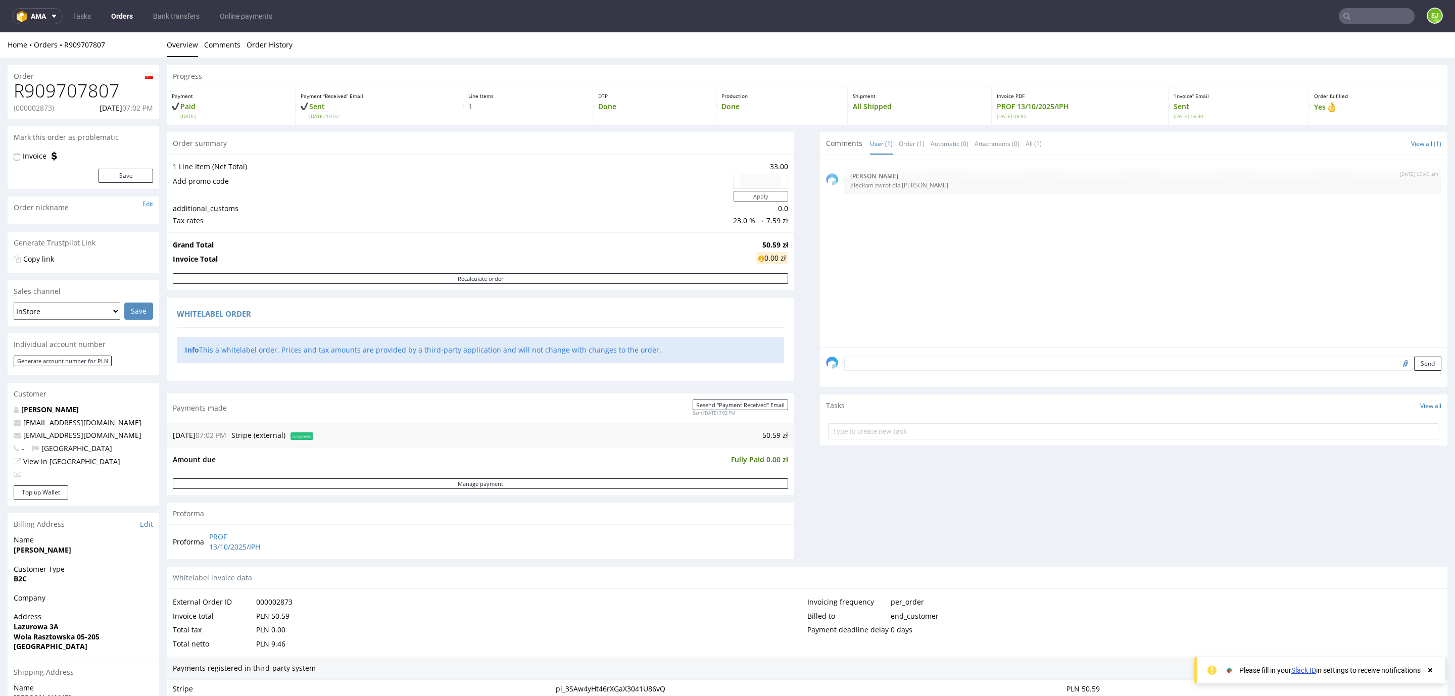
click at [41, 551] on strong "[PERSON_NAME]" at bounding box center [43, 550] width 58 height 10
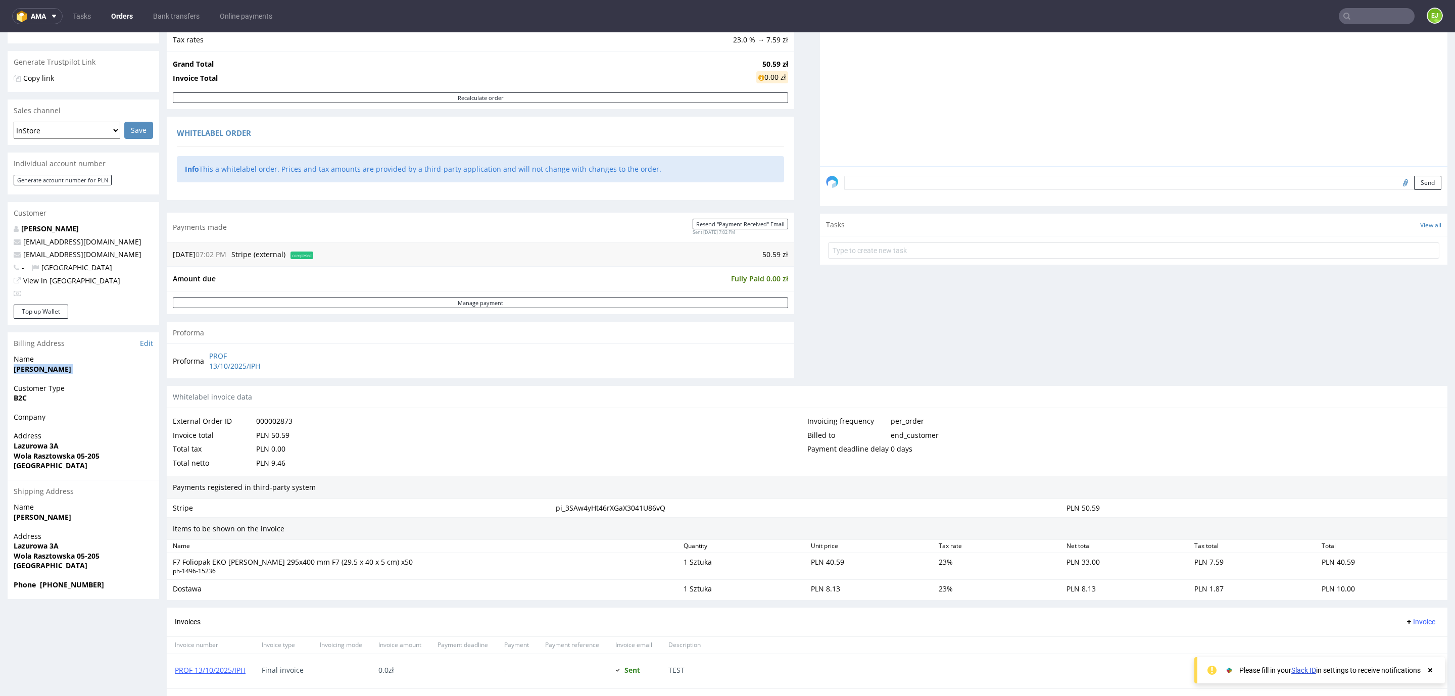
scroll to position [182, 0]
click at [24, 442] on strong "Lazurowa 3A" at bounding box center [36, 445] width 45 height 10
click at [39, 452] on strong "Wola Rasztowska 05-205" at bounding box center [57, 455] width 86 height 10
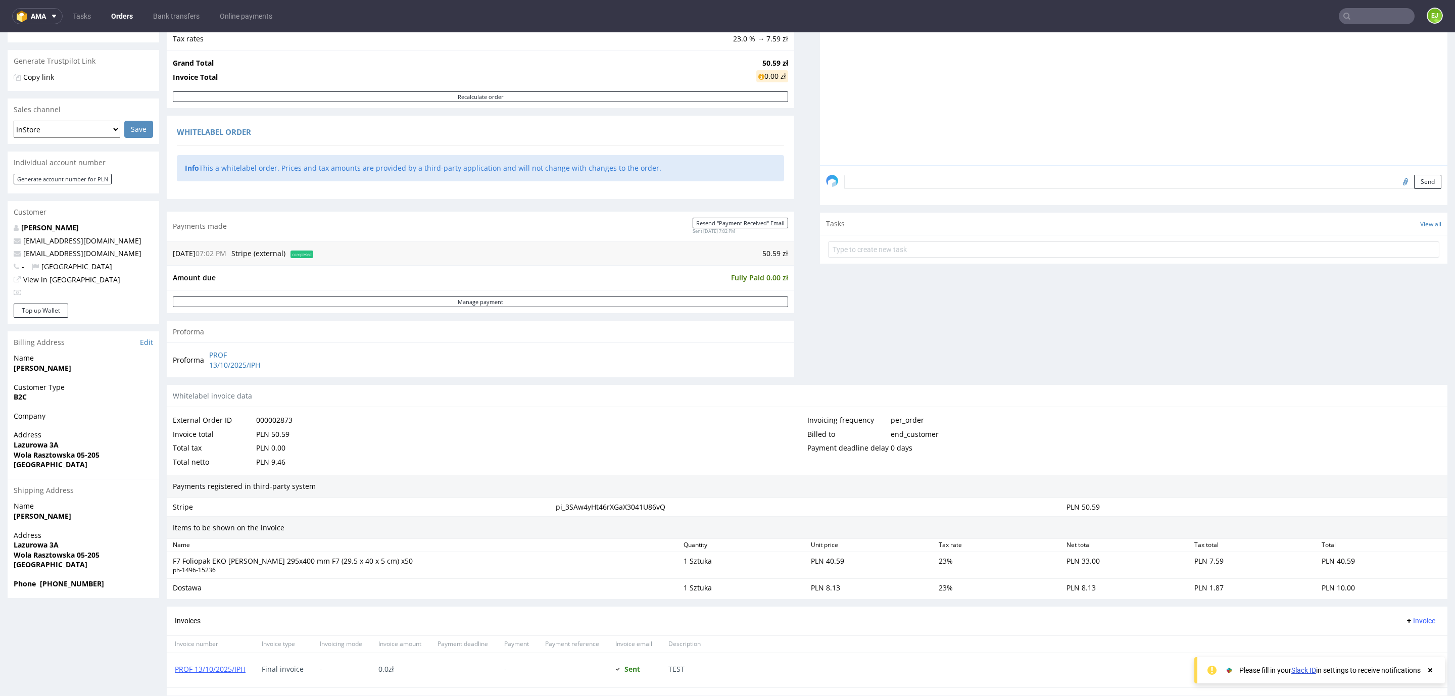
click at [39, 452] on strong "Wola Rasztowska 05-205" at bounding box center [57, 455] width 86 height 10
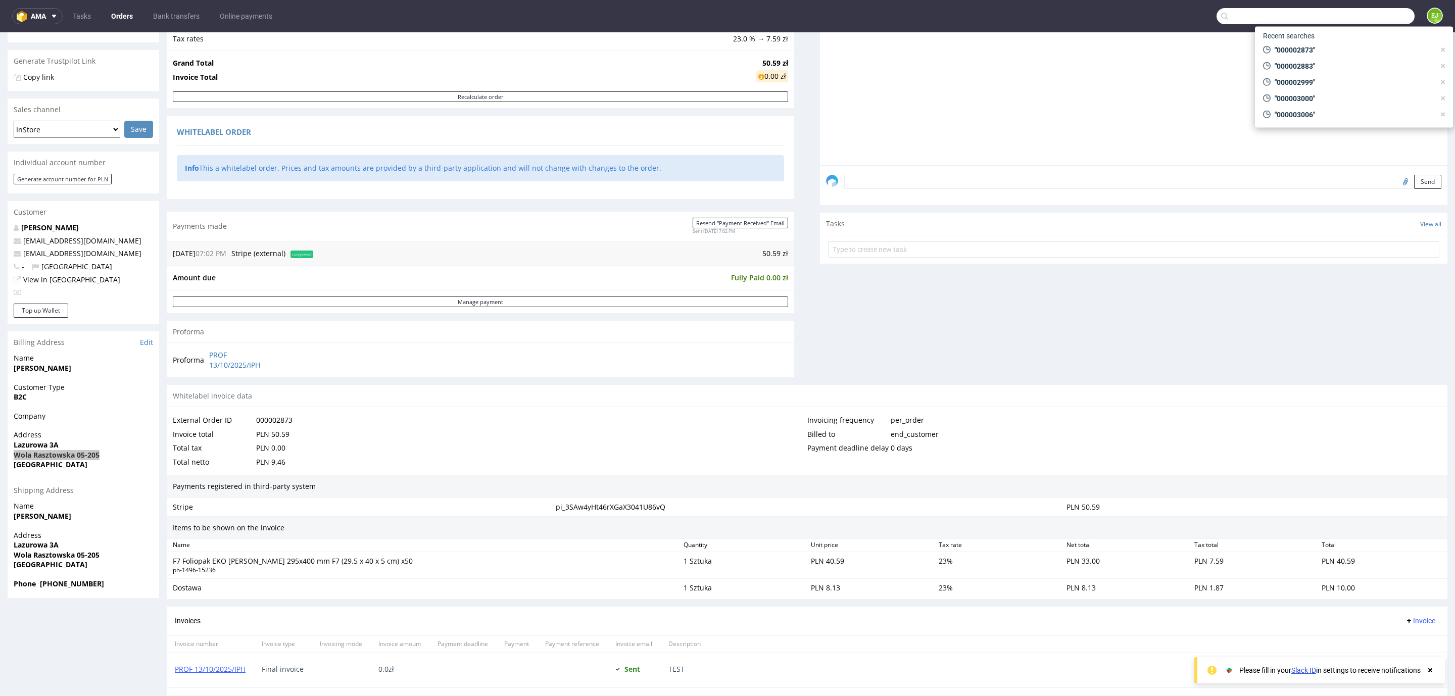
click at [1359, 20] on input "text" at bounding box center [1315, 16] width 198 height 16
paste input "000002775"
type input "000002775"
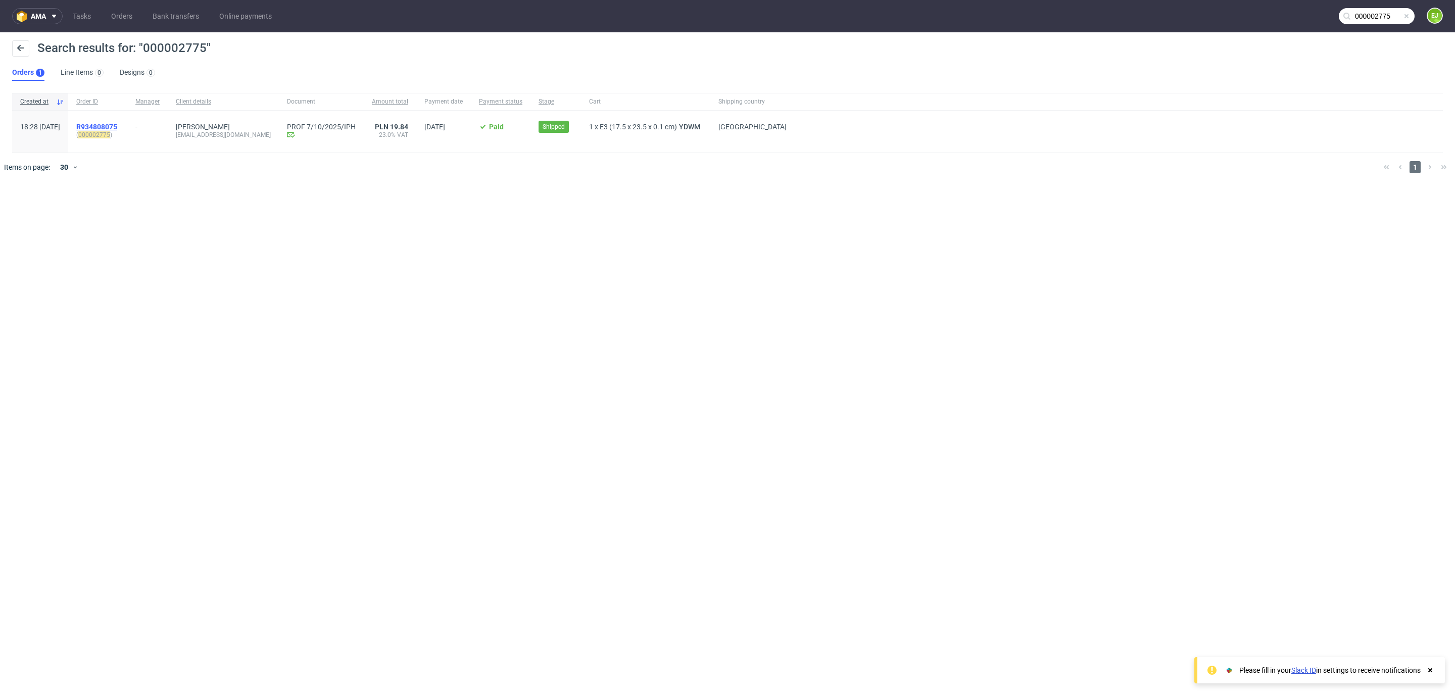
click at [117, 126] on span "R934808075" at bounding box center [96, 127] width 41 height 8
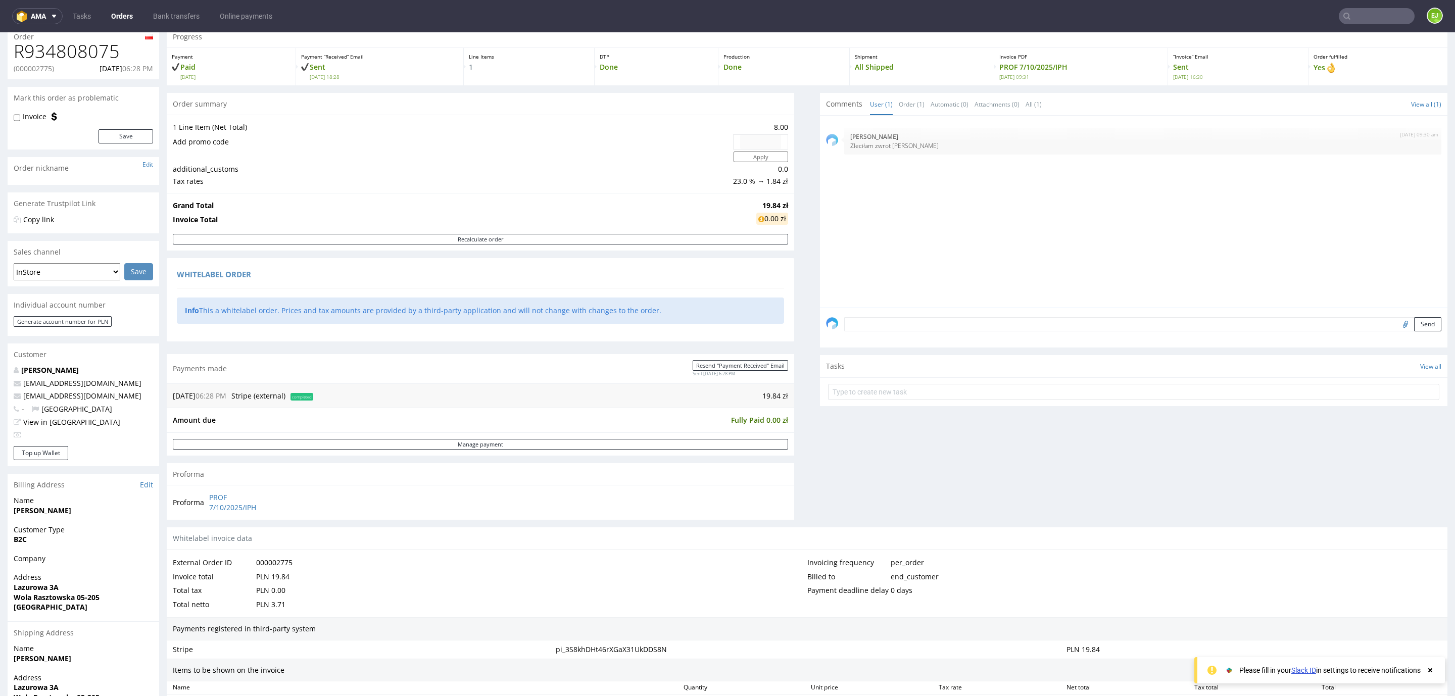
scroll to position [41, 0]
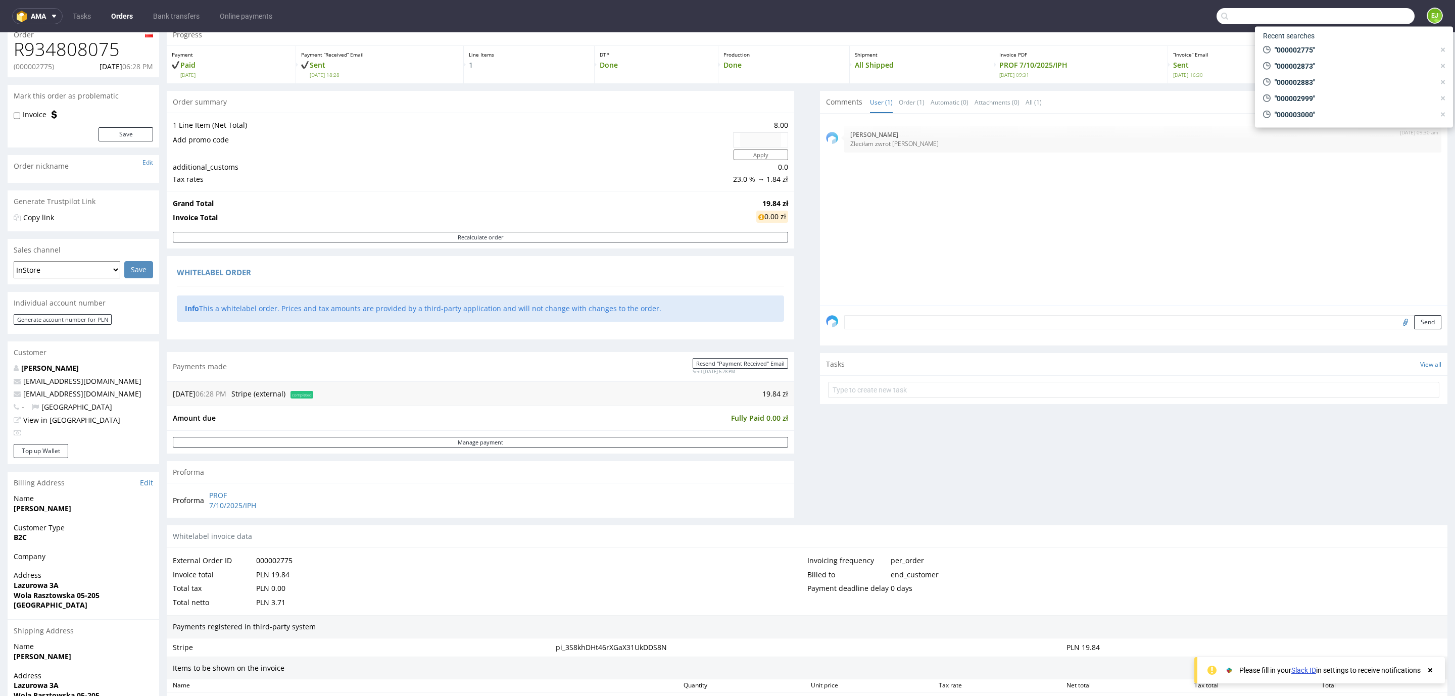
click at [1359, 10] on input "text" at bounding box center [1315, 16] width 198 height 16
paste input "000002774"
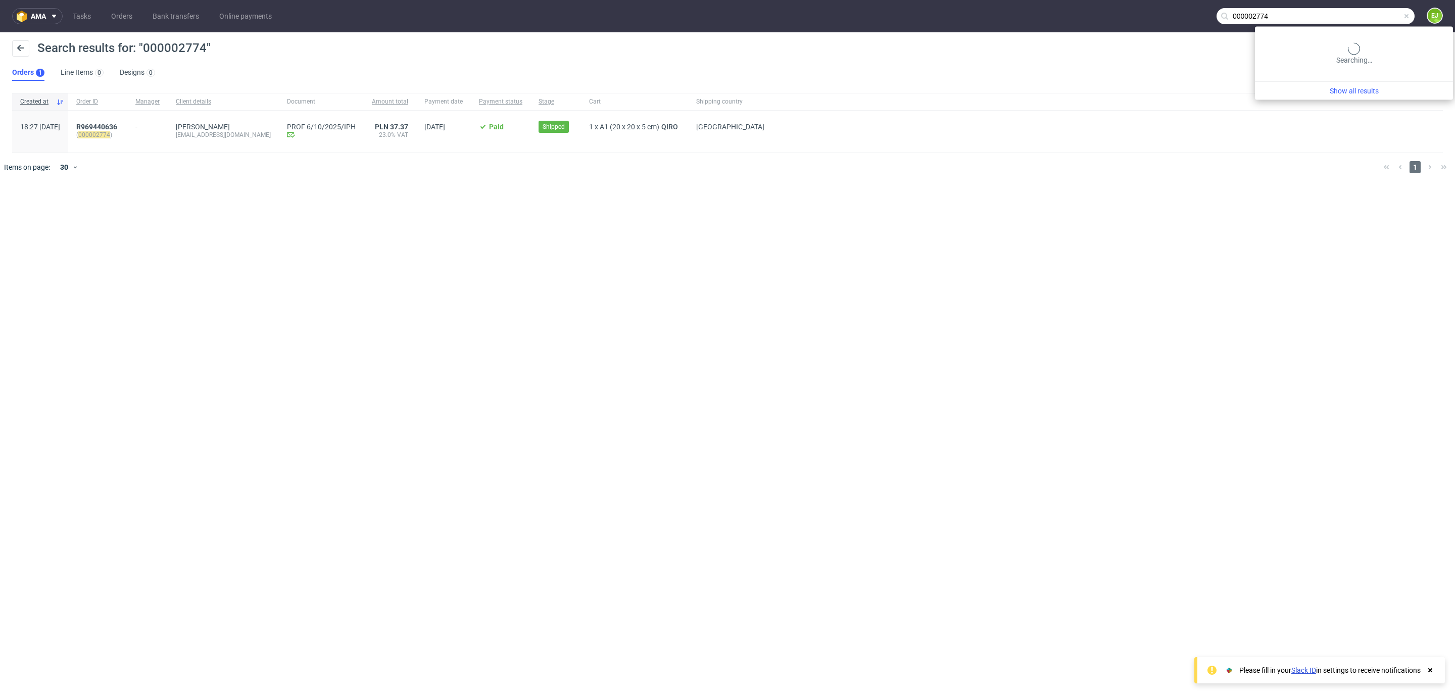
click at [1372, 11] on input "000002774" at bounding box center [1315, 16] width 198 height 16
paste input "6"
click at [1368, 11] on input "000002776" at bounding box center [1315, 16] width 198 height 16
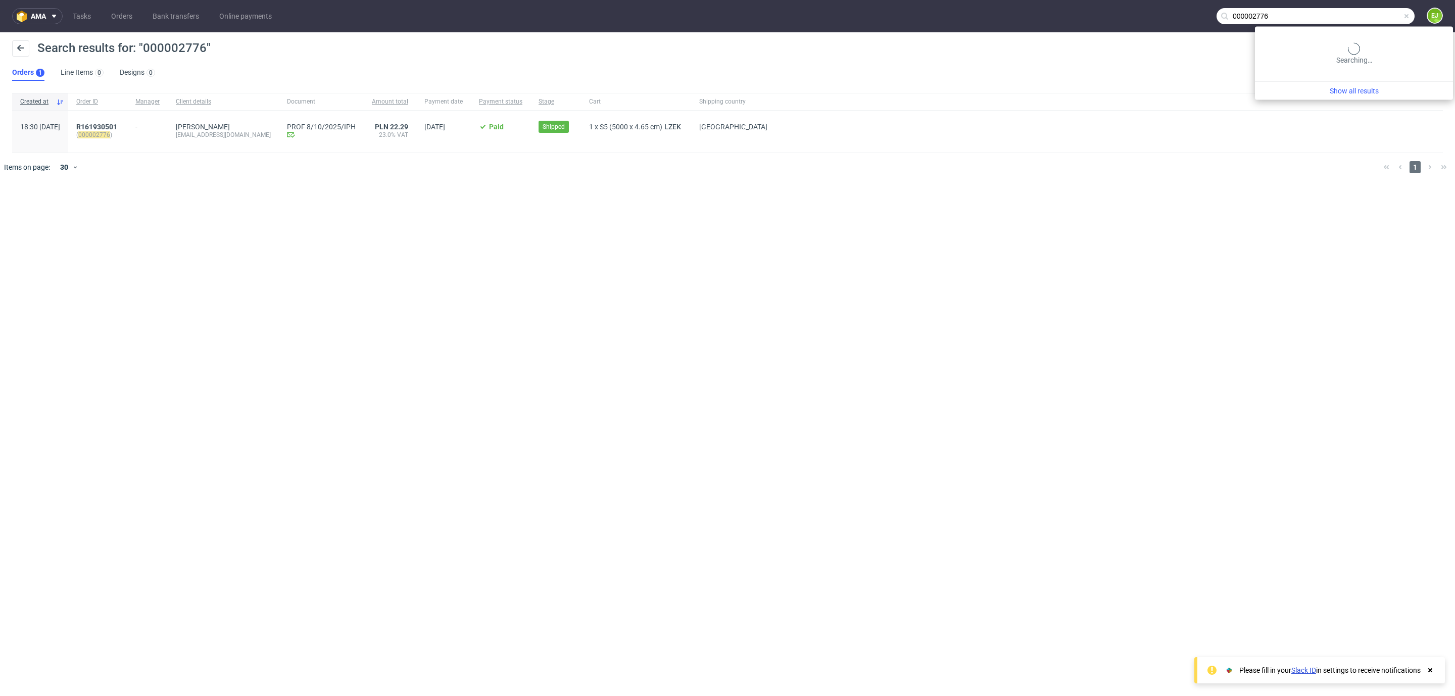
click at [1368, 11] on input "000002776" at bounding box center [1315, 16] width 198 height 16
paste input "814"
click at [1372, 16] on input "000002814" at bounding box center [1315, 16] width 198 height 16
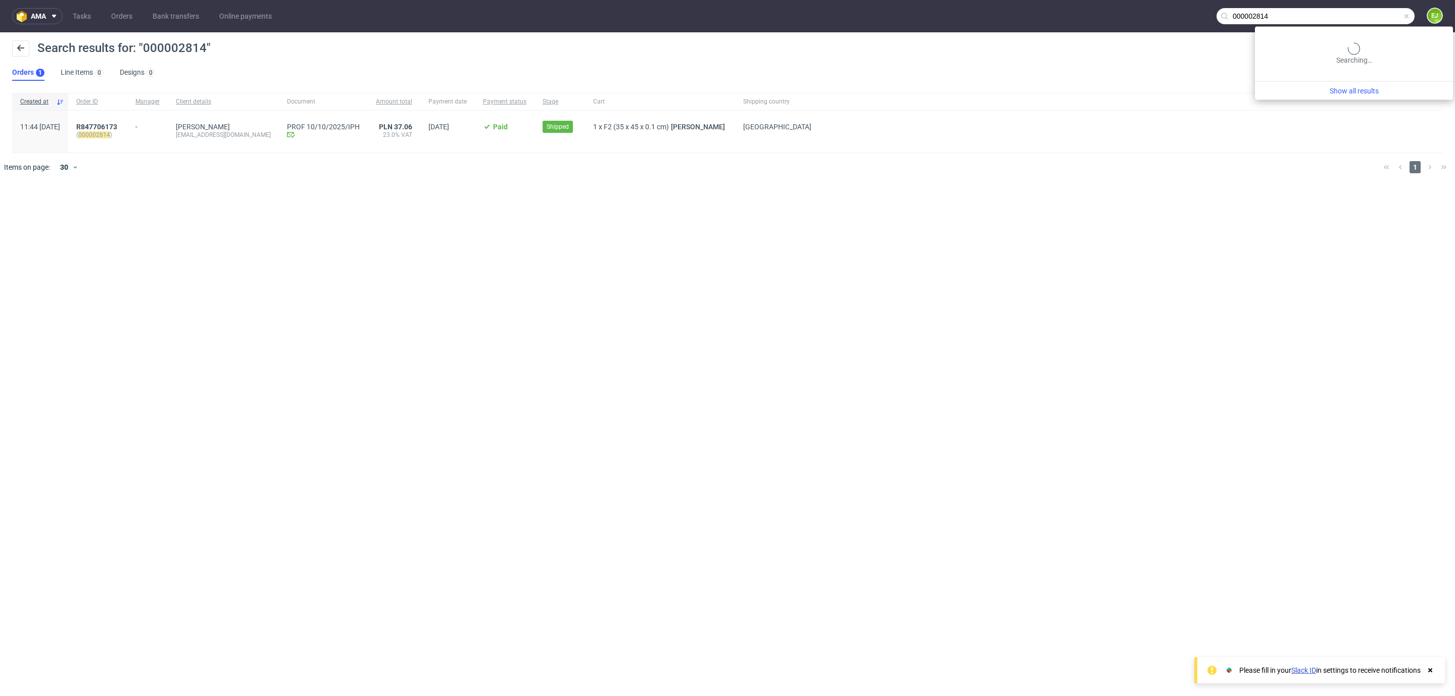
click at [1372, 16] on input "000002814" at bounding box center [1315, 16] width 198 height 16
paste input "5"
click at [1368, 11] on input "000002815" at bounding box center [1315, 16] width 198 height 16
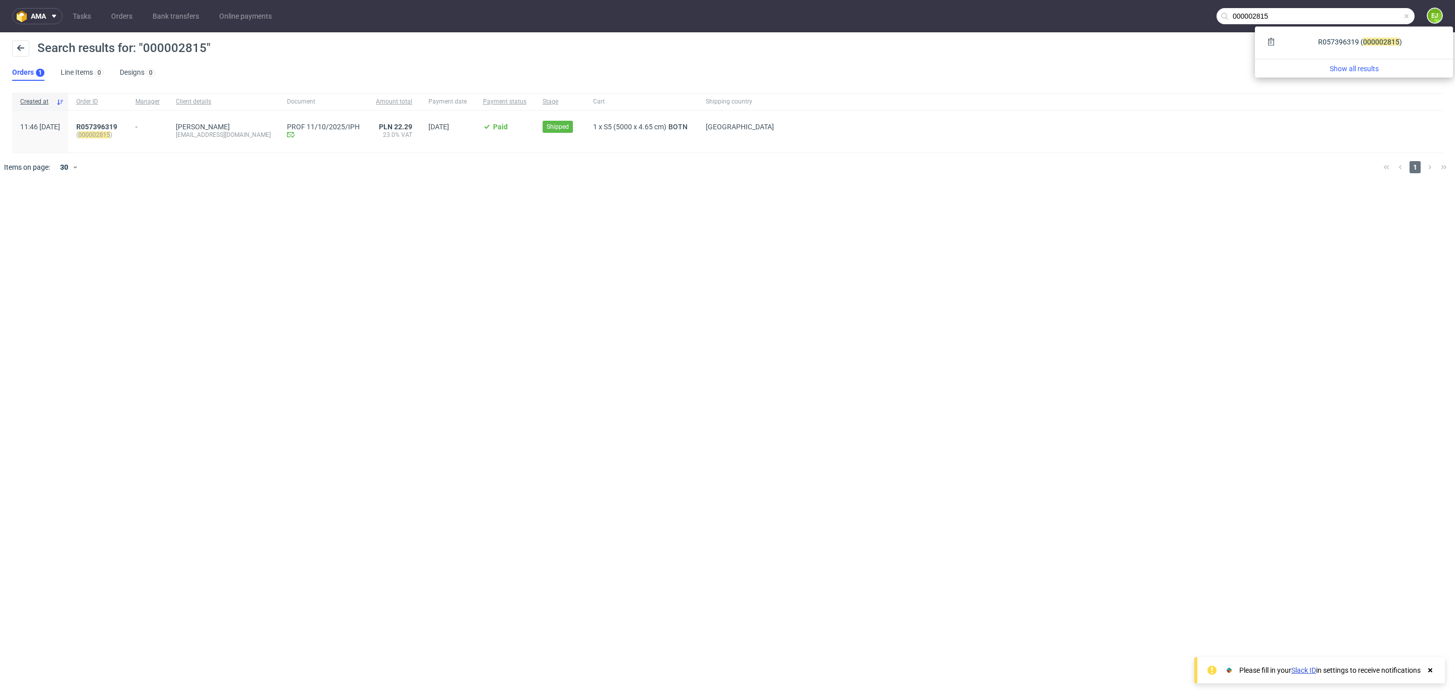
paste input "6"
type input "000002816"
